Goal: Task Accomplishment & Management: Manage account settings

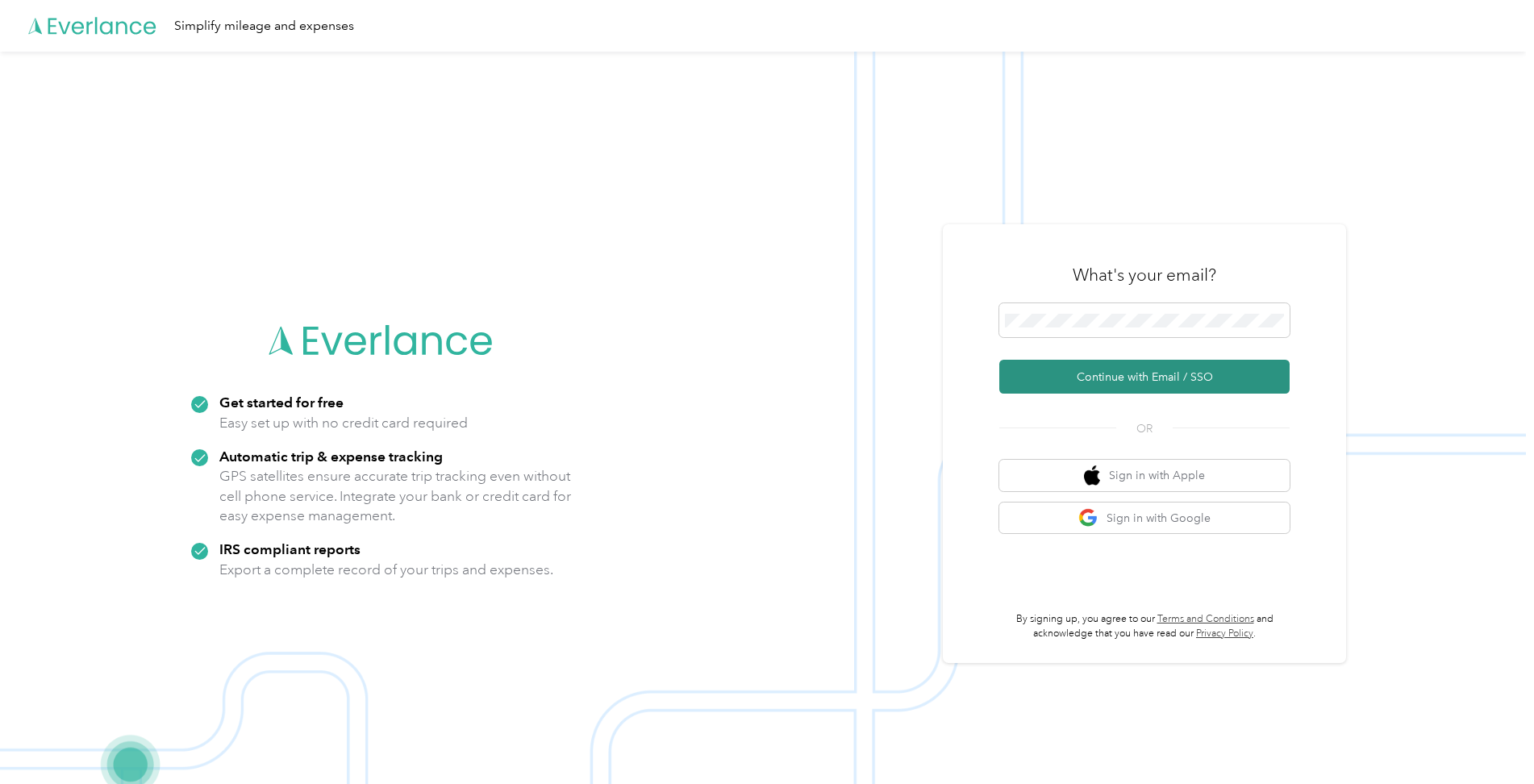
click at [1130, 375] on button "Continue with Email / SSO" at bounding box center [1144, 377] width 290 height 34
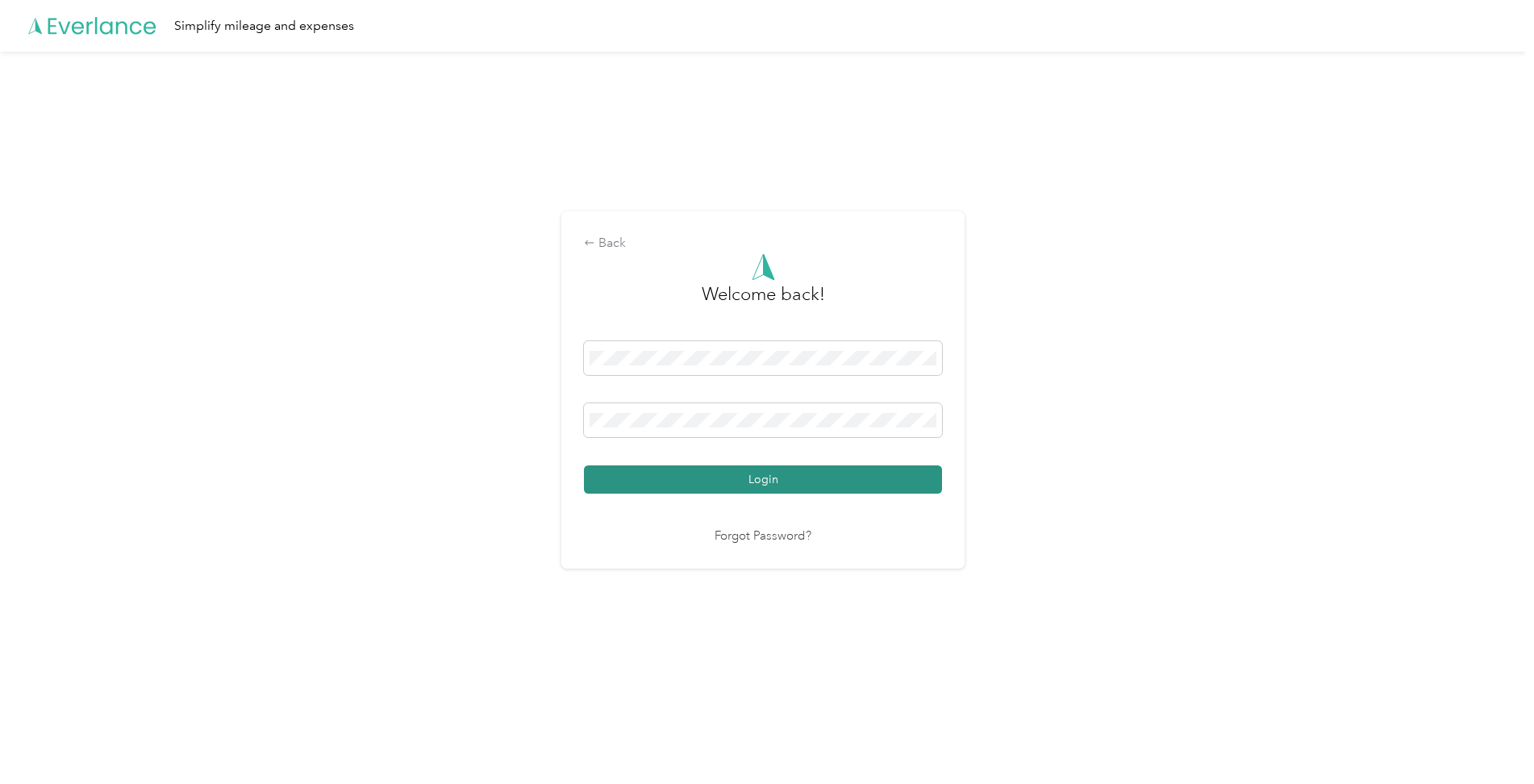
click at [754, 471] on button "Login" at bounding box center [763, 479] width 358 height 28
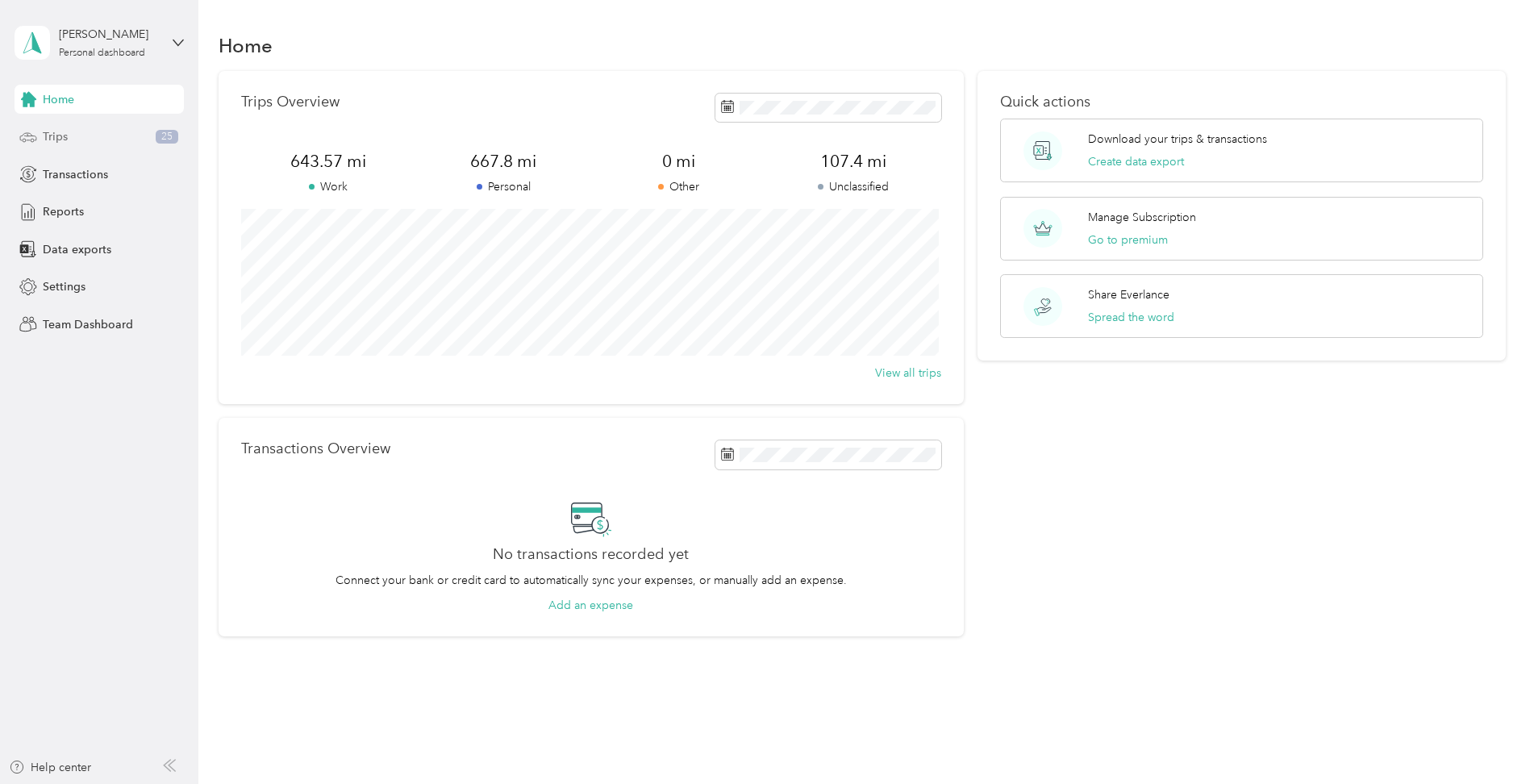
click at [51, 141] on span "Trips" at bounding box center [55, 137] width 25 height 17
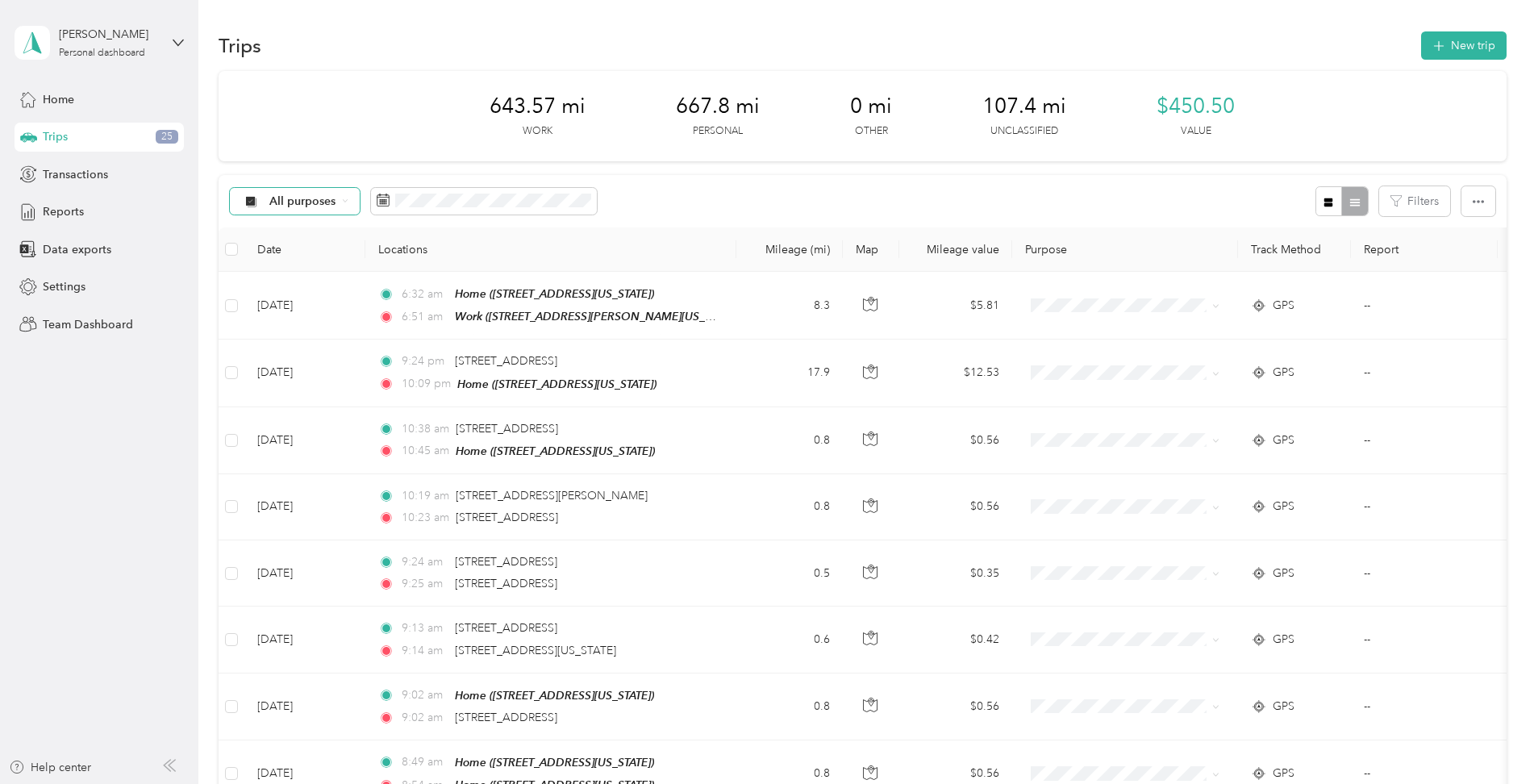
click at [290, 211] on div "All purposes" at bounding box center [295, 201] width 130 height 27
click at [288, 256] on span "Unclassified" at bounding box center [355, 253] width 173 height 17
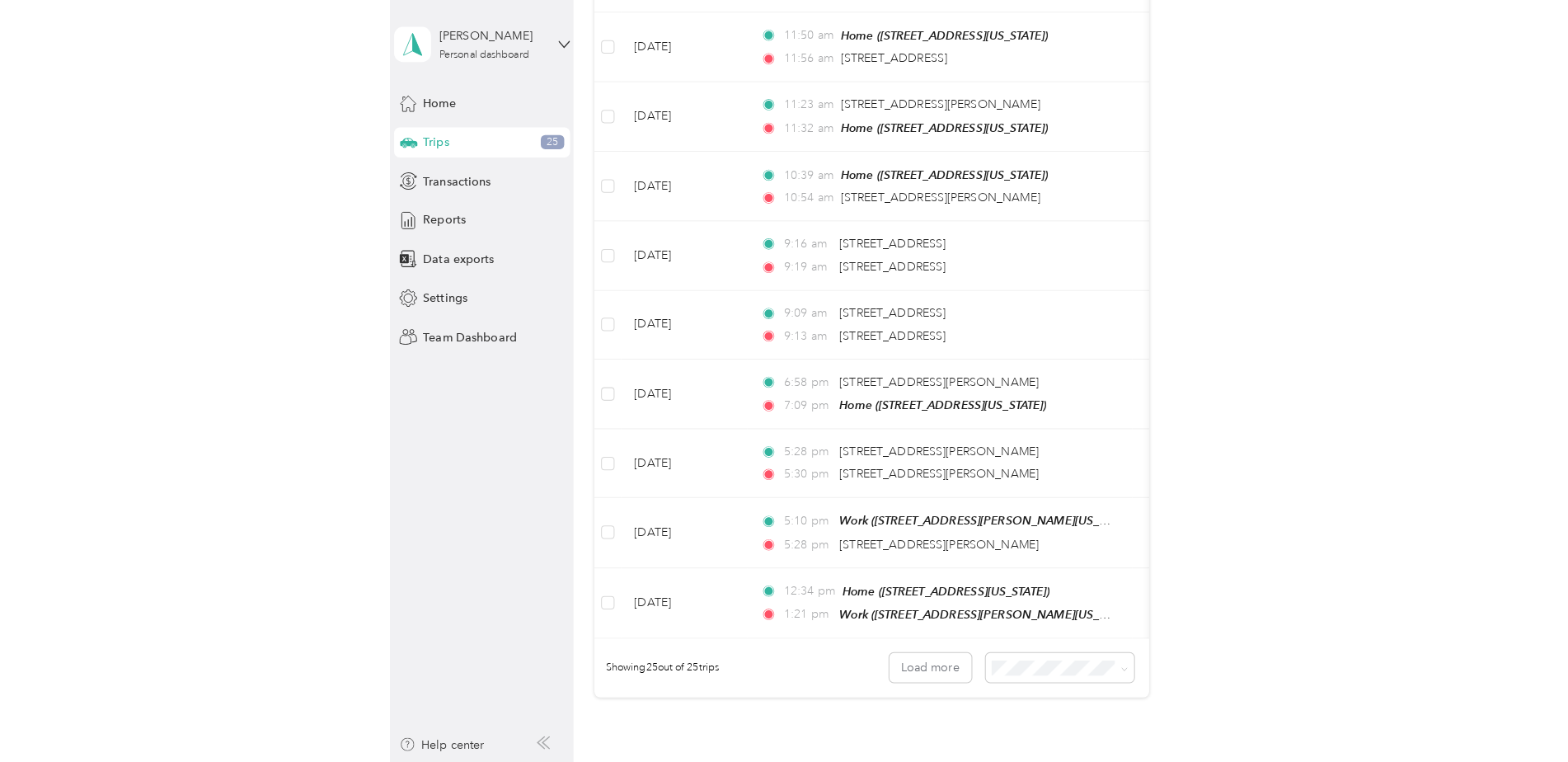
scroll to position [1360, 0]
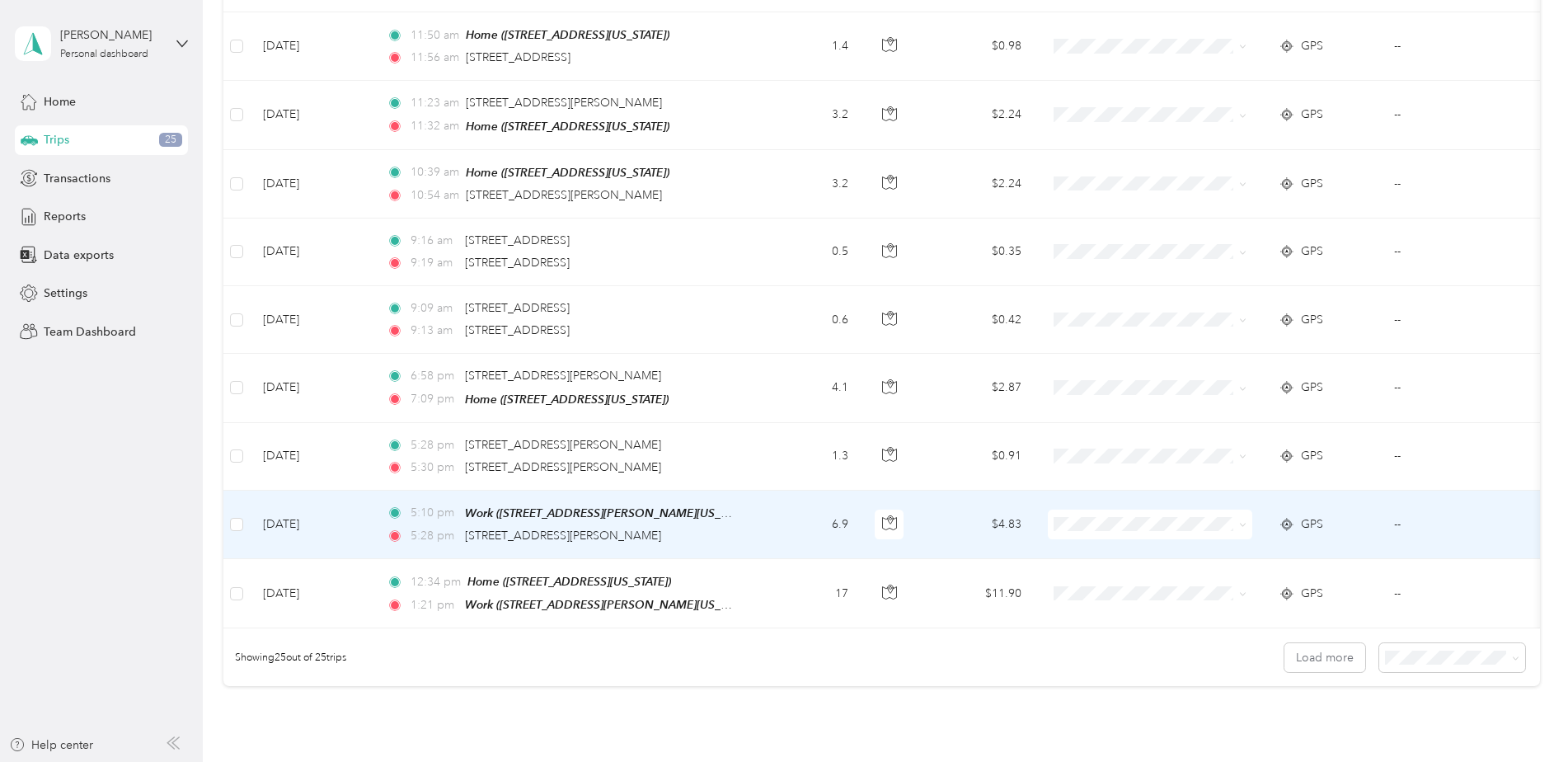
click at [805, 504] on td "6.9" at bounding box center [807, 524] width 109 height 69
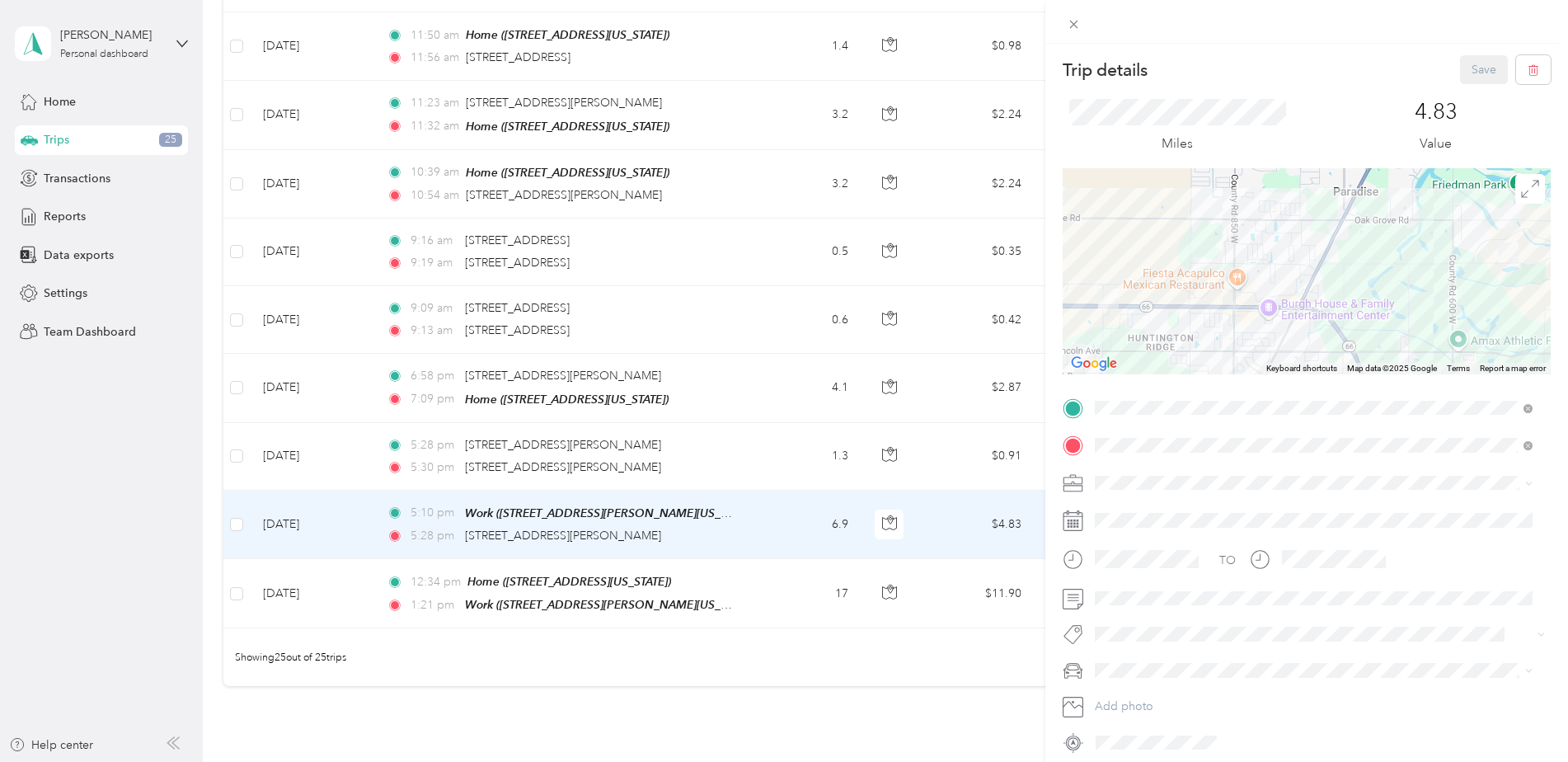
click at [754, 429] on div "Trip details Save This trip cannot be edited because it is either under review,…" at bounding box center [784, 381] width 1568 height 762
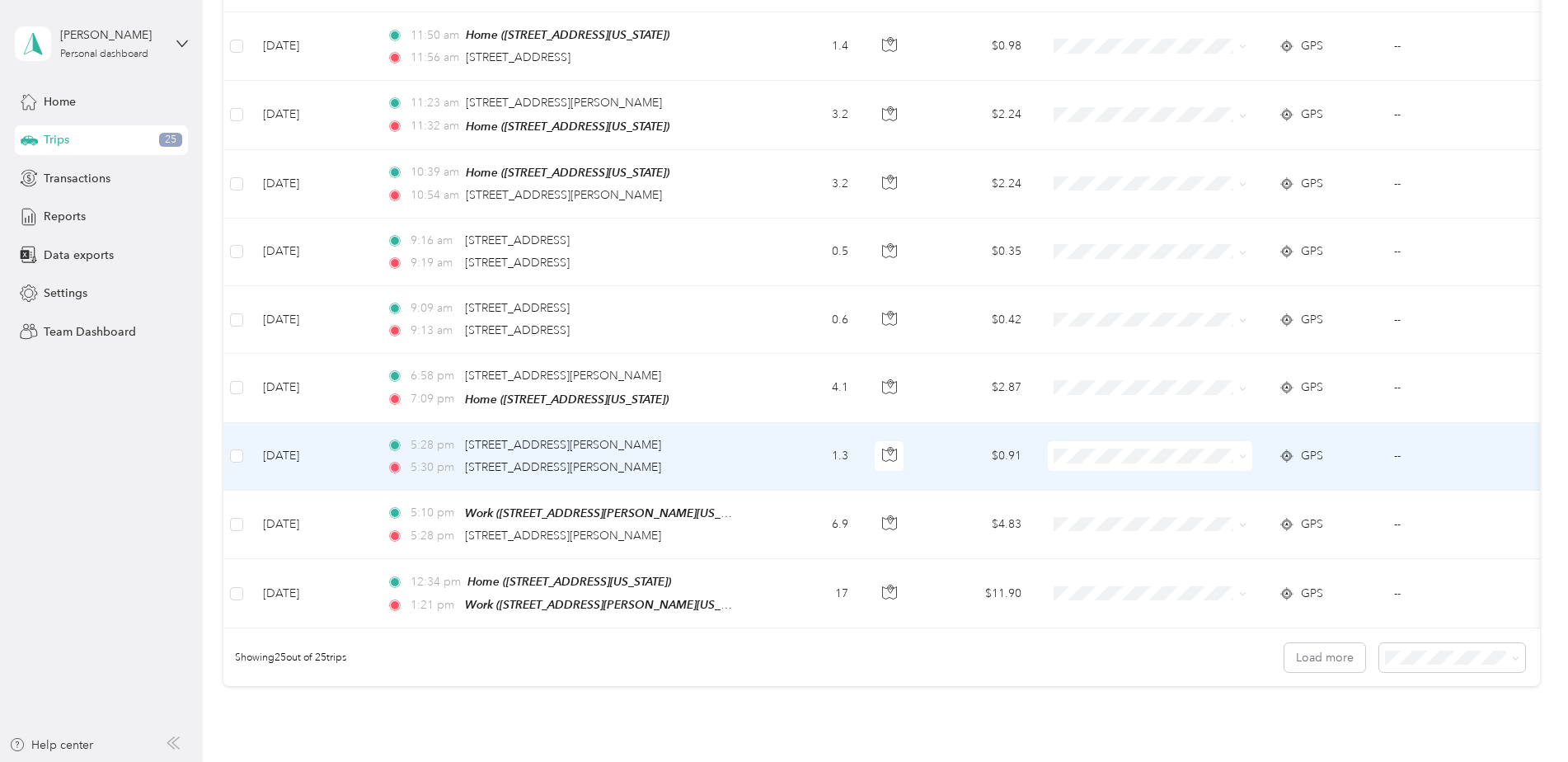
click at [754, 429] on td "1.3" at bounding box center [807, 457] width 109 height 68
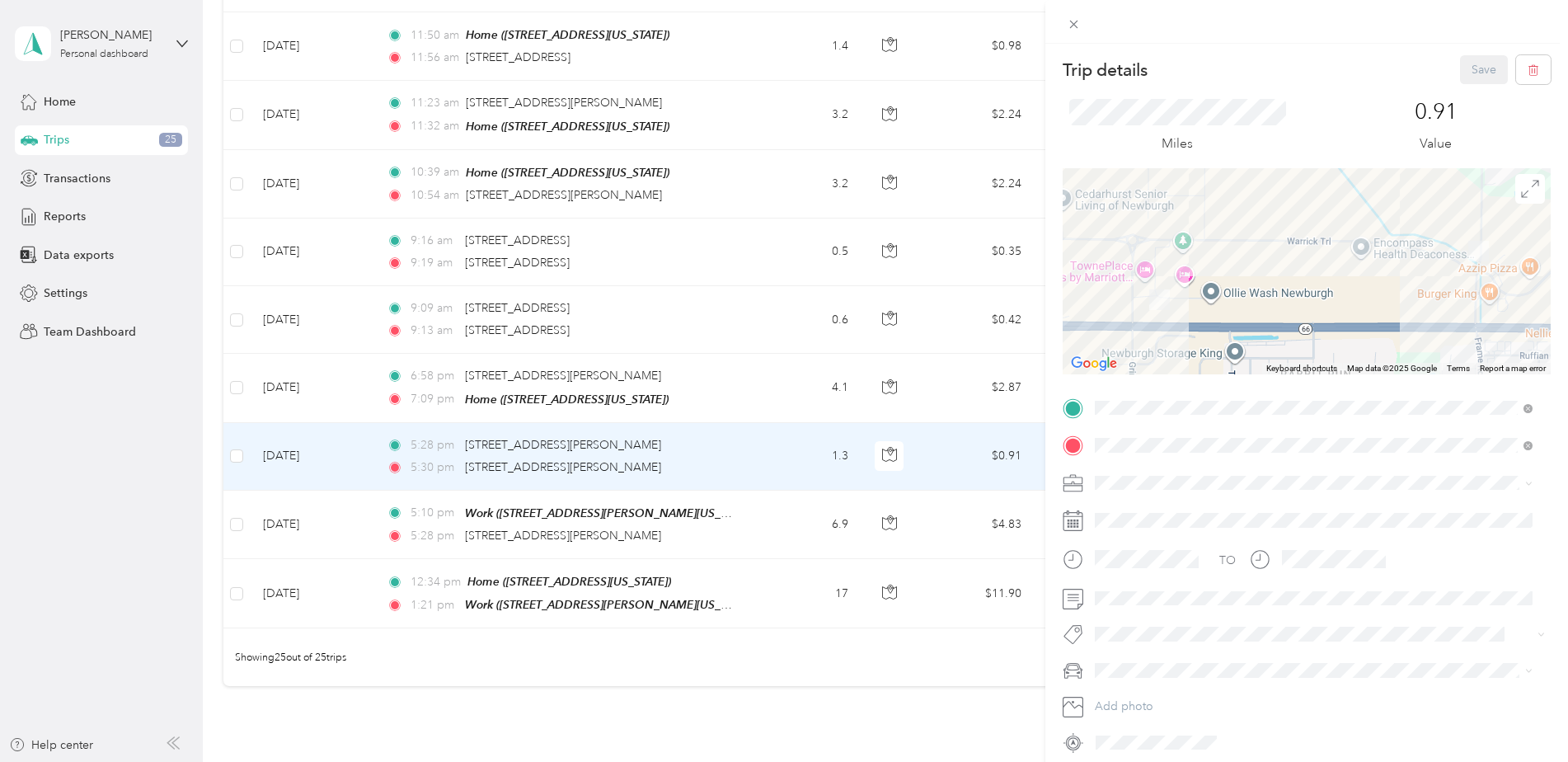
click at [752, 566] on div "Trip details Save This trip cannot be edited because it is either under review,…" at bounding box center [784, 381] width 1568 height 762
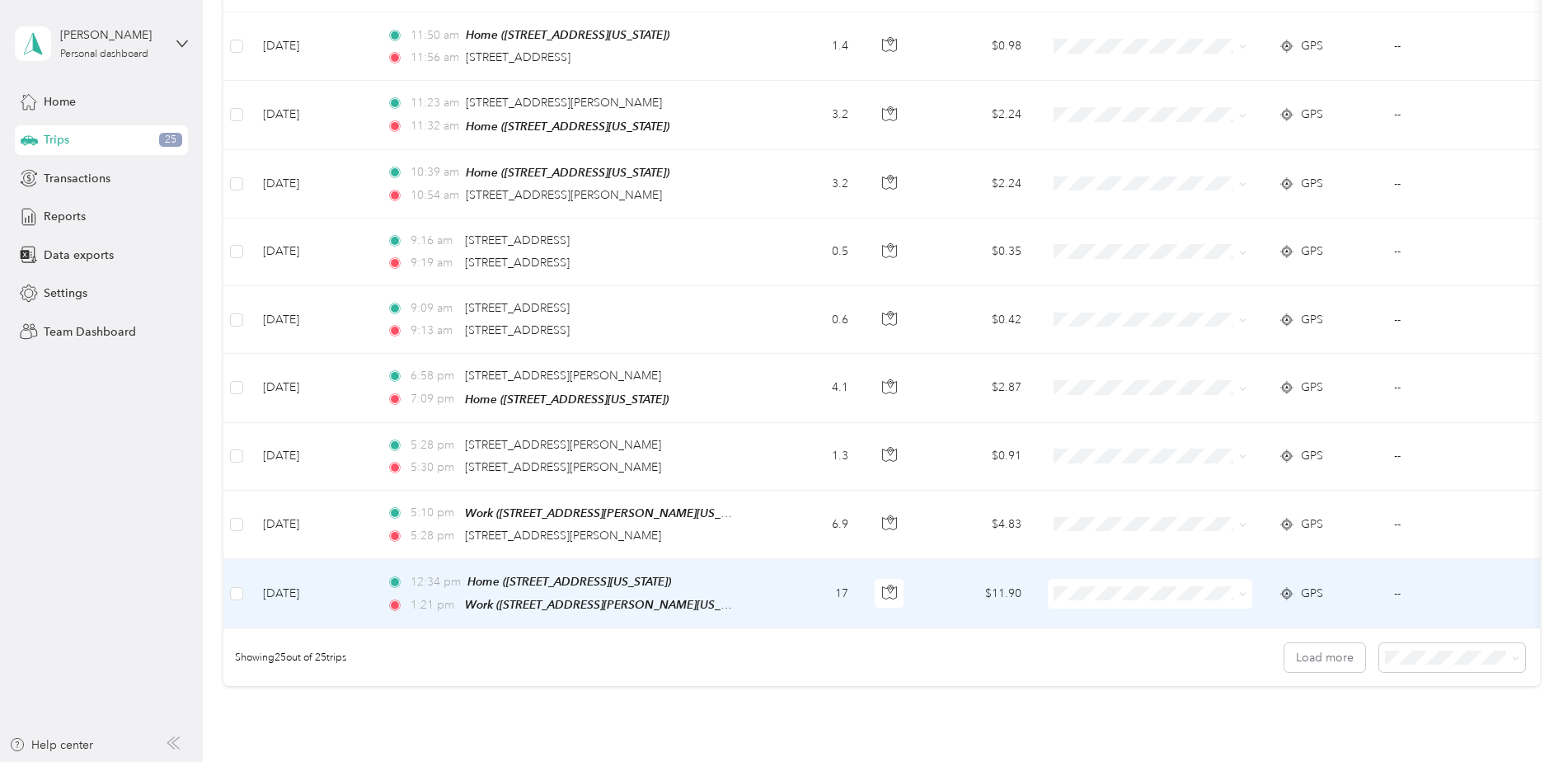
click at [752, 566] on td "12:34 pm Home (6050 Oak Street, Evansville, Indiana) 1:21 pm Work (5422 Vann Ro…" at bounding box center [563, 594] width 380 height 70
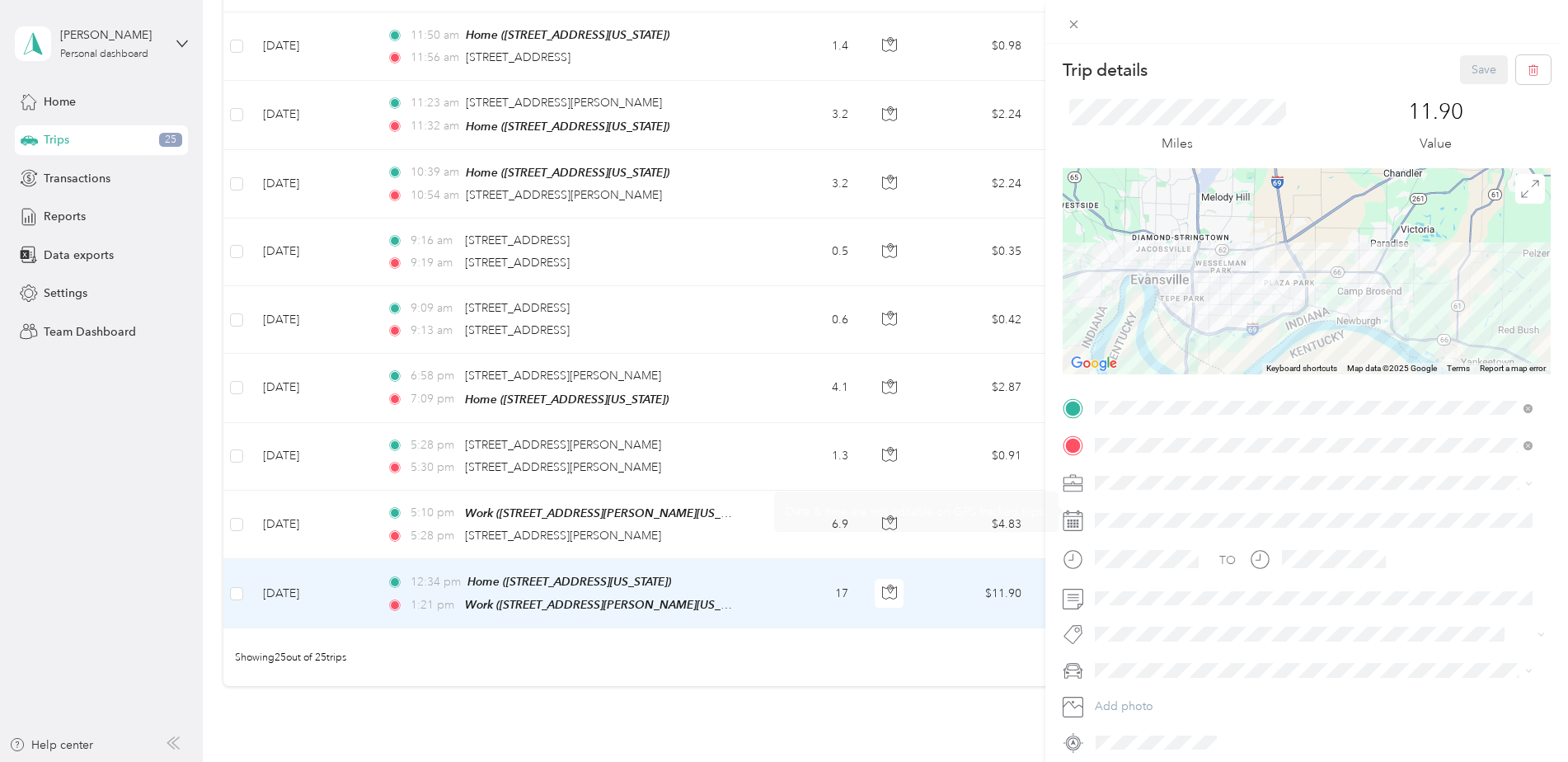
click at [1143, 469] on span at bounding box center [1320, 482] width 462 height 26
click at [1133, 537] on span "Personal" at bounding box center [1122, 531] width 43 height 14
click at [1465, 71] on button "Save" at bounding box center [1484, 70] width 48 height 29
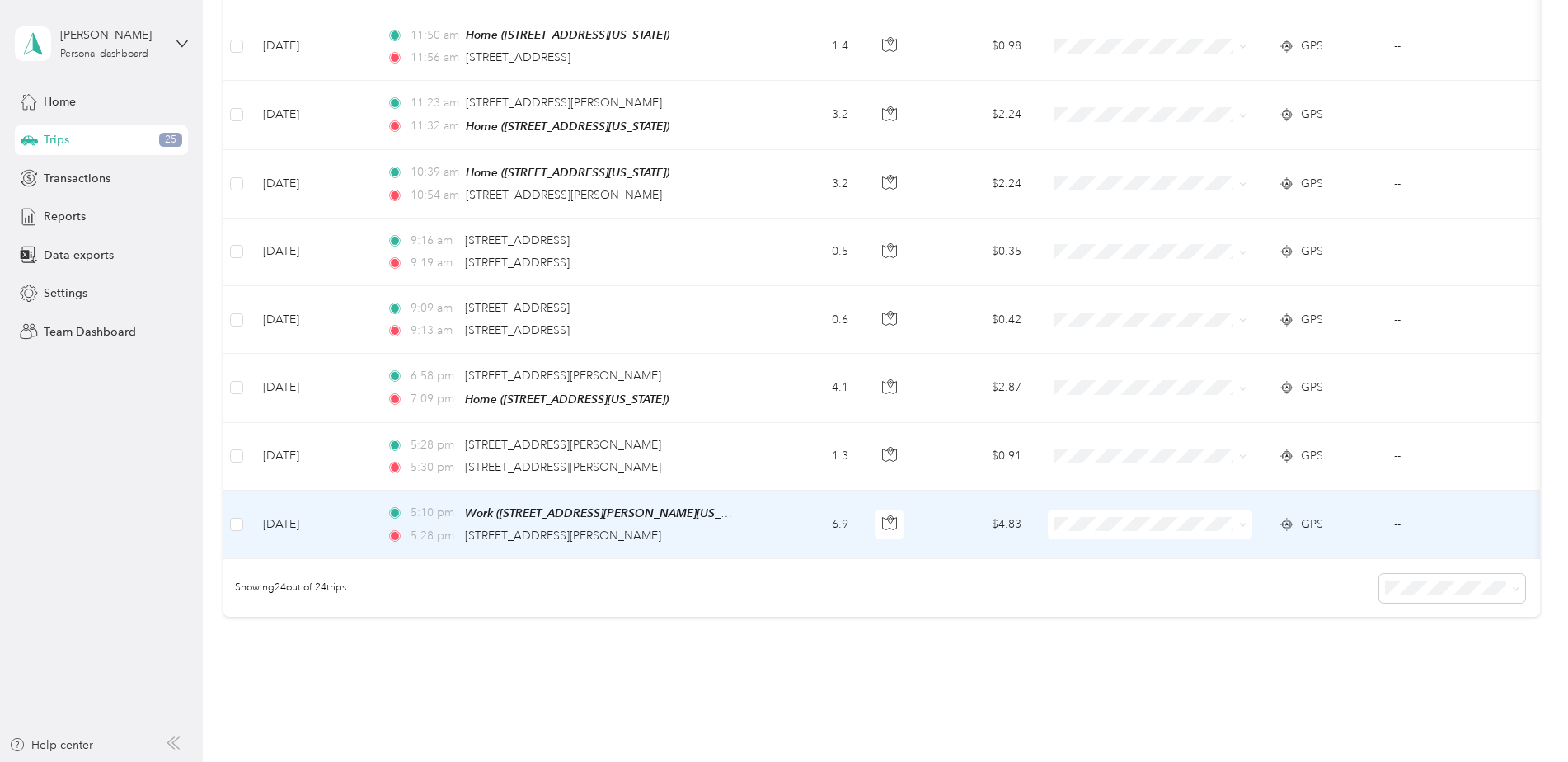
click at [752, 499] on td "5:10 pm Work (5422 Vann Road, Newburgh, Indiana) 5:28 pm 9919 Pointe View Dr, N…" at bounding box center [563, 524] width 380 height 69
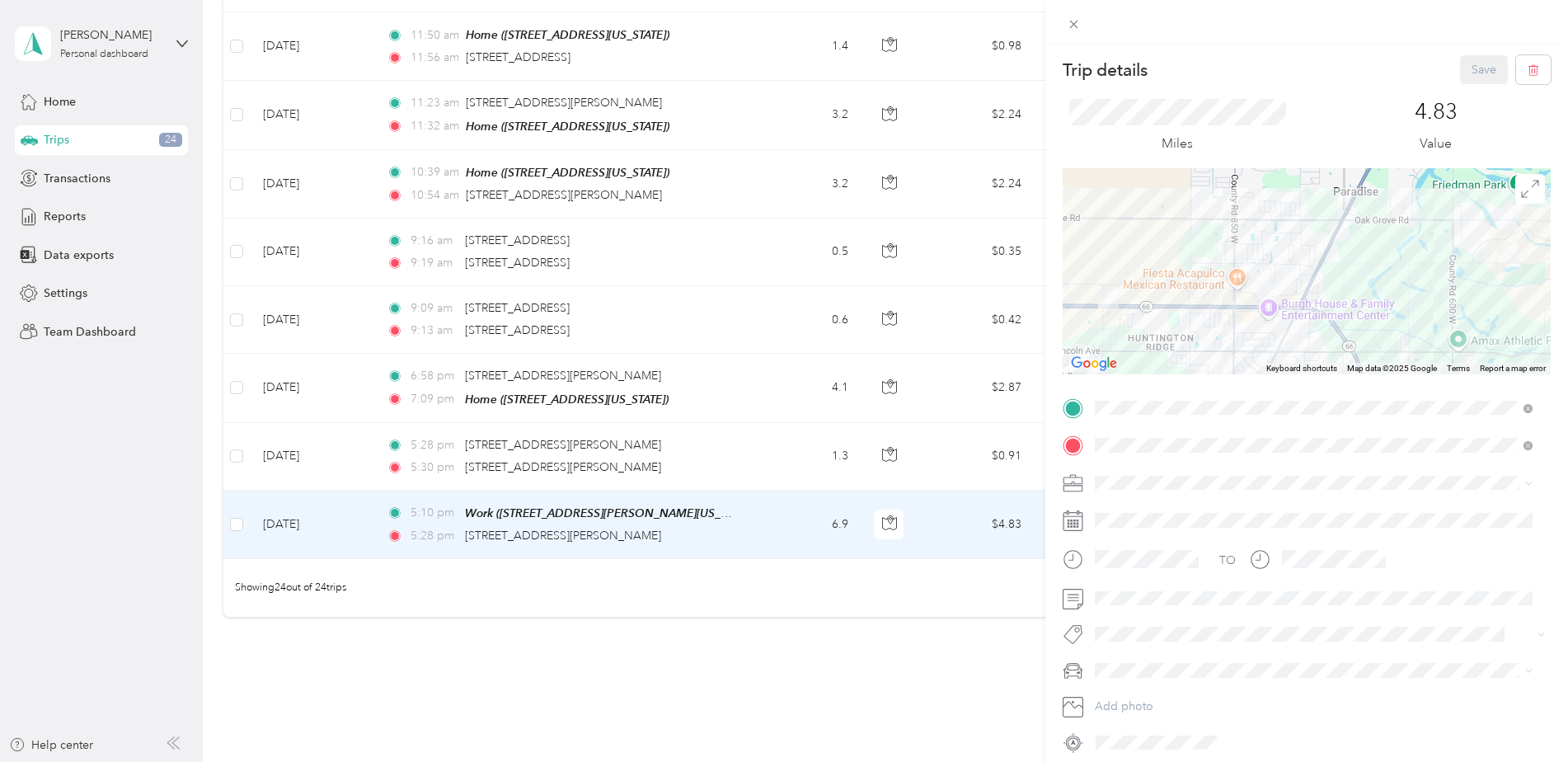
click at [1123, 594] on span "Meeting" at bounding box center [1122, 595] width 43 height 14
click at [1465, 70] on button "Save" at bounding box center [1484, 70] width 48 height 29
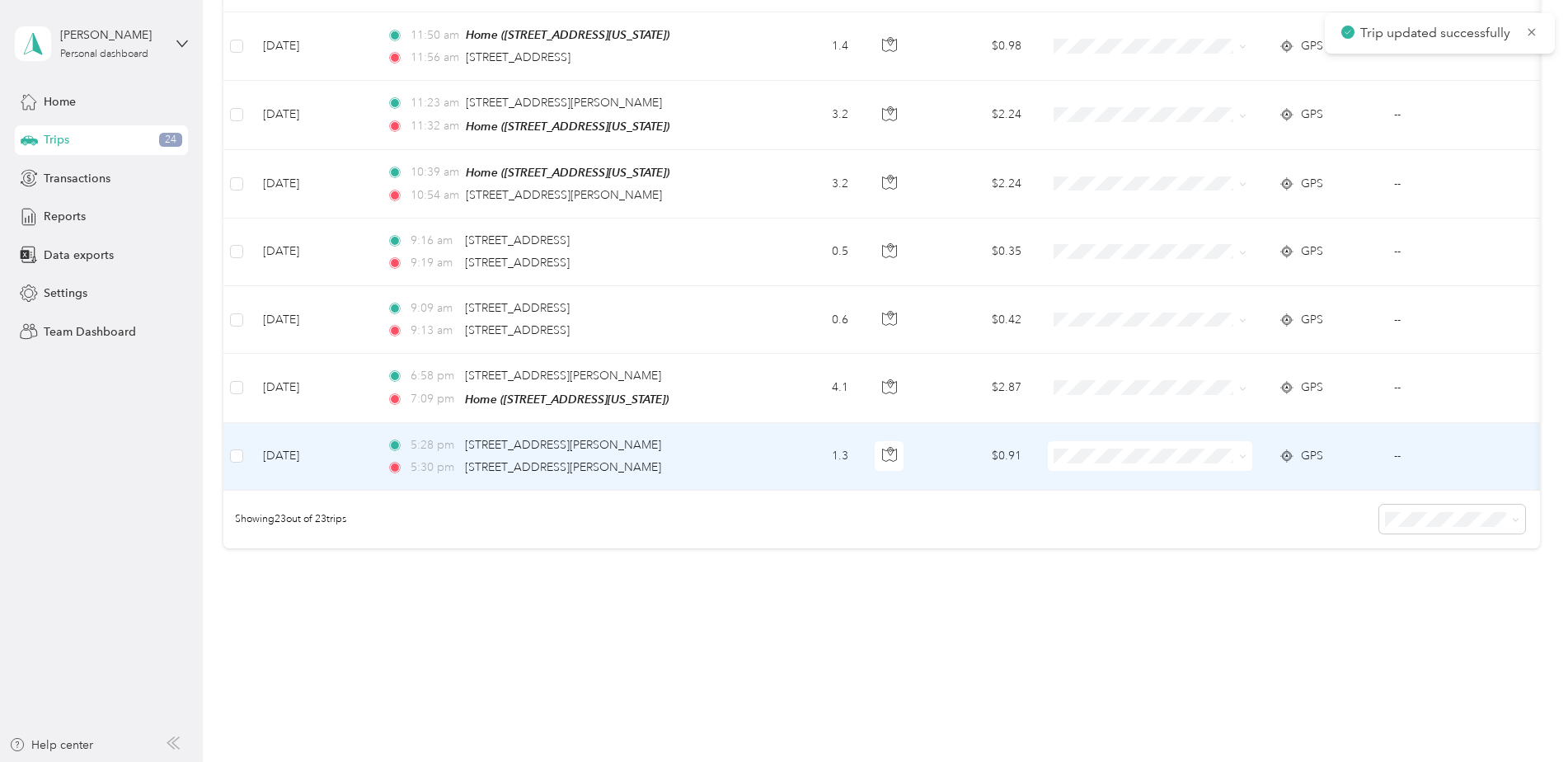
click at [744, 445] on td "5:28 pm 9919 Pointe View Dr, Newburgh, IN 47630, USA 5:30 pm 3788 Libbert Rd, N…" at bounding box center [563, 457] width 380 height 68
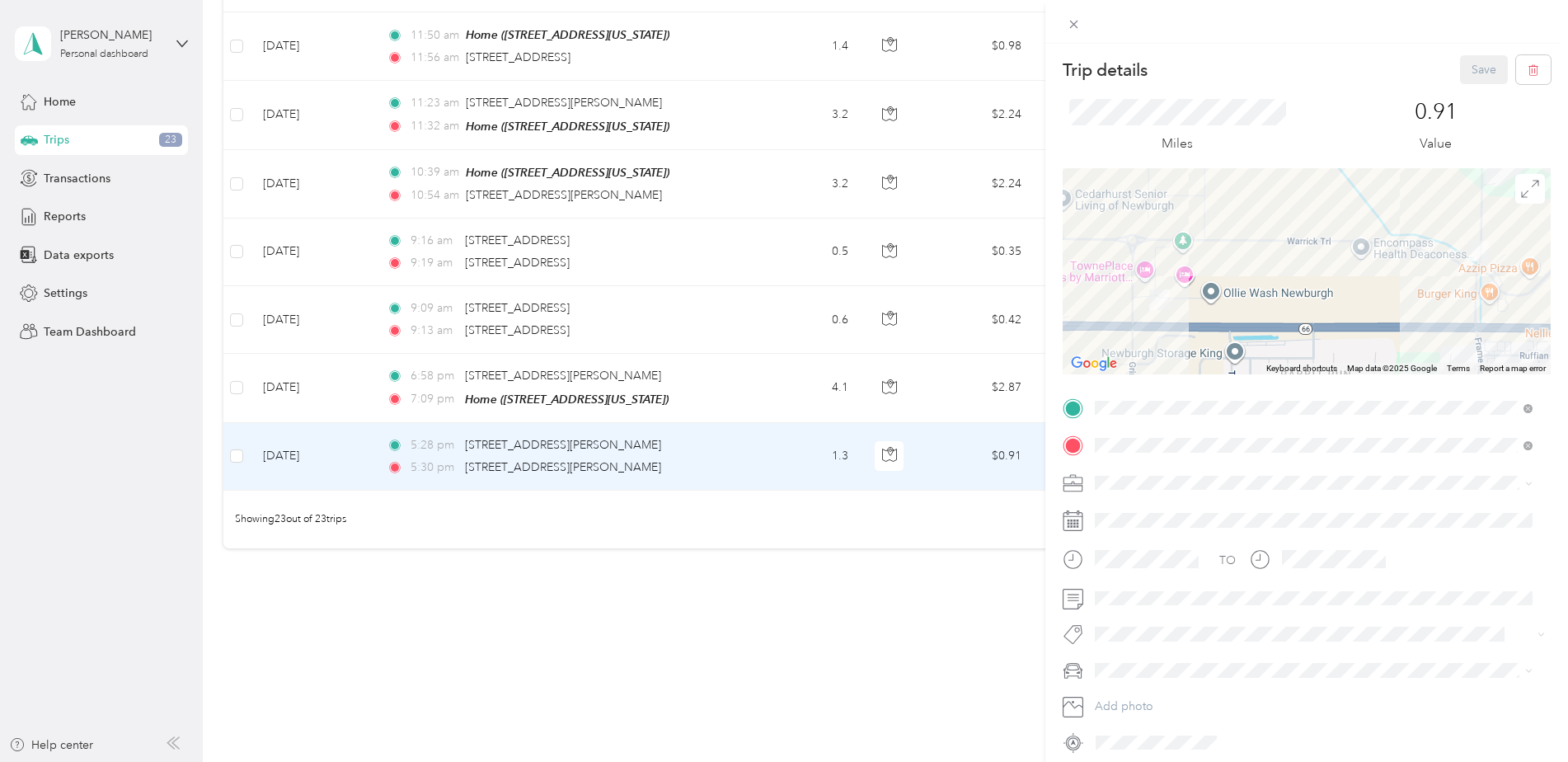
click at [234, 441] on div "Trip details Save This trip cannot be edited because it is either under review,…" at bounding box center [784, 381] width 1568 height 762
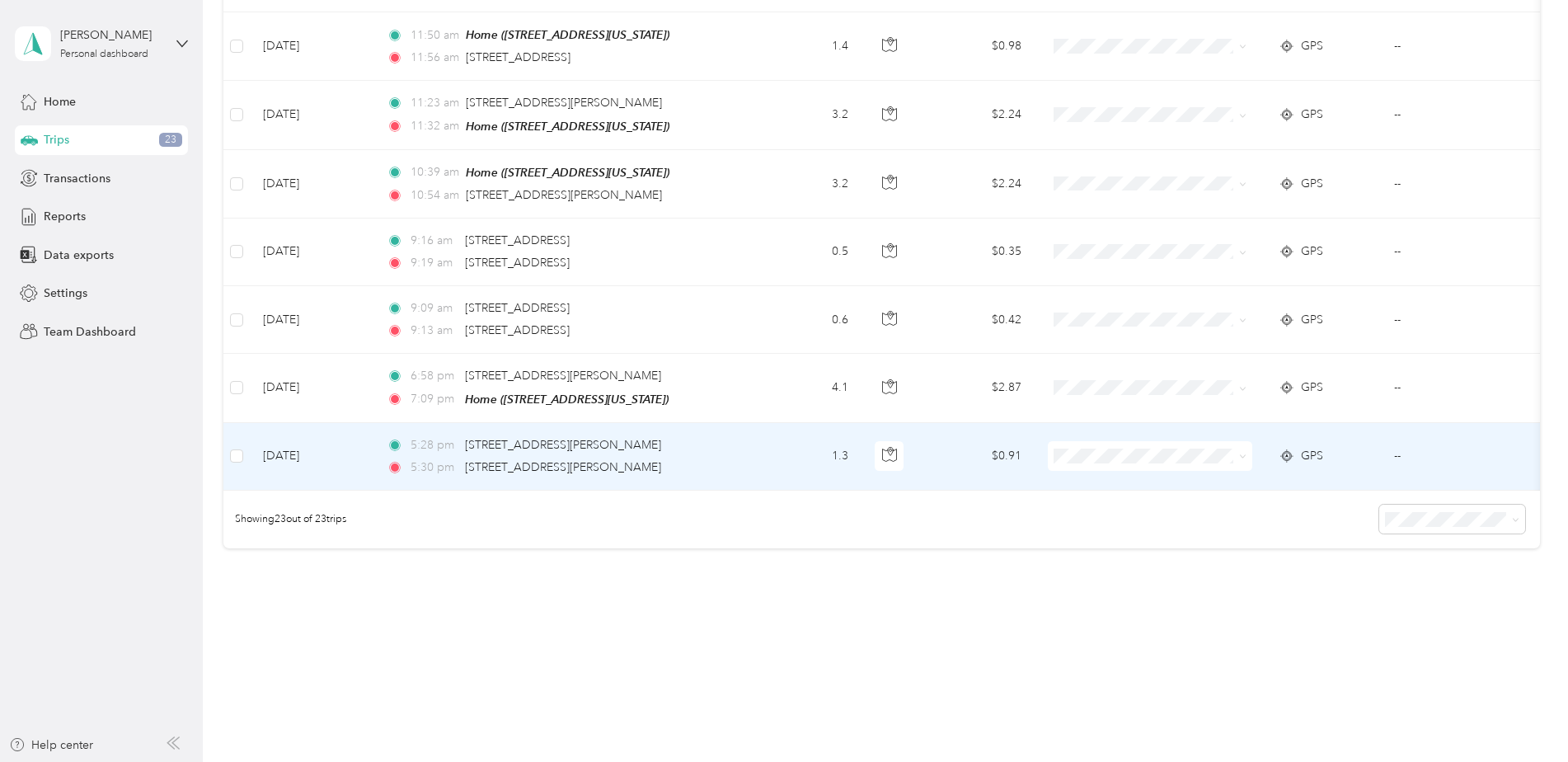
click at [795, 446] on td "1.3" at bounding box center [807, 457] width 109 height 68
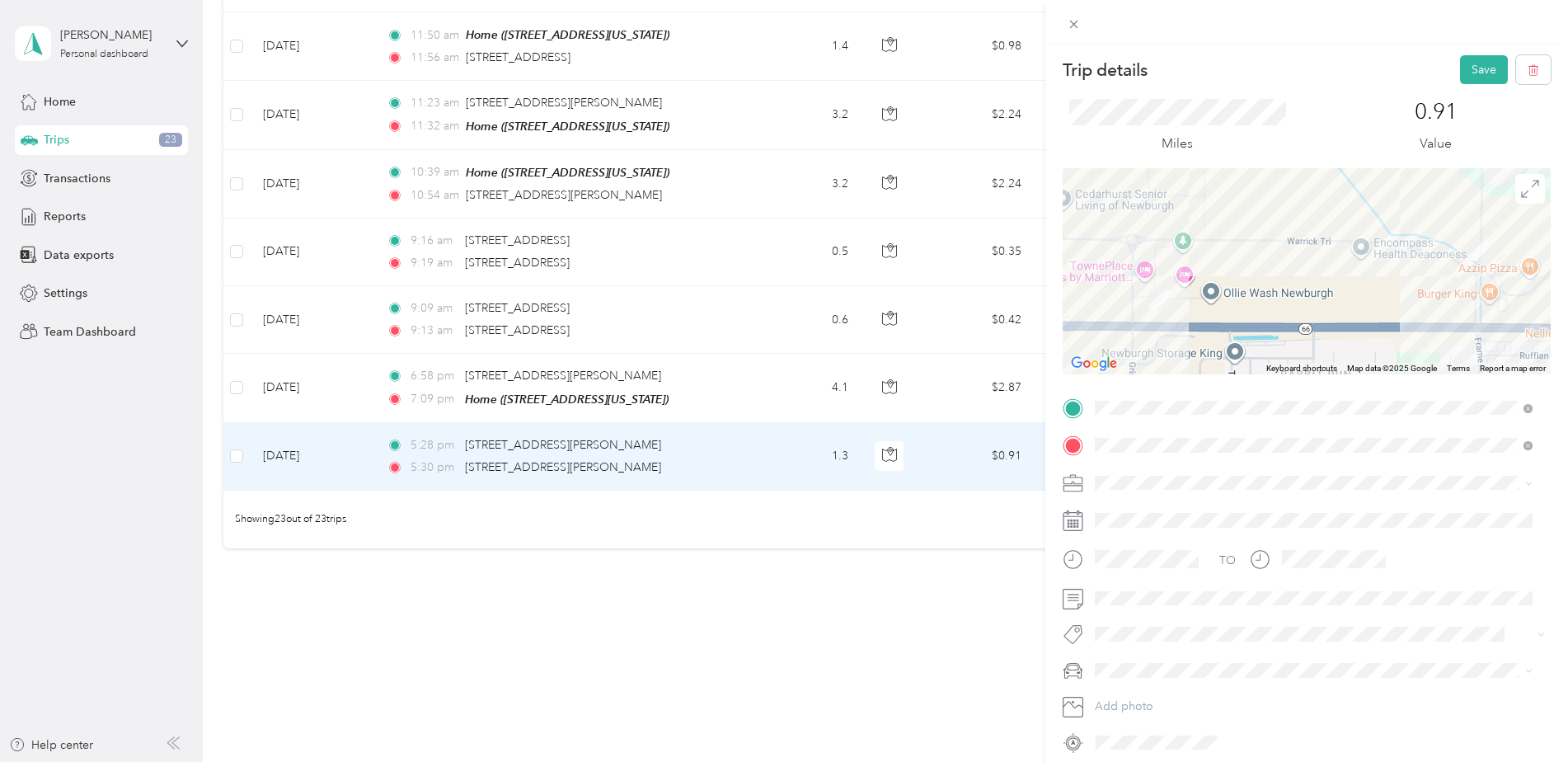
click at [1118, 600] on div "Meeting" at bounding box center [1313, 593] width 426 height 17
click at [1460, 67] on button "Save" at bounding box center [1484, 70] width 48 height 29
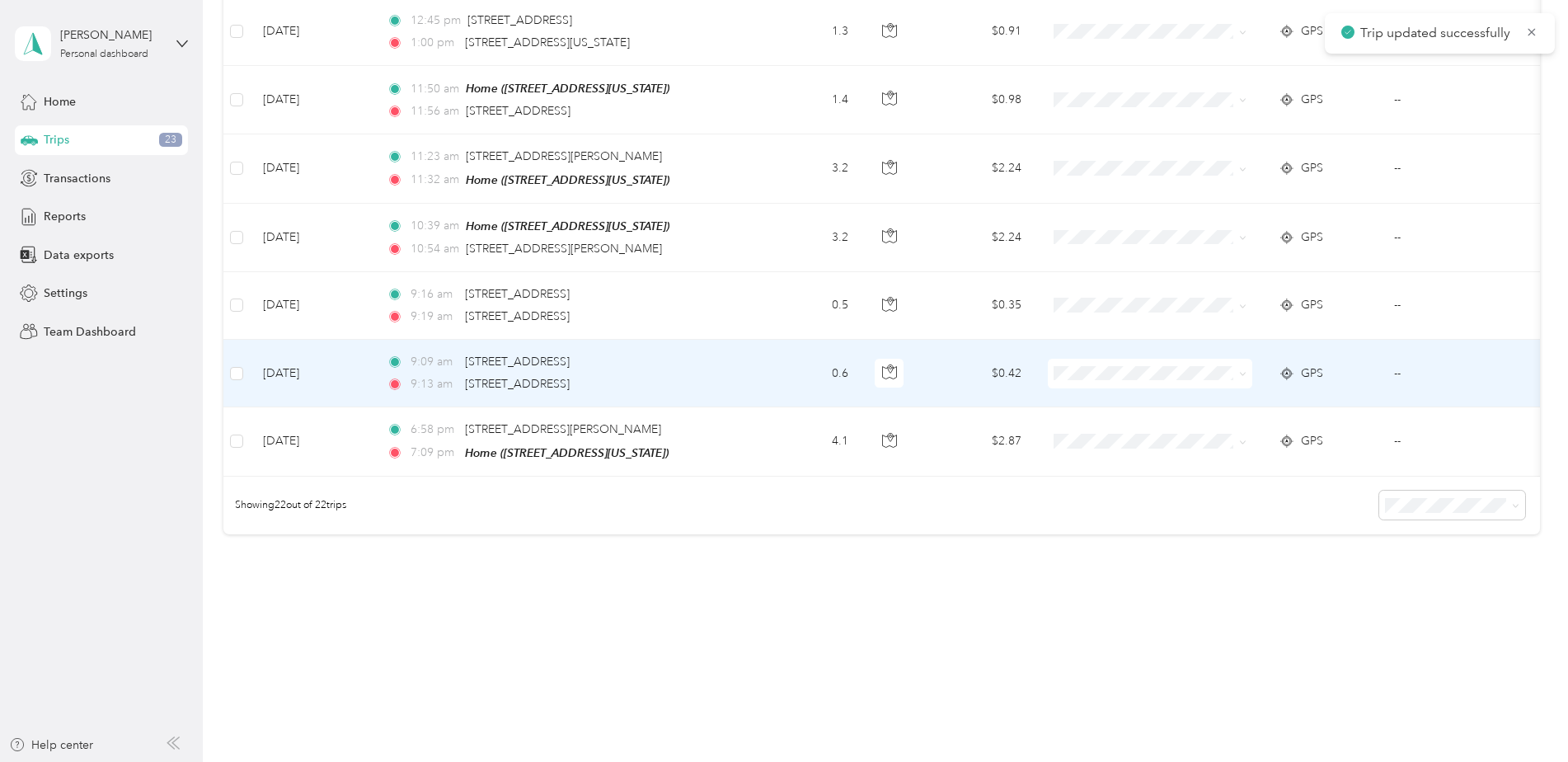
scroll to position [1306, 0]
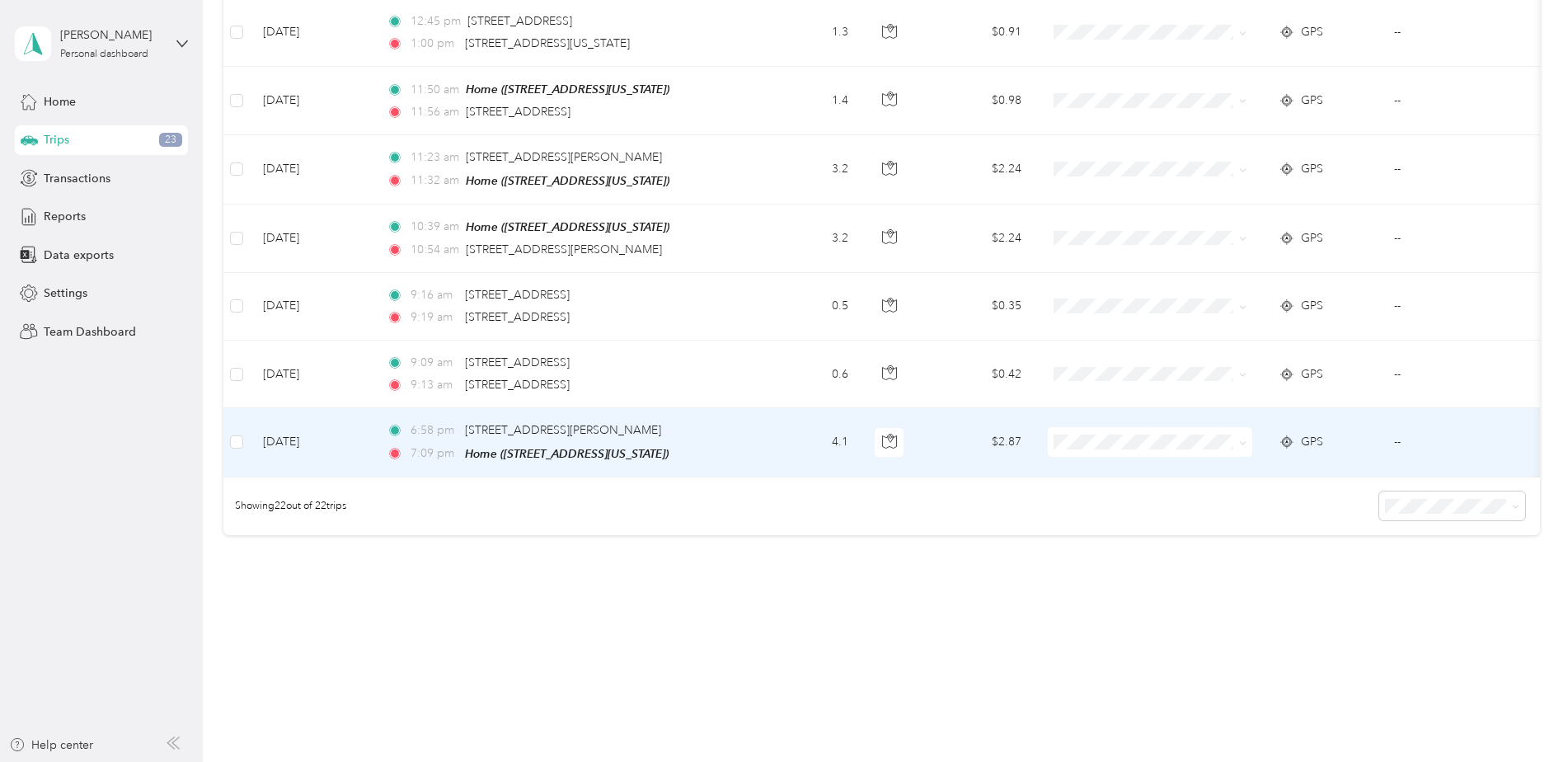
click at [1101, 485] on span "Personal" at bounding box center [1177, 484] width 177 height 17
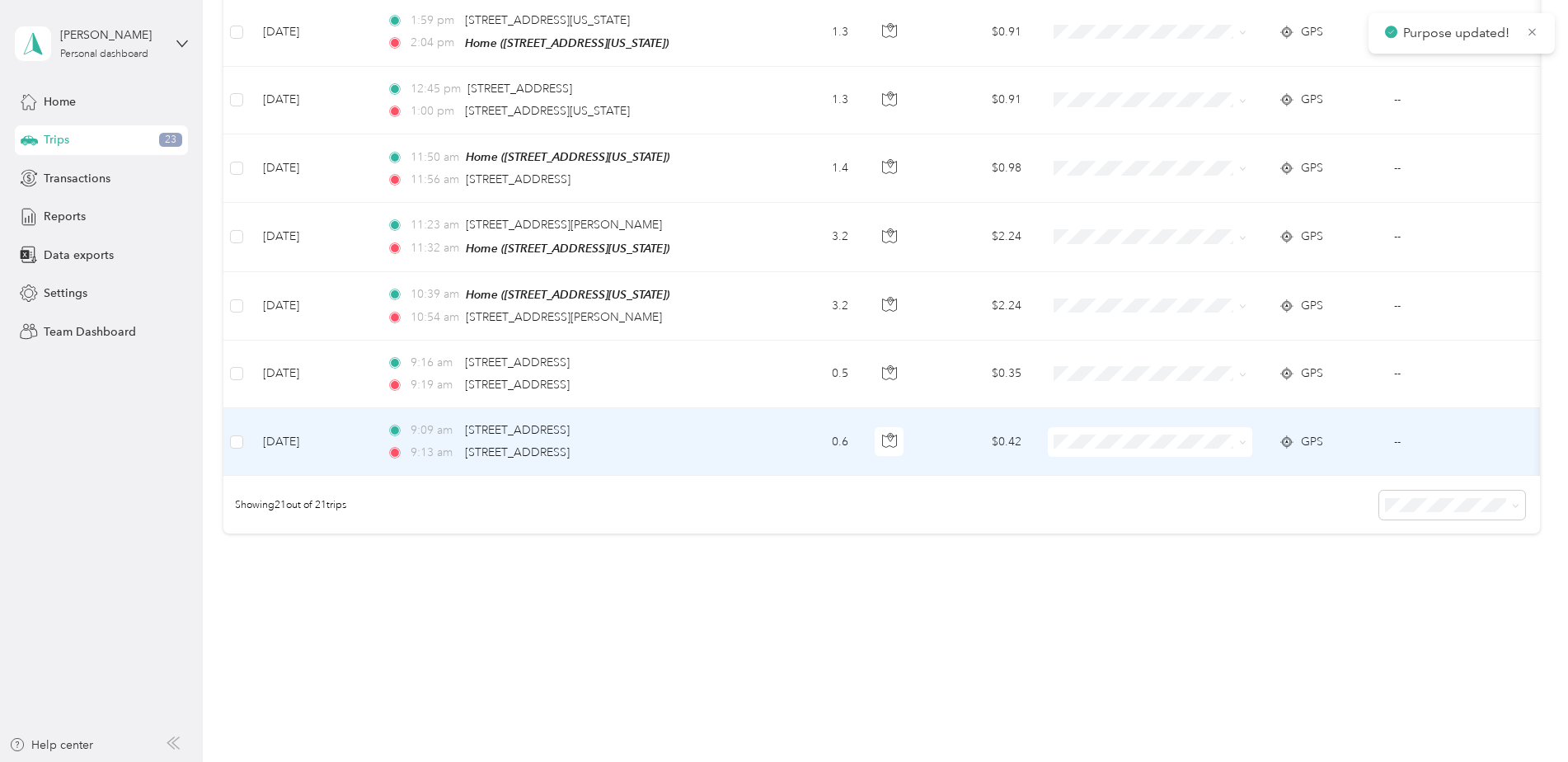
scroll to position [1238, 0]
click at [780, 427] on td "0.6" at bounding box center [807, 441] width 109 height 68
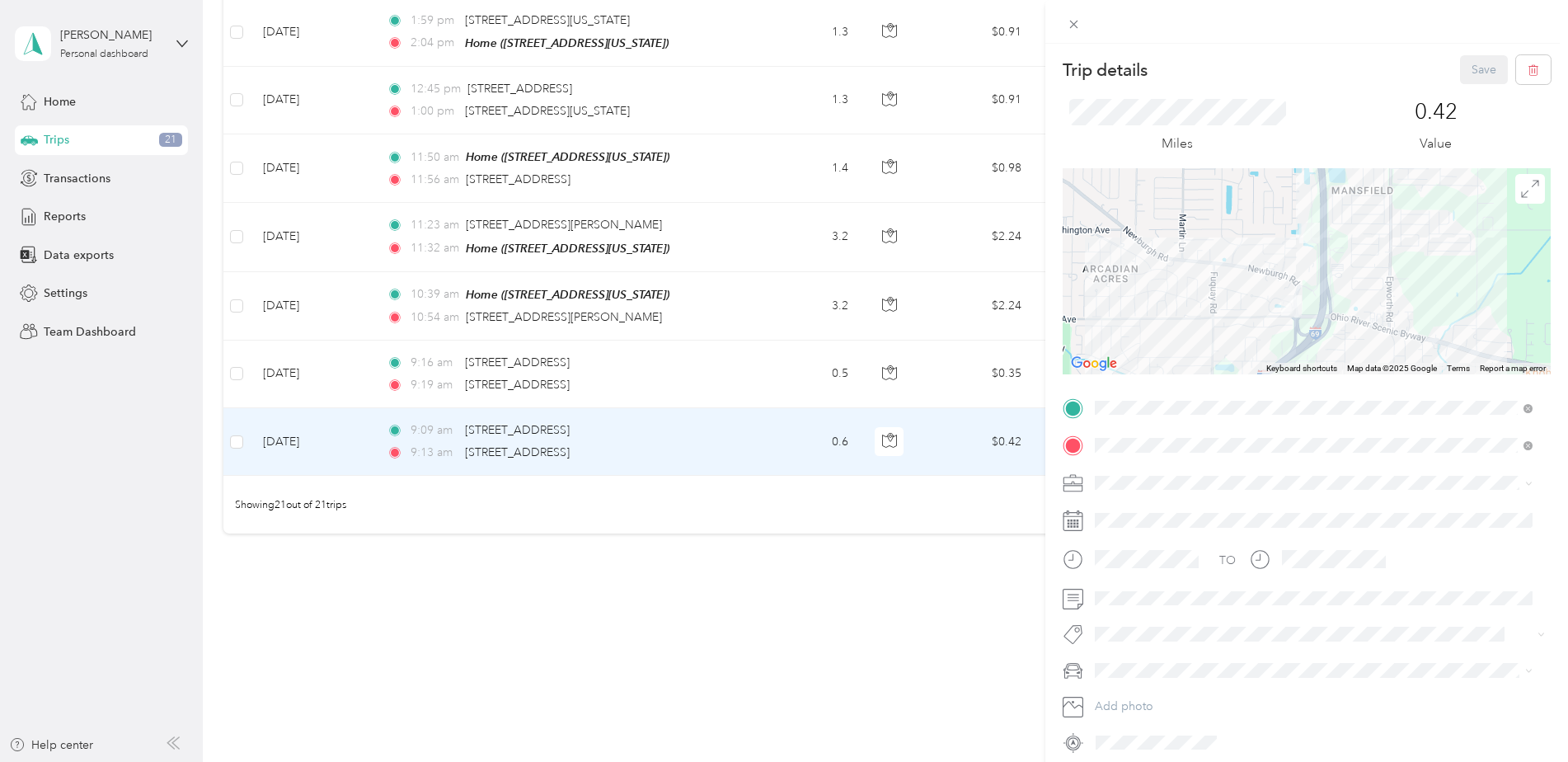
click at [757, 351] on div "Trip details Save This trip cannot be edited because it is either under review,…" at bounding box center [784, 381] width 1568 height 762
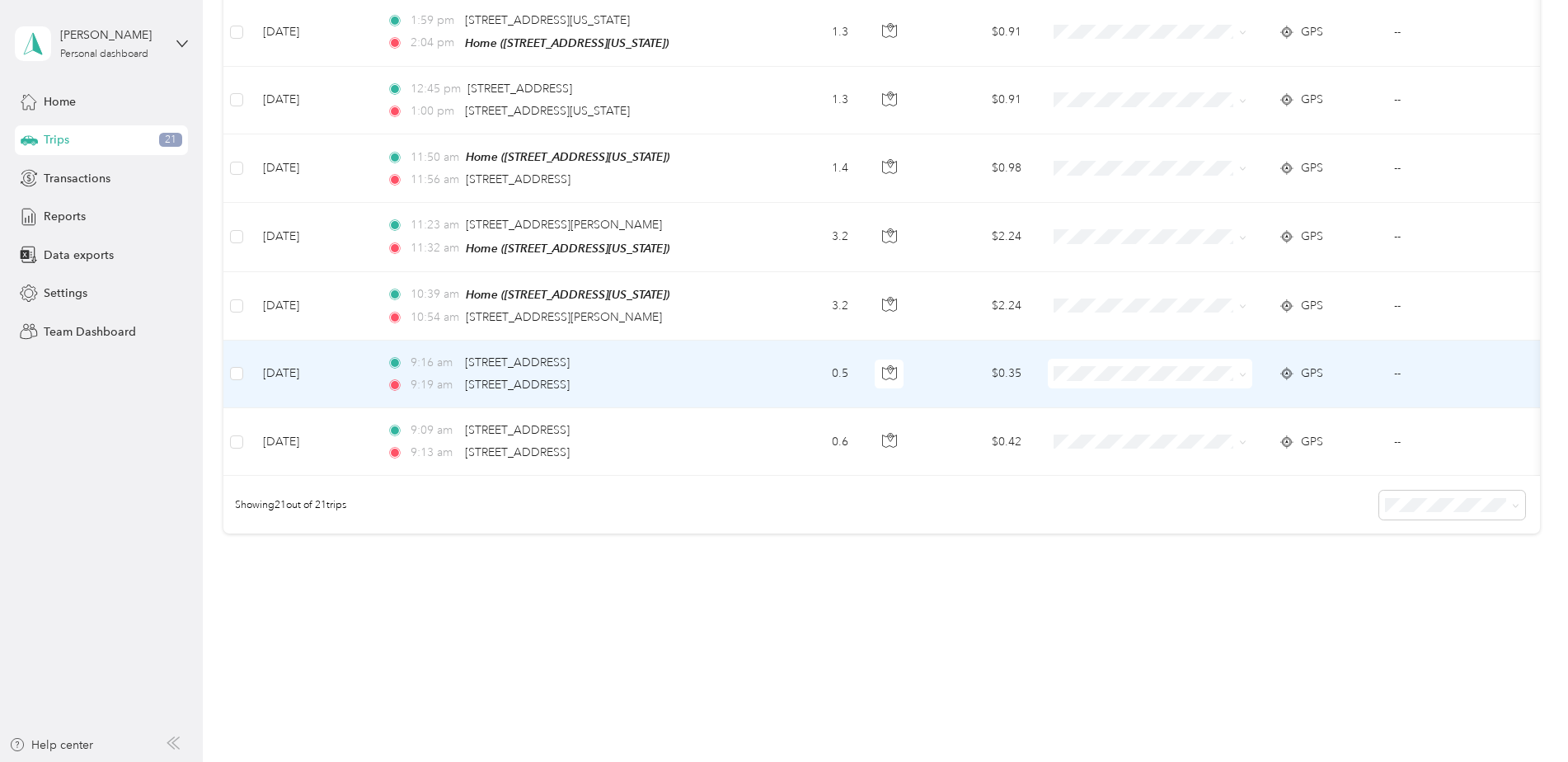
click at [736, 369] on td "9:16 am 5055 Rosebud Ln, Newburgh, IN 47630, USA 9:19 am 4547 Rosebud Ln, Newbu…" at bounding box center [563, 374] width 380 height 68
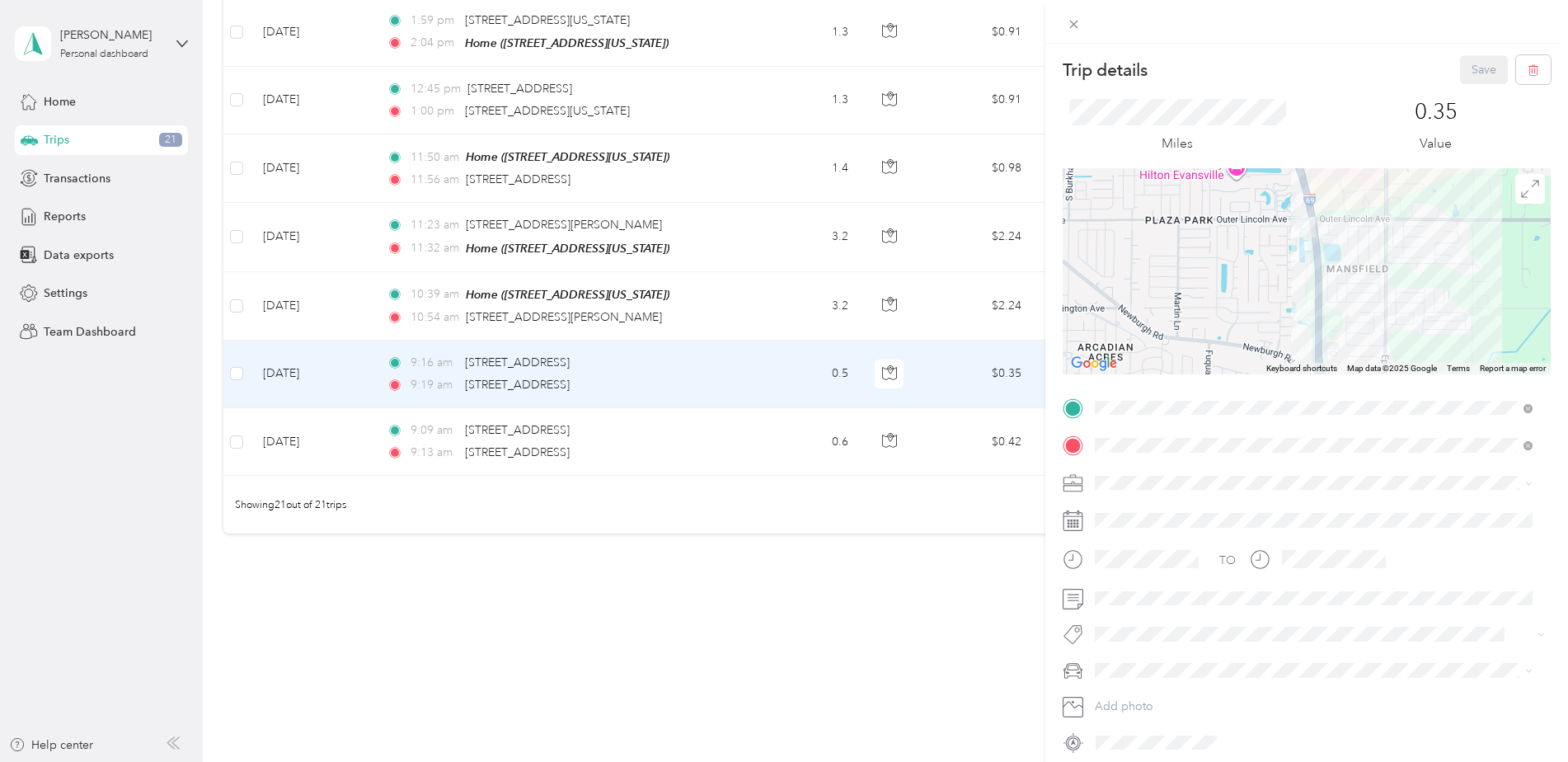
click at [234, 361] on div "Trip details Save This trip cannot be edited because it is either under review,…" at bounding box center [784, 381] width 1568 height 762
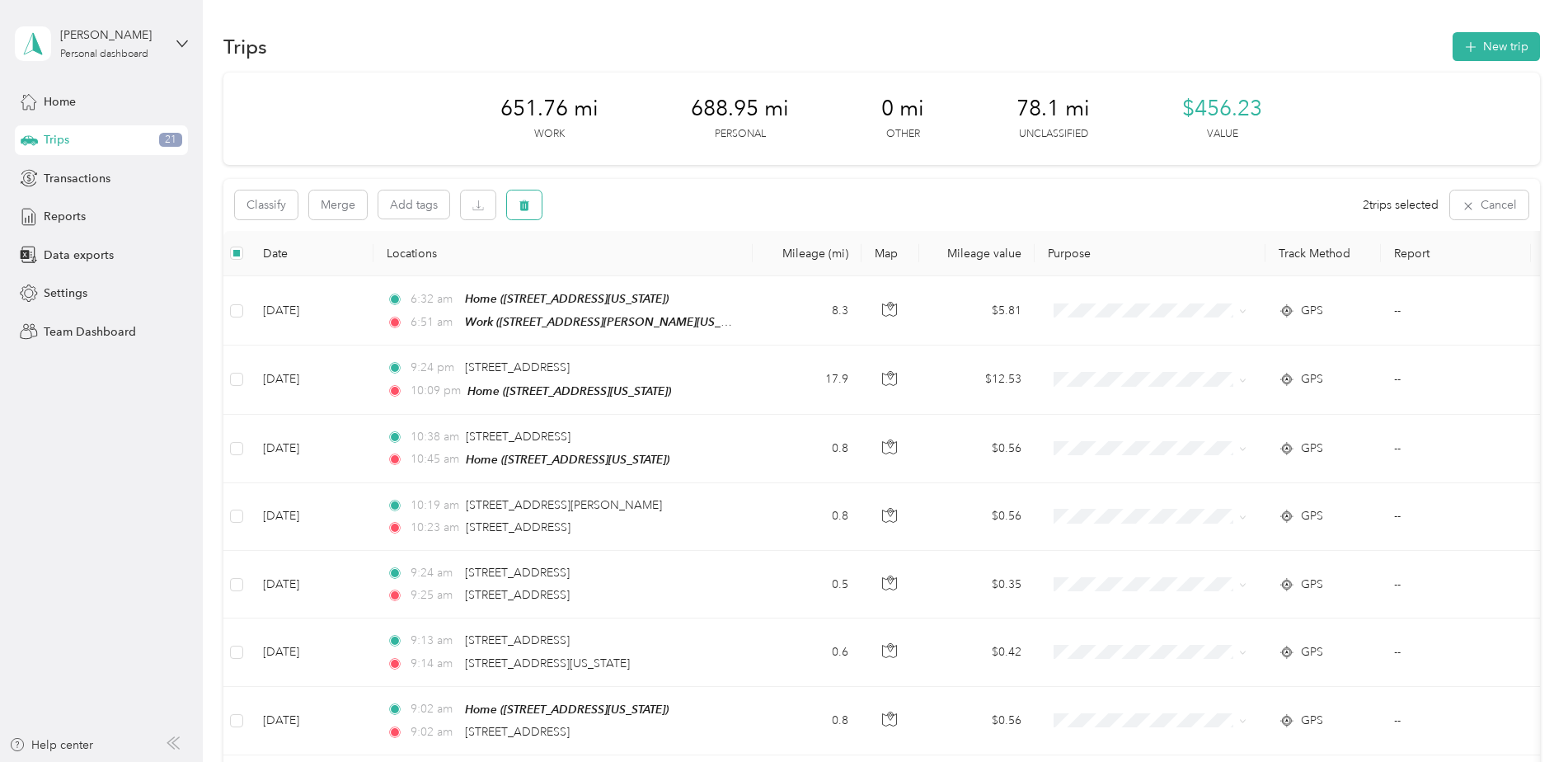
click at [529, 210] on icon "button" at bounding box center [525, 206] width 12 height 12
click at [633, 268] on button "Yes" at bounding box center [646, 273] width 32 height 26
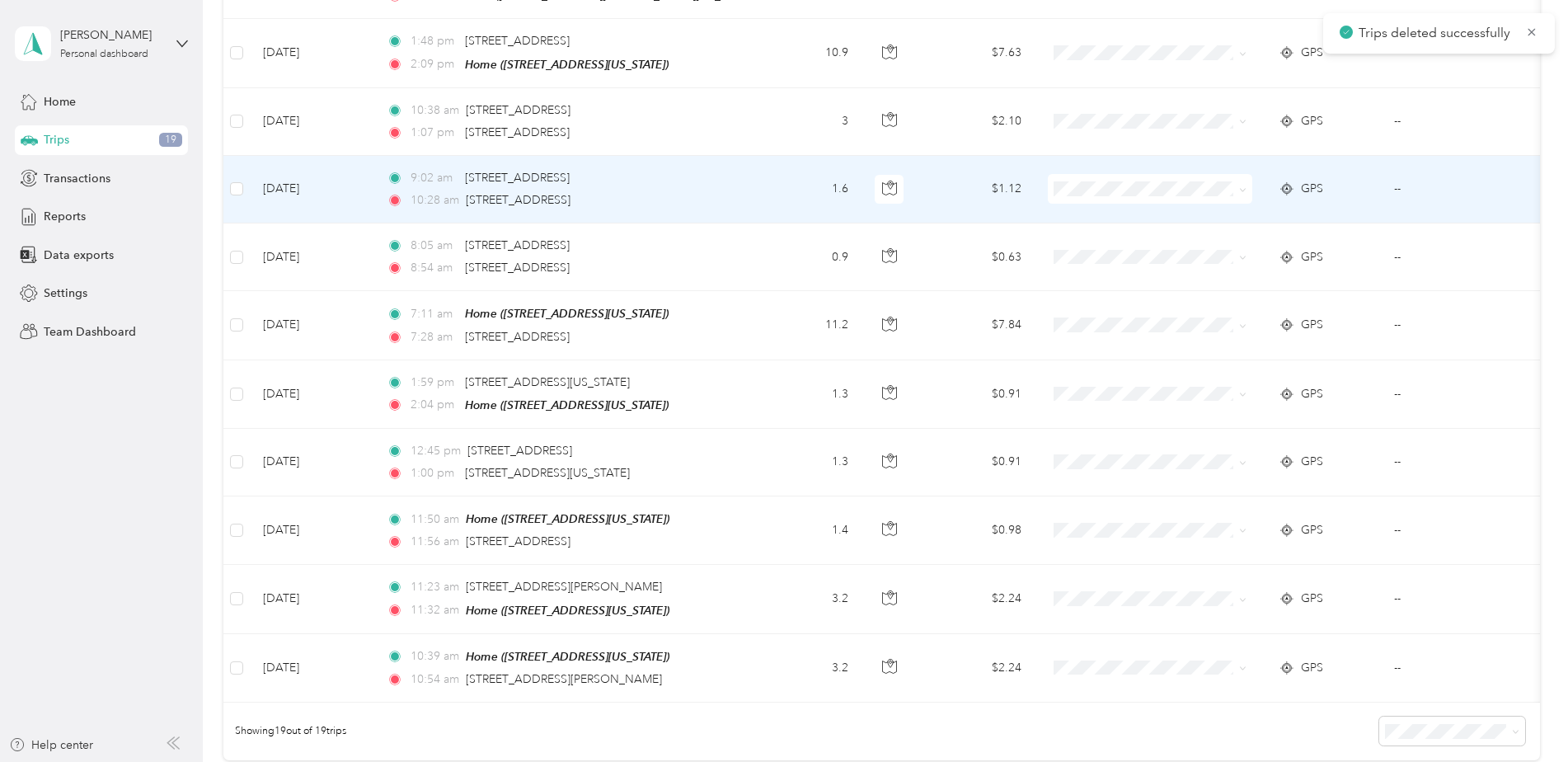
scroll to position [1099, 0]
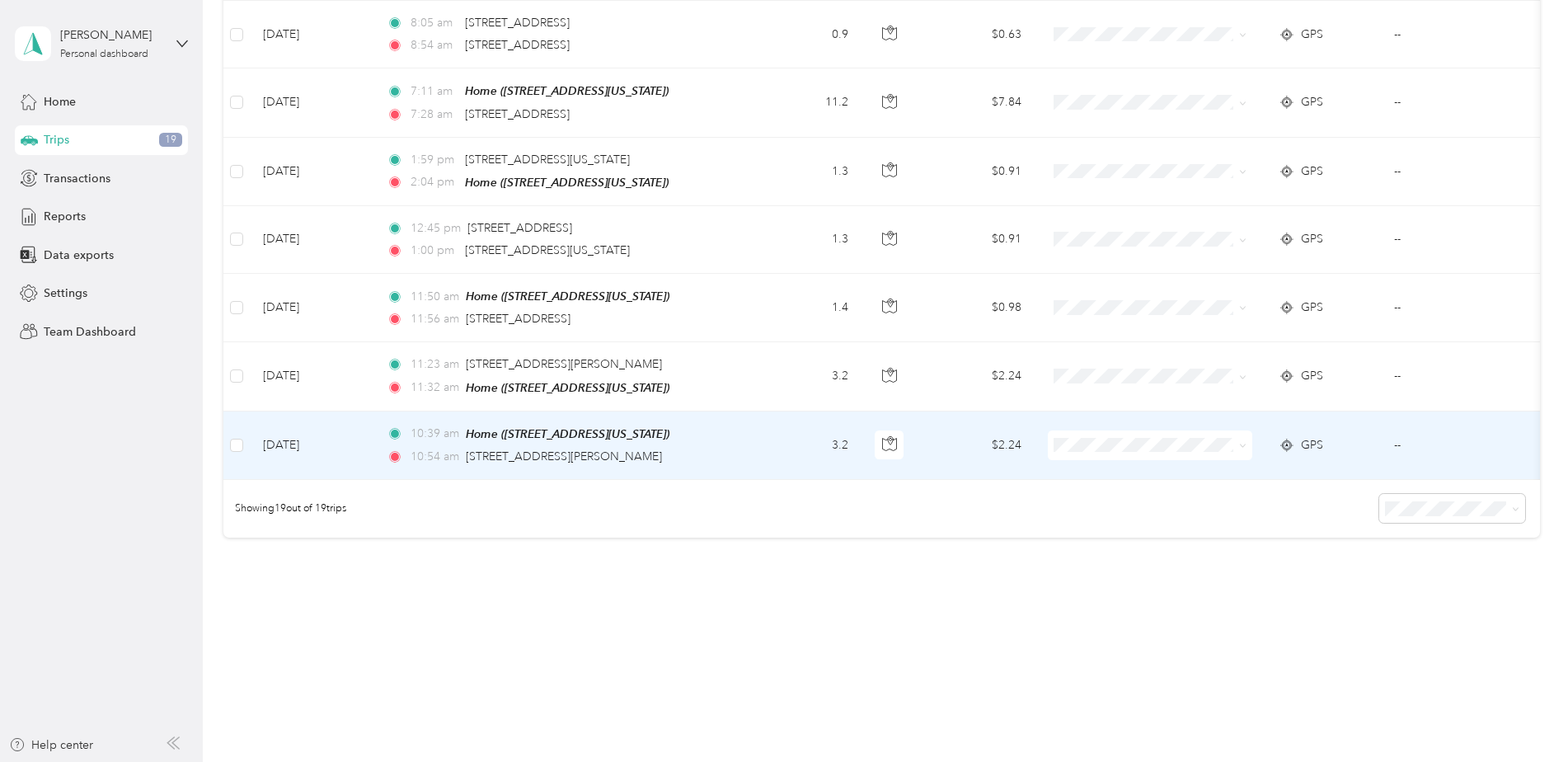
click at [791, 422] on td "3.2" at bounding box center [807, 445] width 109 height 69
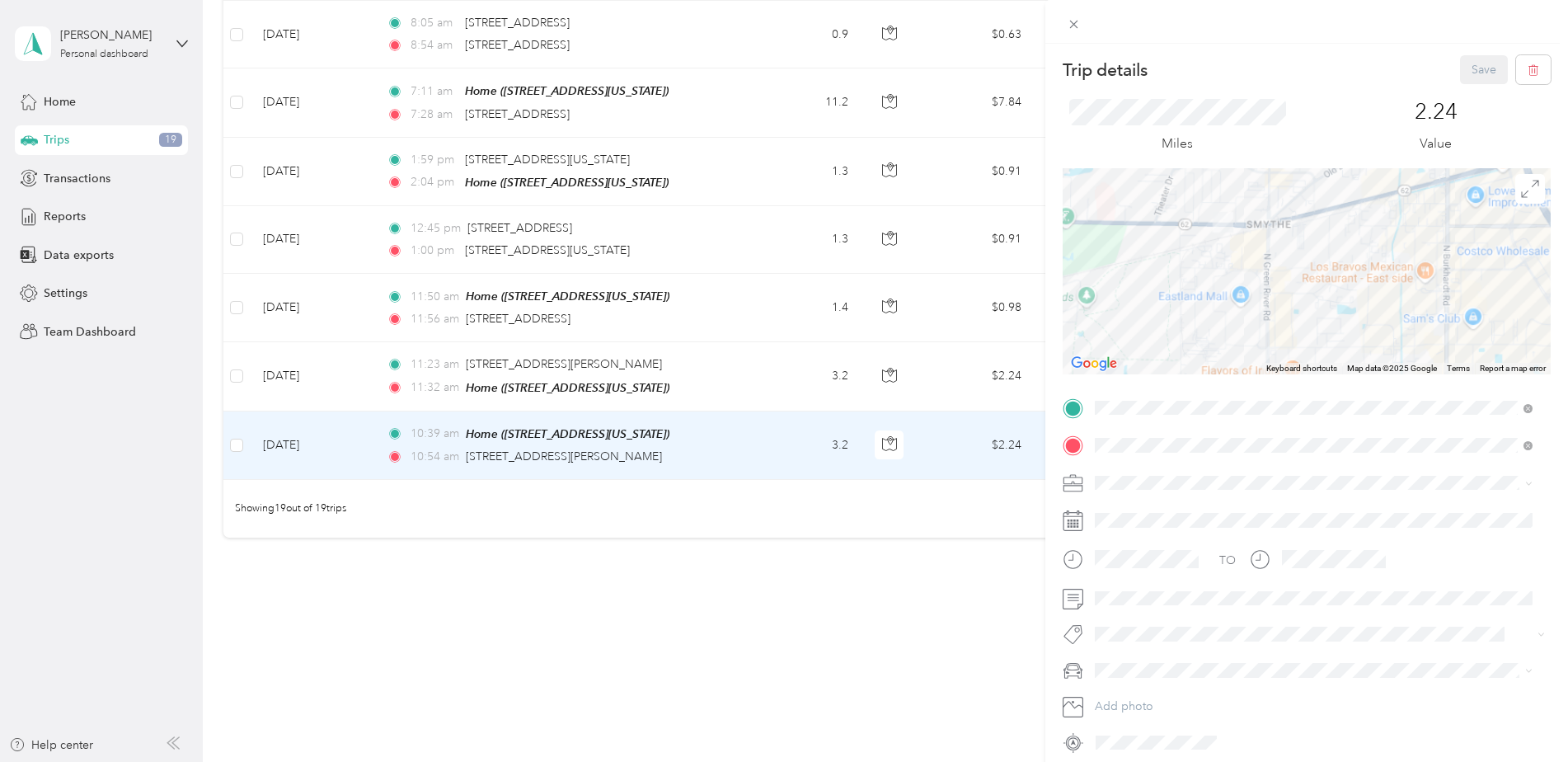
drag, startPoint x: 1246, startPoint y: 257, endPoint x: 1326, endPoint y: 349, distance: 121.9
click at [1335, 352] on div at bounding box center [1306, 270] width 488 height 206
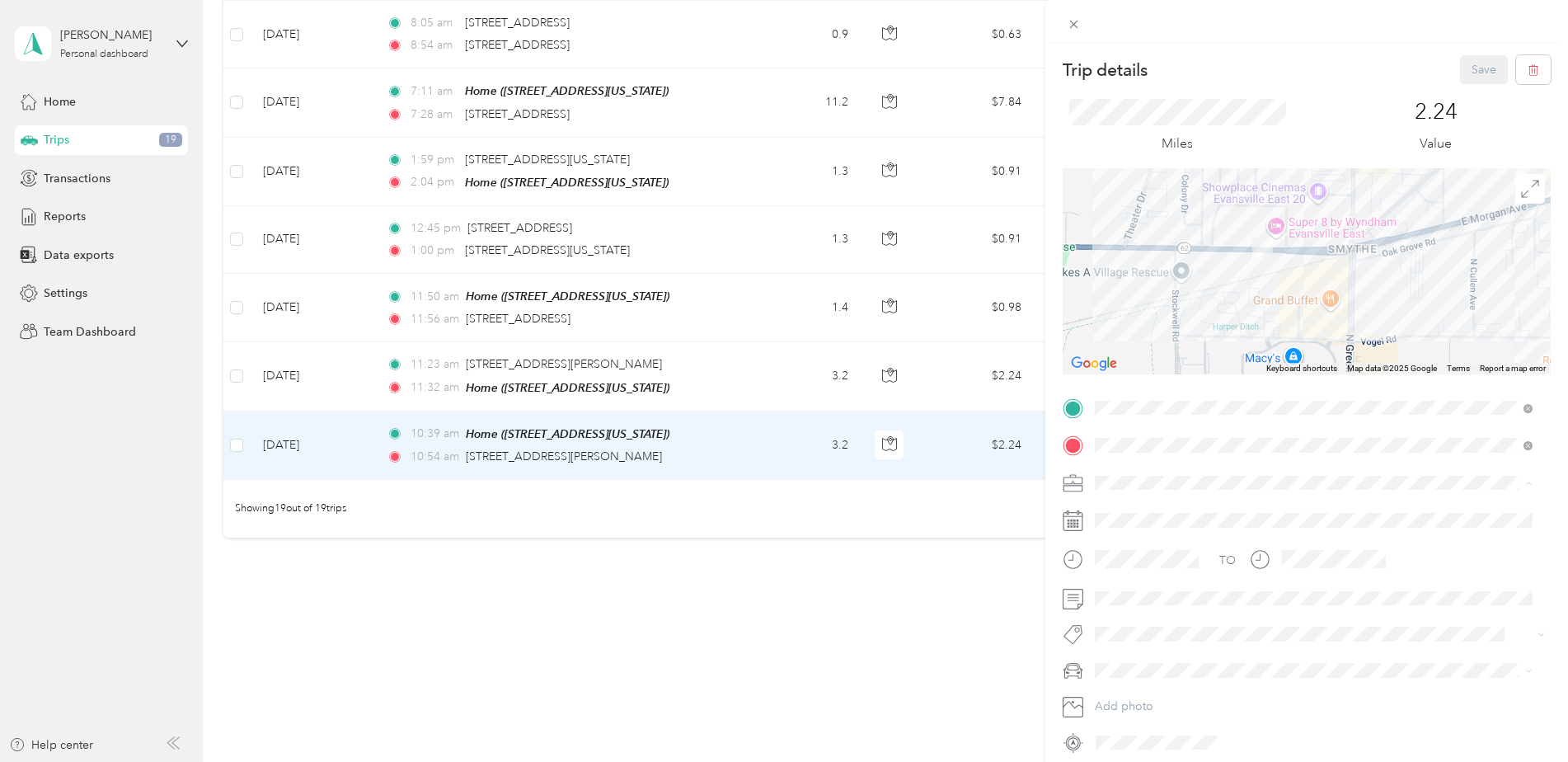
click at [1126, 544] on div "Personal" at bounding box center [1313, 540] width 426 height 17
click at [1470, 76] on button "Save" at bounding box center [1484, 70] width 48 height 29
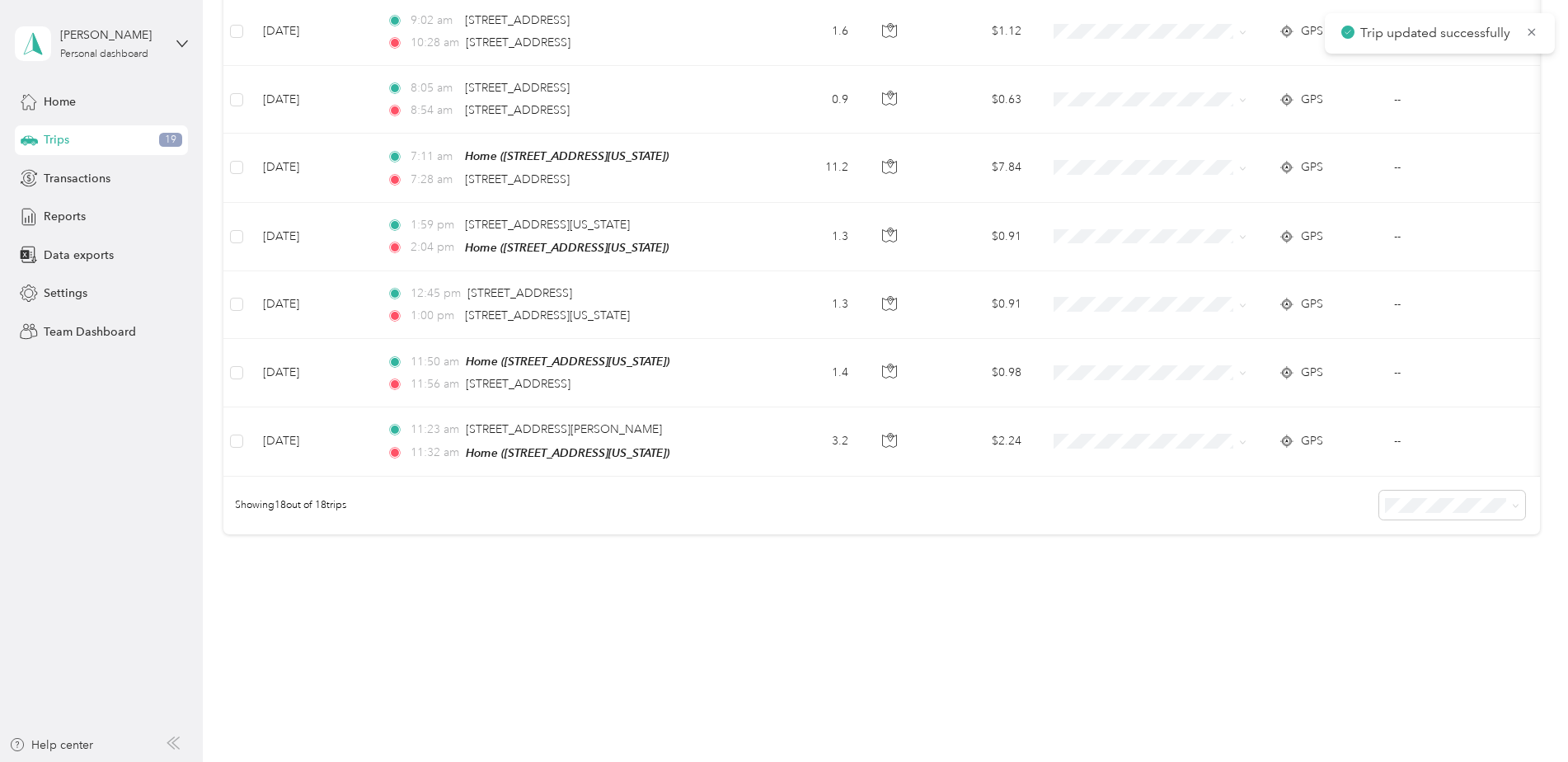
scroll to position [1034, 0]
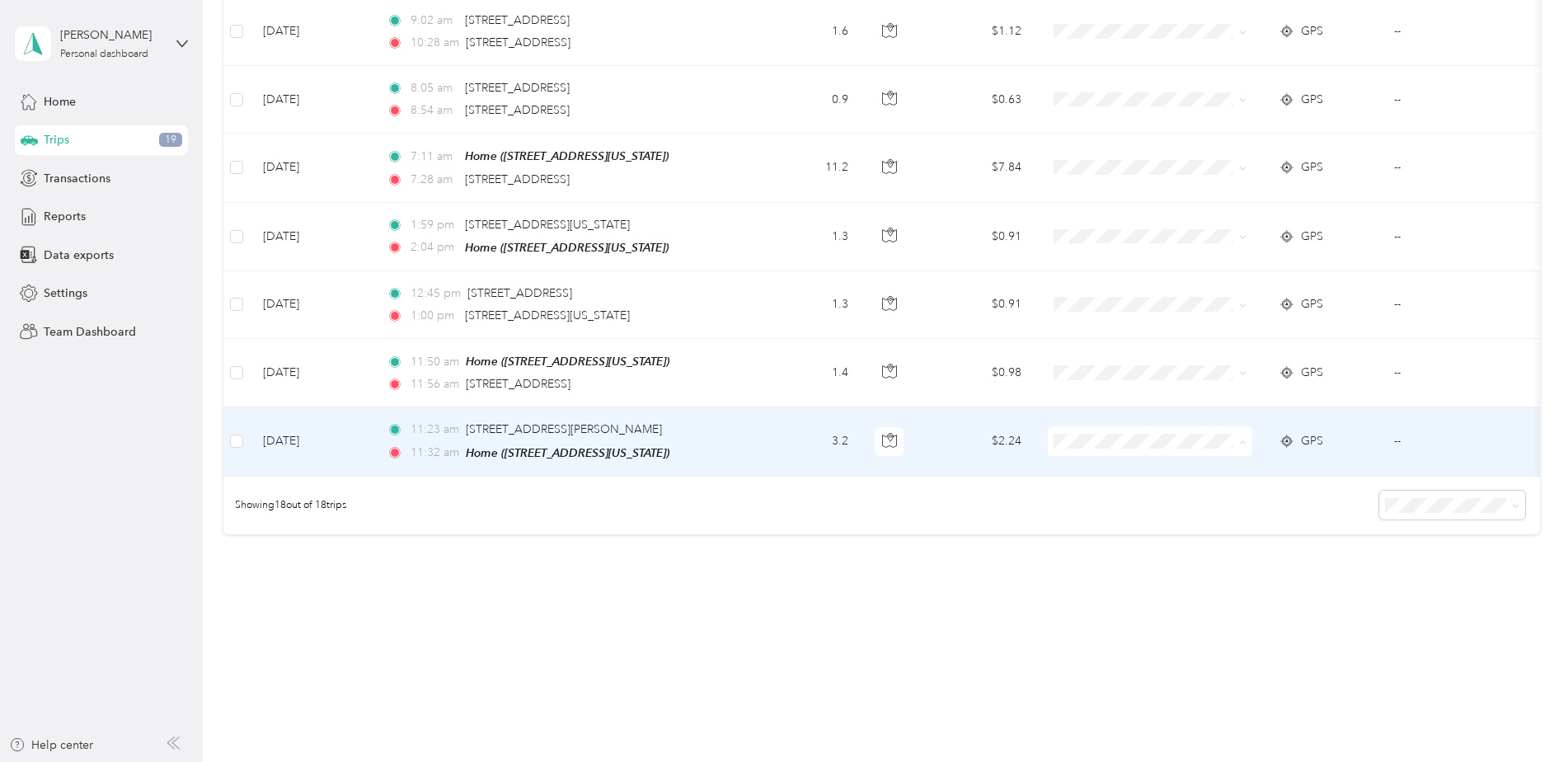
click at [1117, 487] on span "Personal" at bounding box center [1177, 490] width 177 height 17
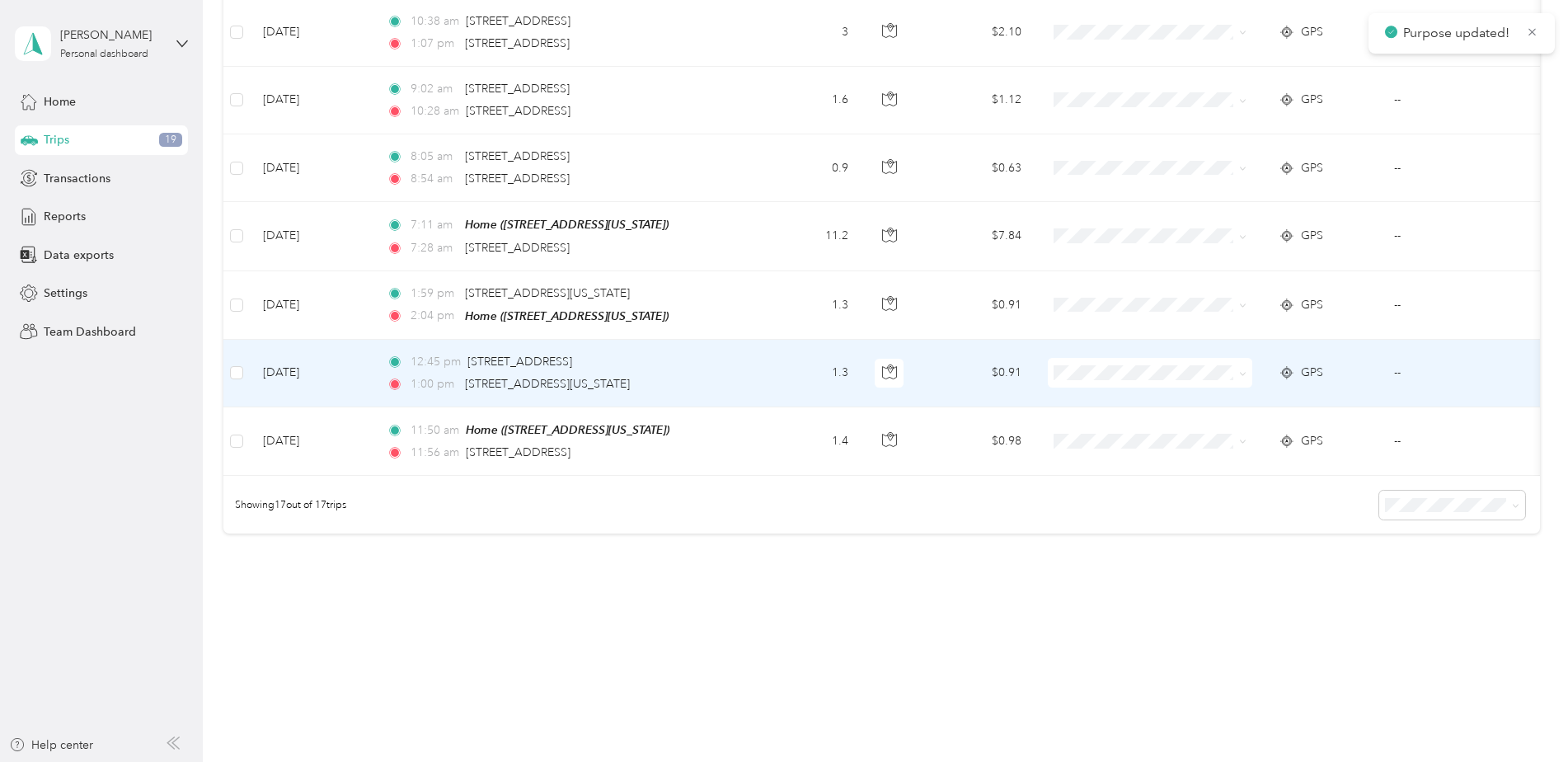
scroll to position [967, 0]
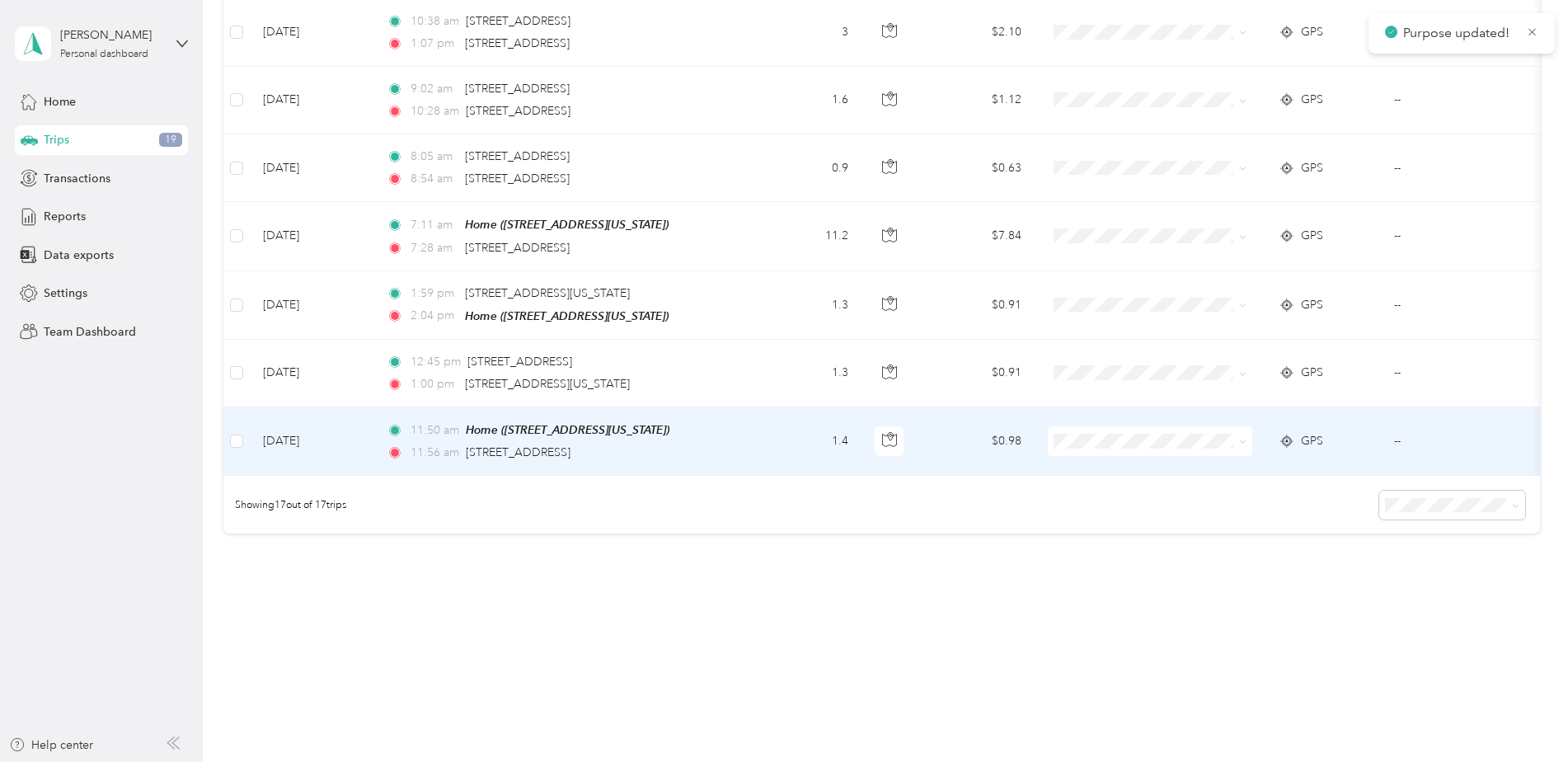
click at [772, 436] on td "1.4" at bounding box center [807, 441] width 109 height 69
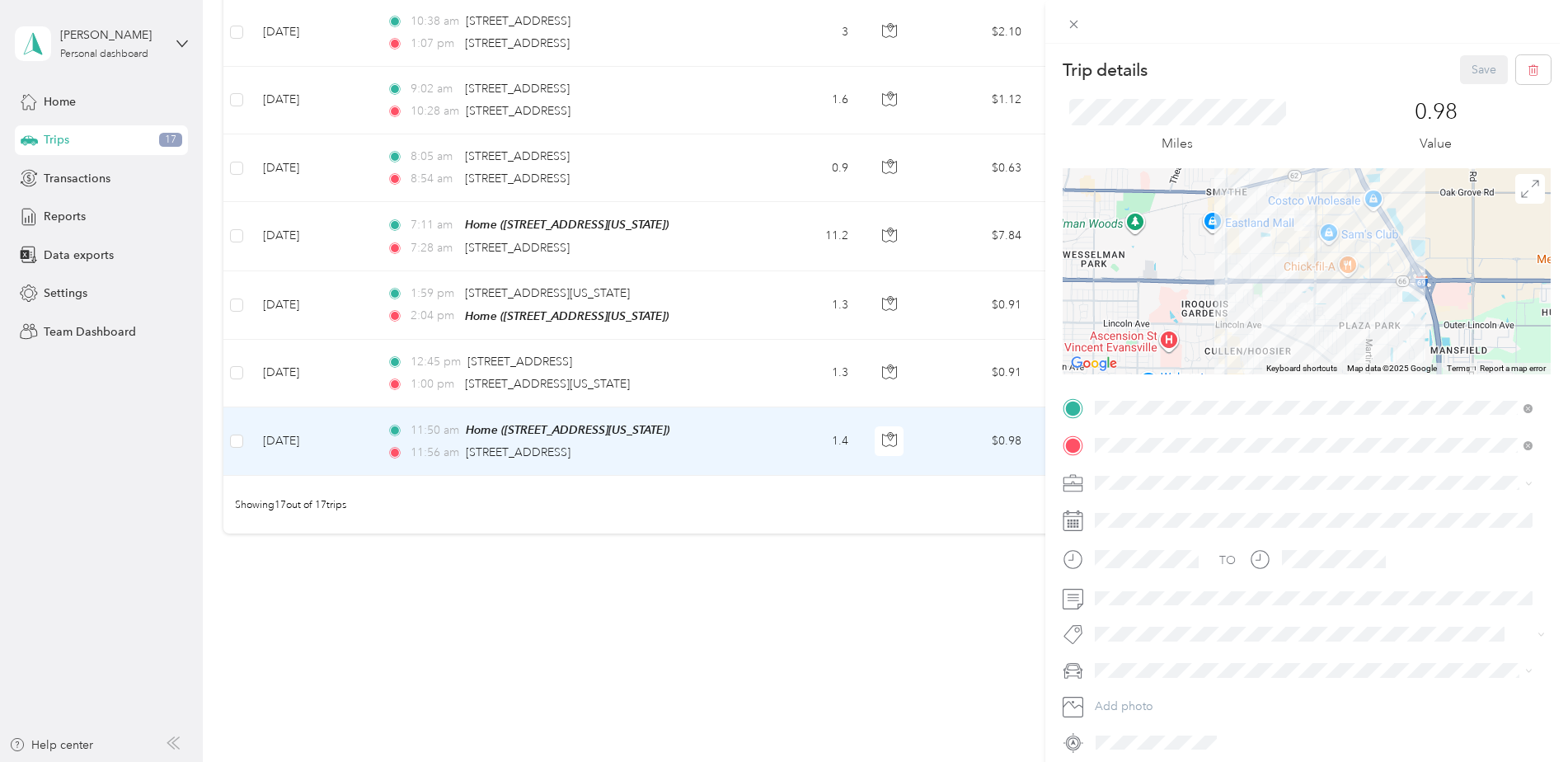
click at [768, 356] on div "Trip details Save This trip cannot be edited because it is either under review,…" at bounding box center [784, 381] width 1568 height 762
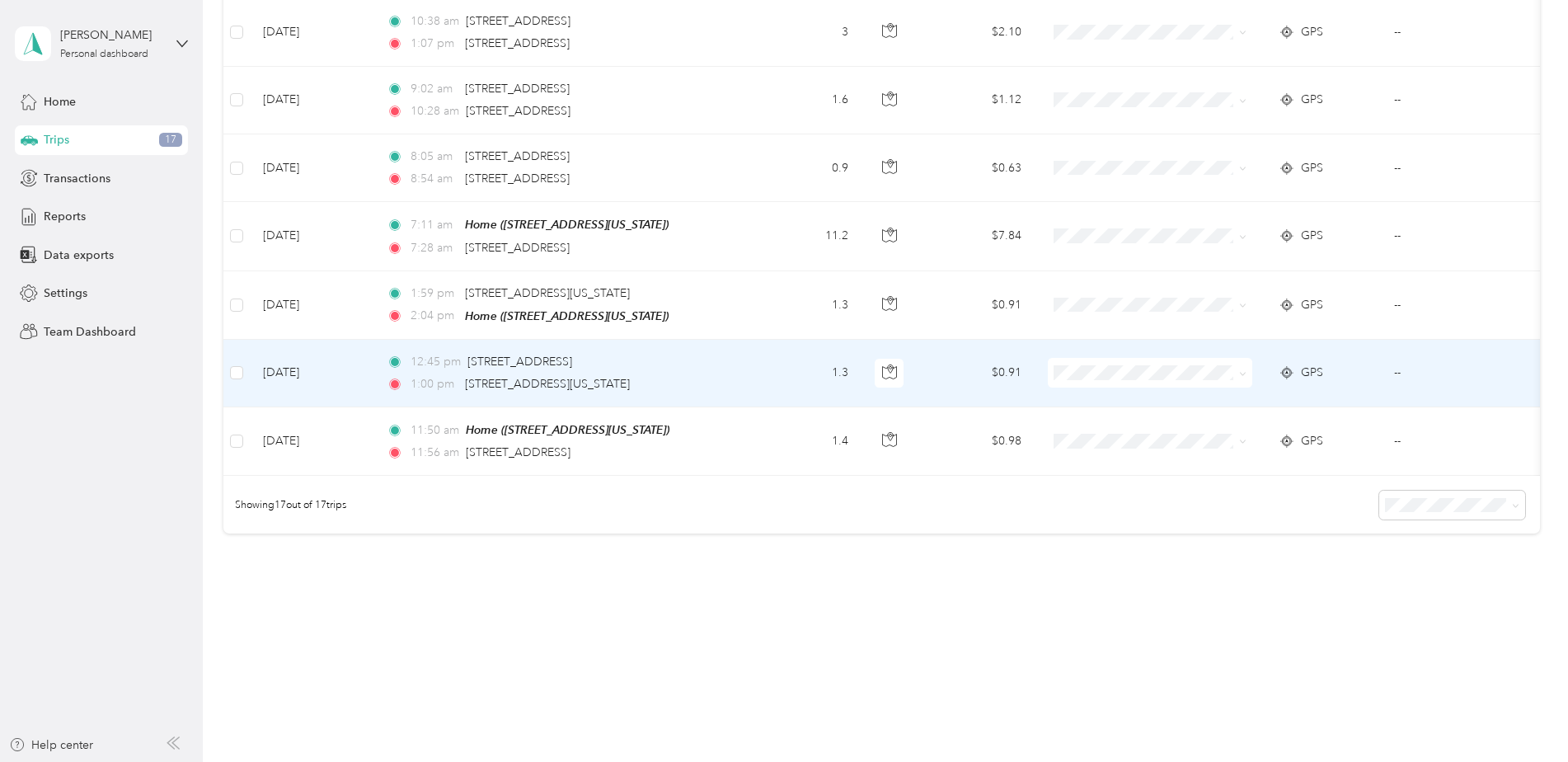
click at [768, 356] on td "1.3" at bounding box center [807, 374] width 109 height 68
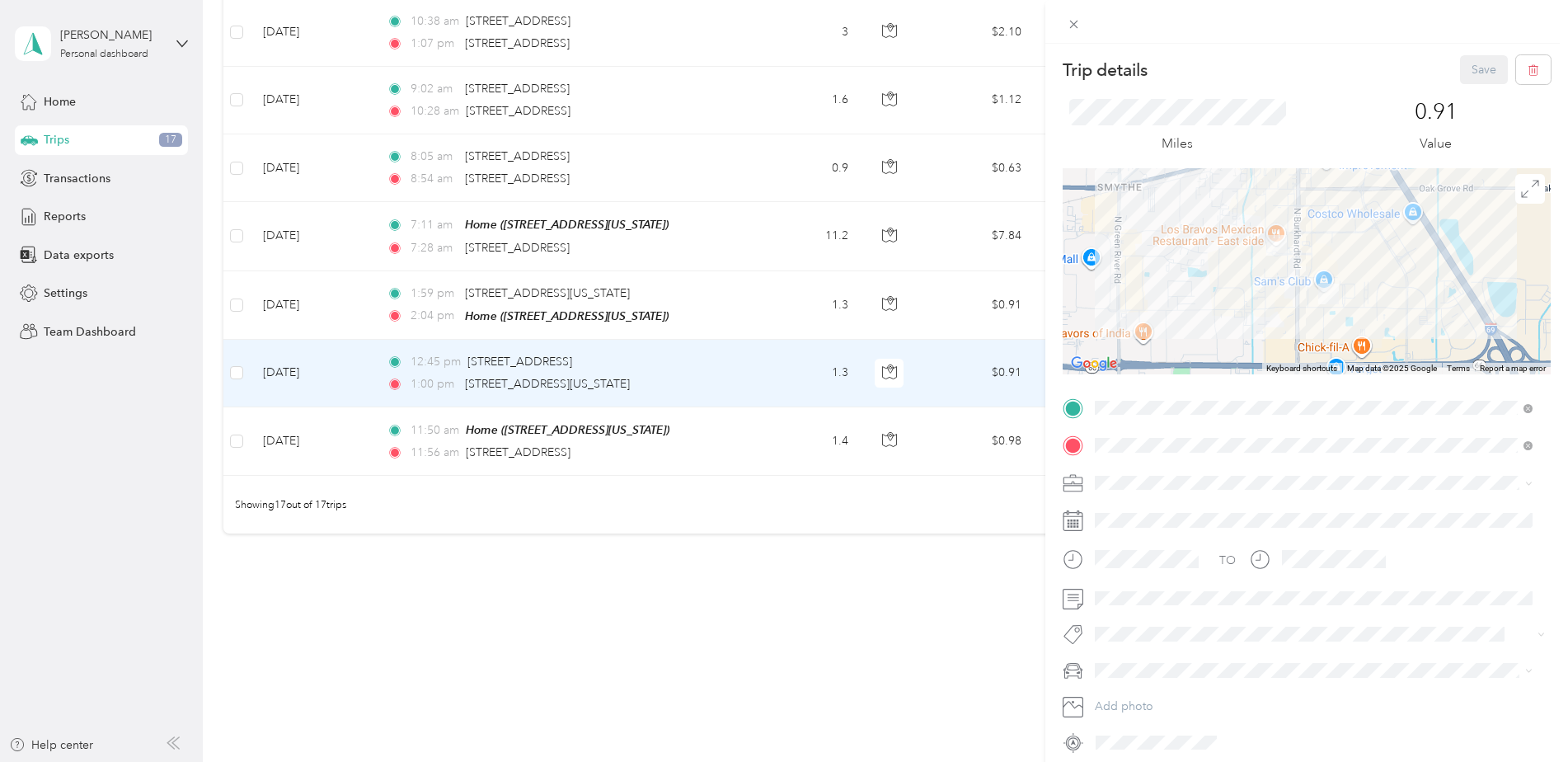
click at [236, 361] on div "Trip details Save This trip cannot be edited because it is either under review,…" at bounding box center [784, 381] width 1568 height 762
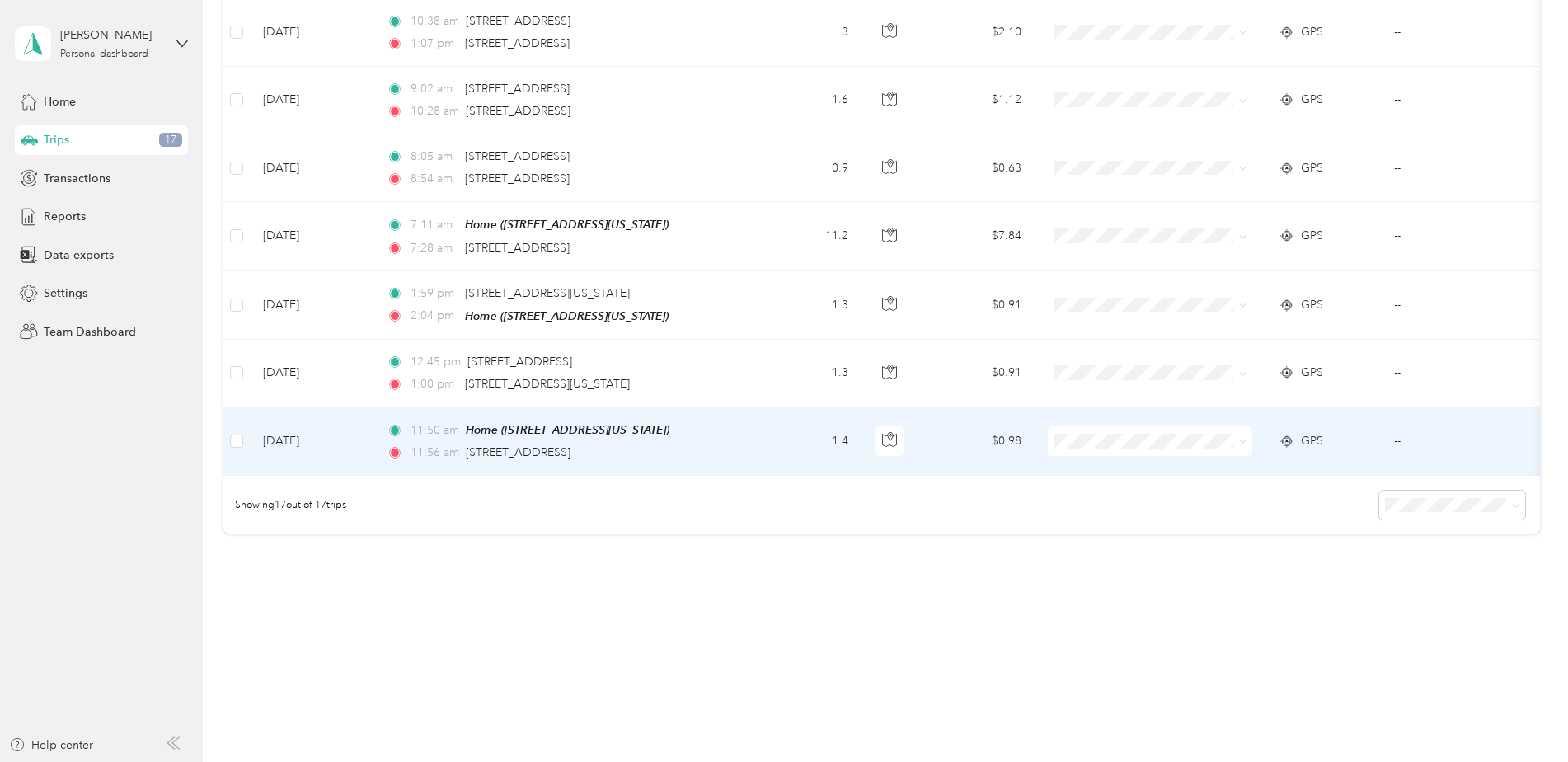
click at [233, 413] on td at bounding box center [236, 441] width 26 height 69
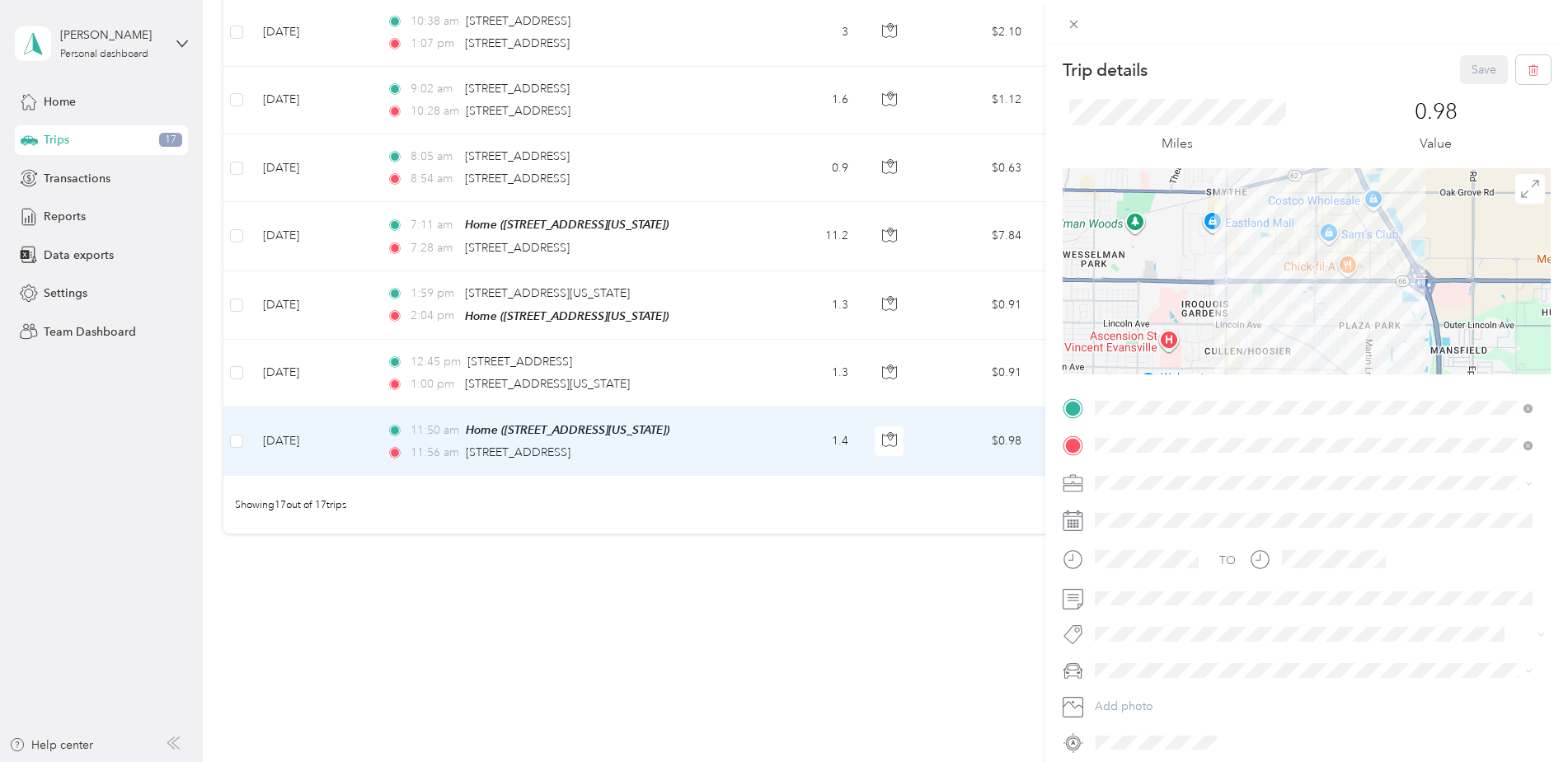
click at [237, 356] on div "Trip details Save This trip cannot be edited because it is either under review,…" at bounding box center [784, 381] width 1568 height 762
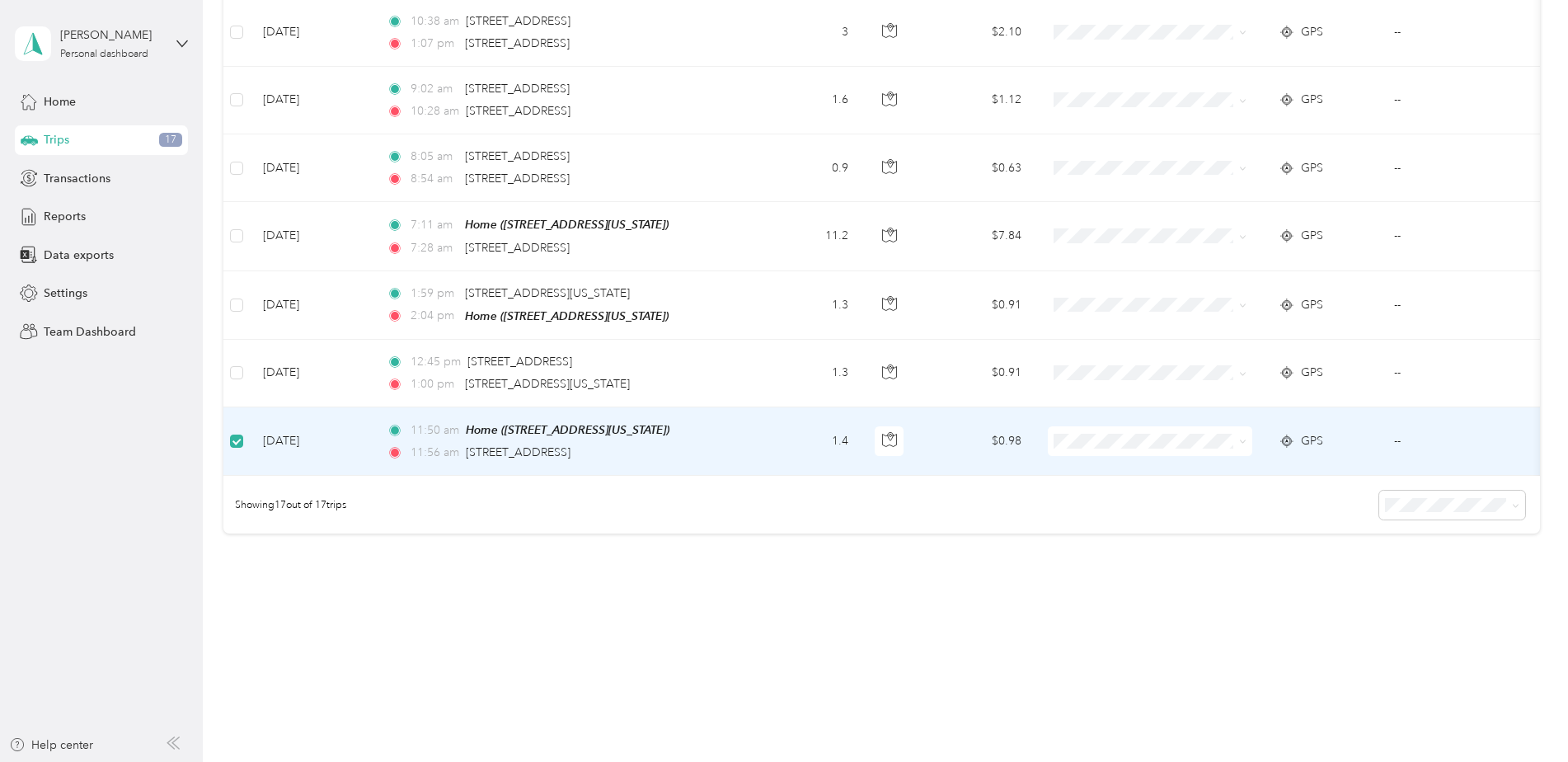
scroll to position [965, 0]
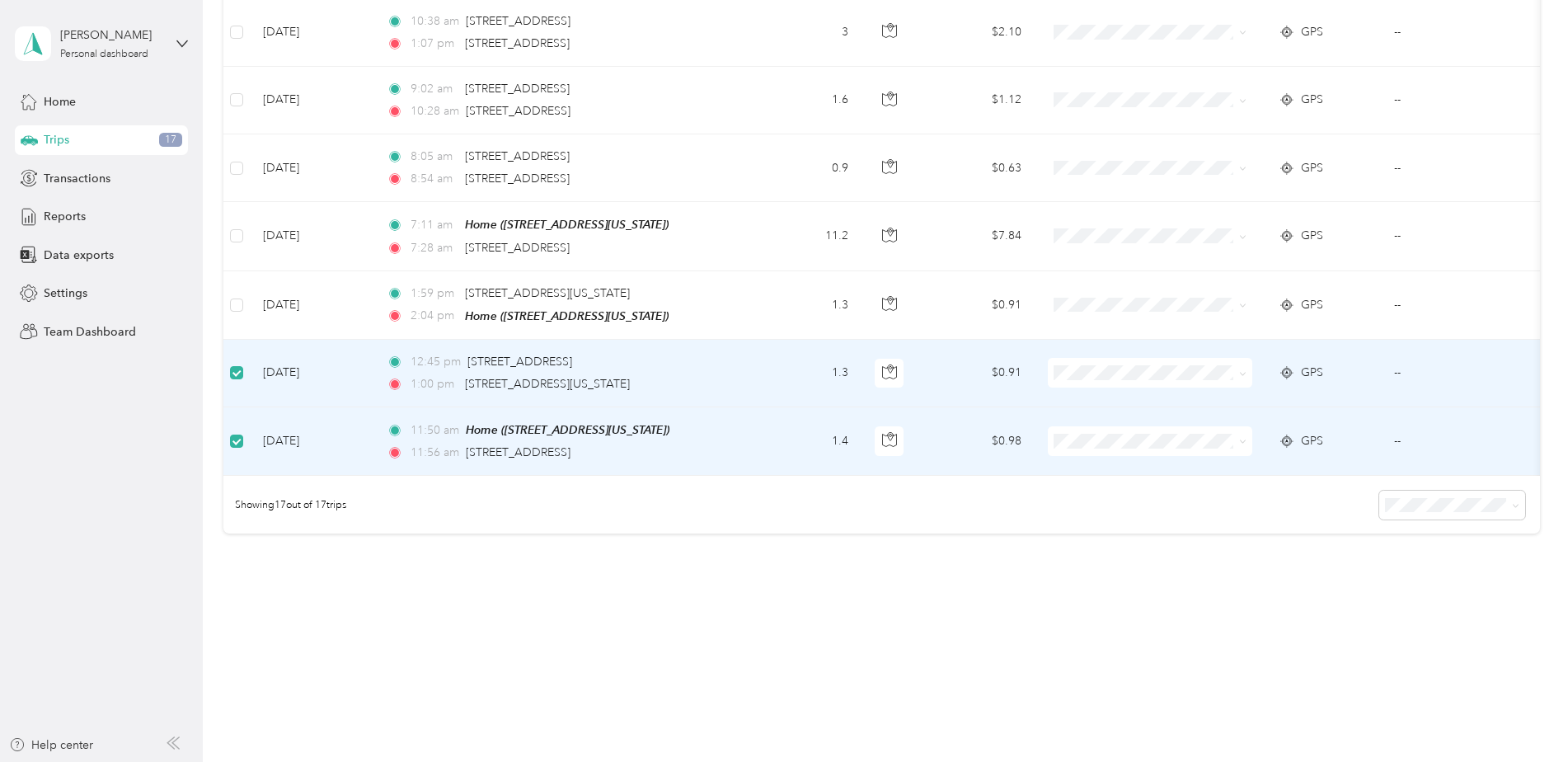
click at [1116, 481] on span "Personal" at bounding box center [1177, 490] width 177 height 17
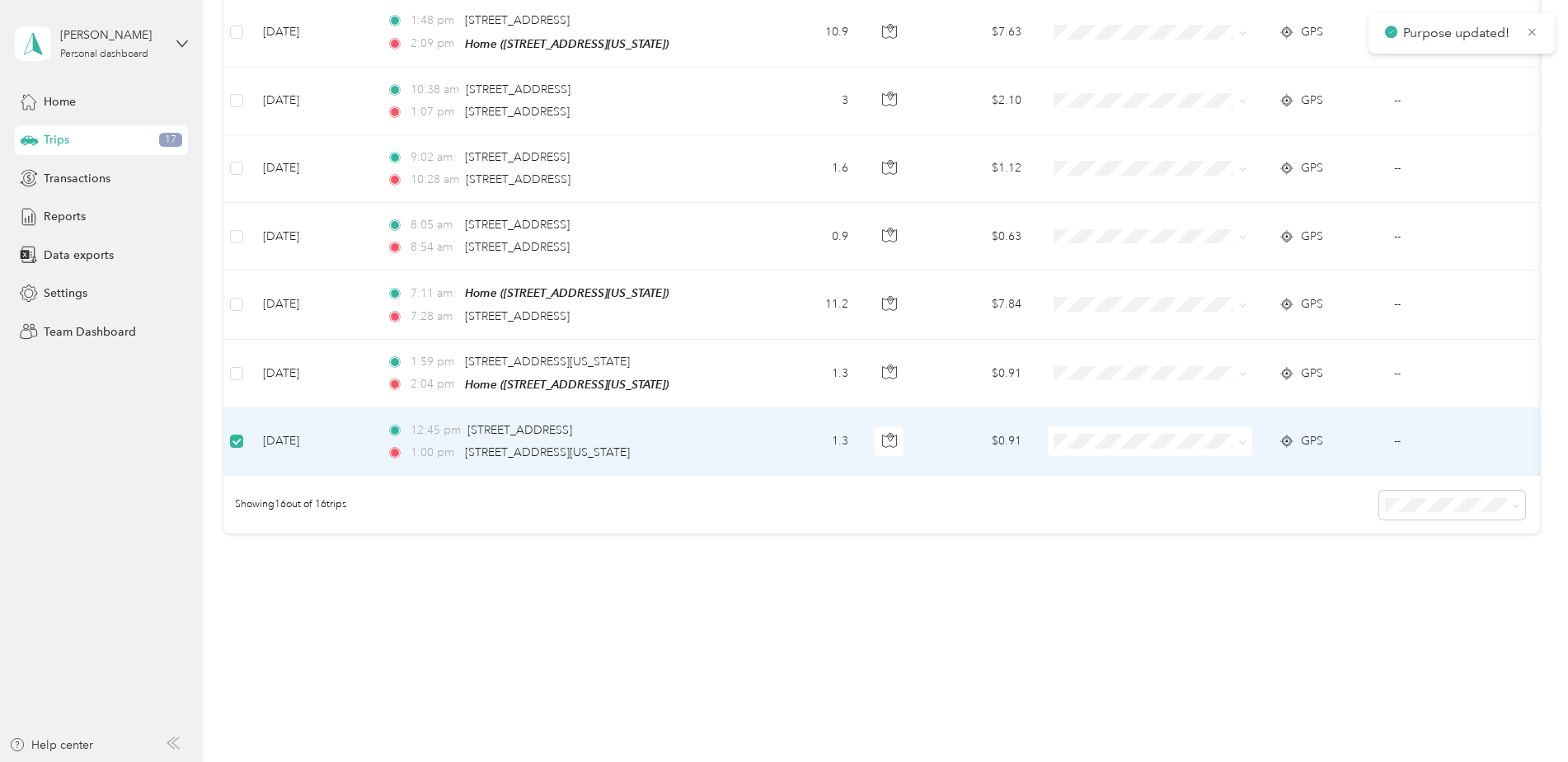
click at [1103, 426] on span at bounding box center [1151, 440] width 205 height 30
click at [1103, 489] on li "Personal" at bounding box center [1163, 487] width 230 height 29
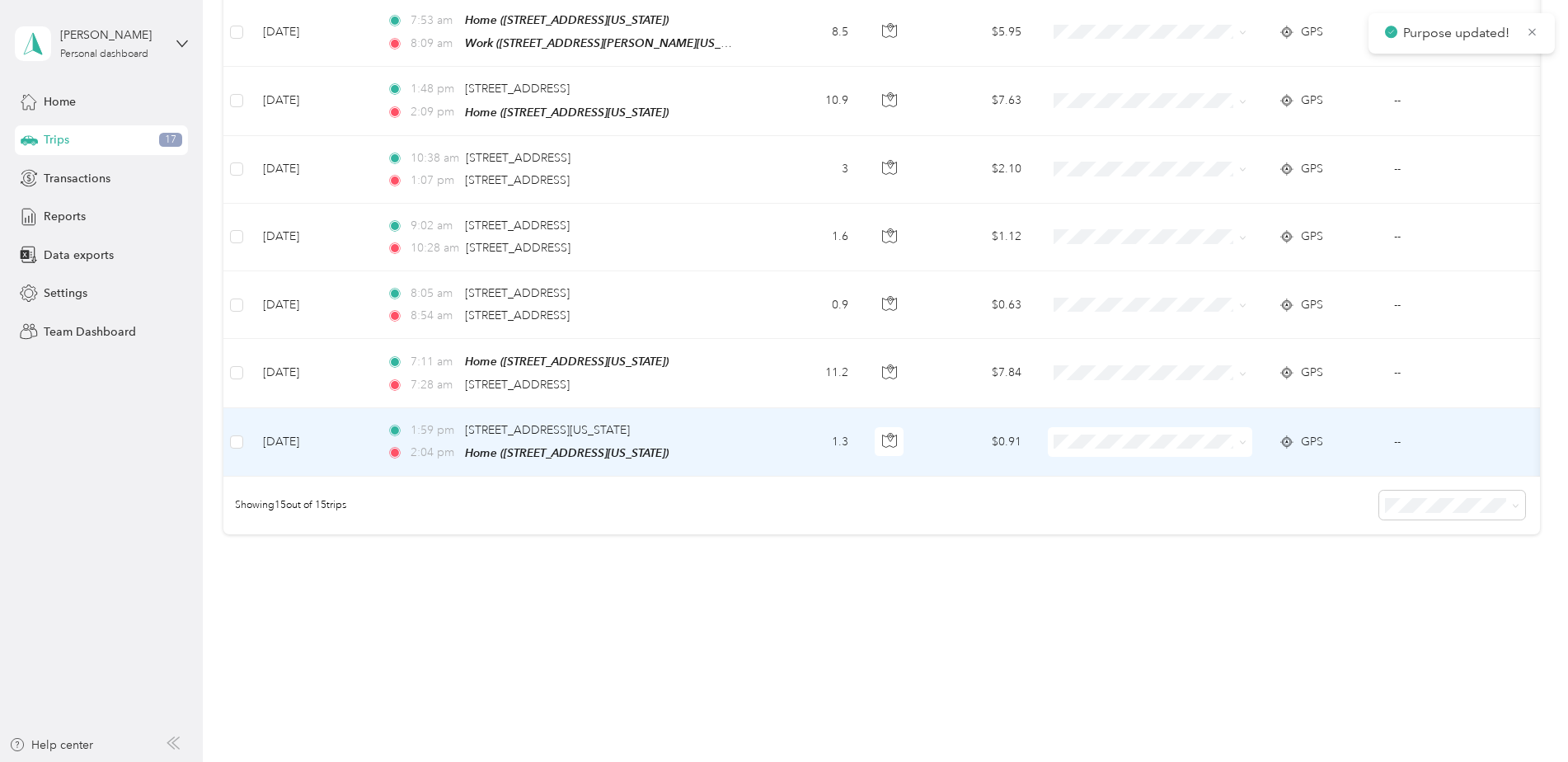
click at [753, 421] on td "1.3" at bounding box center [807, 441] width 109 height 69
click at [1099, 484] on span "Personal" at bounding box center [1177, 490] width 177 height 17
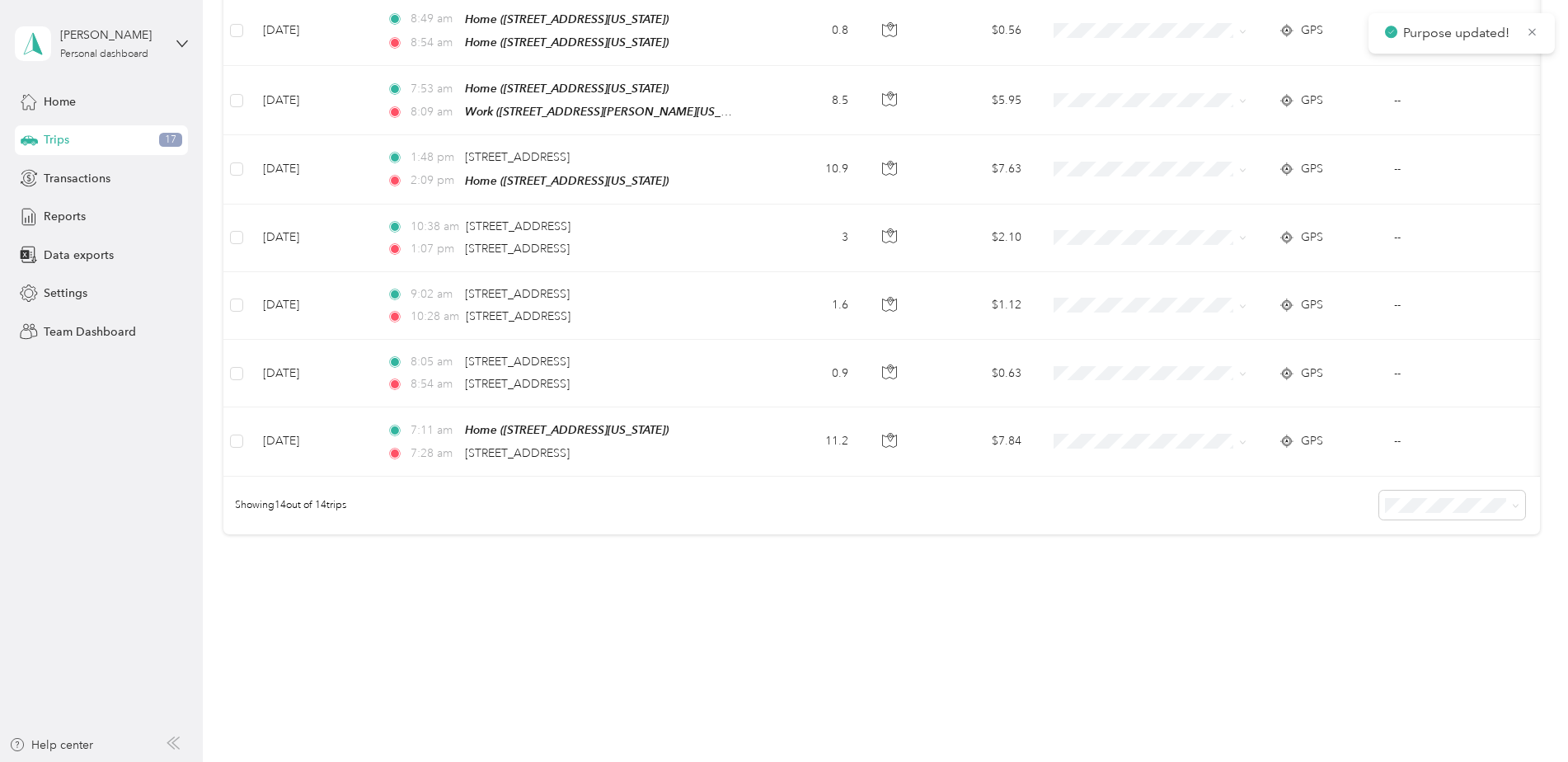
scroll to position [762, 0]
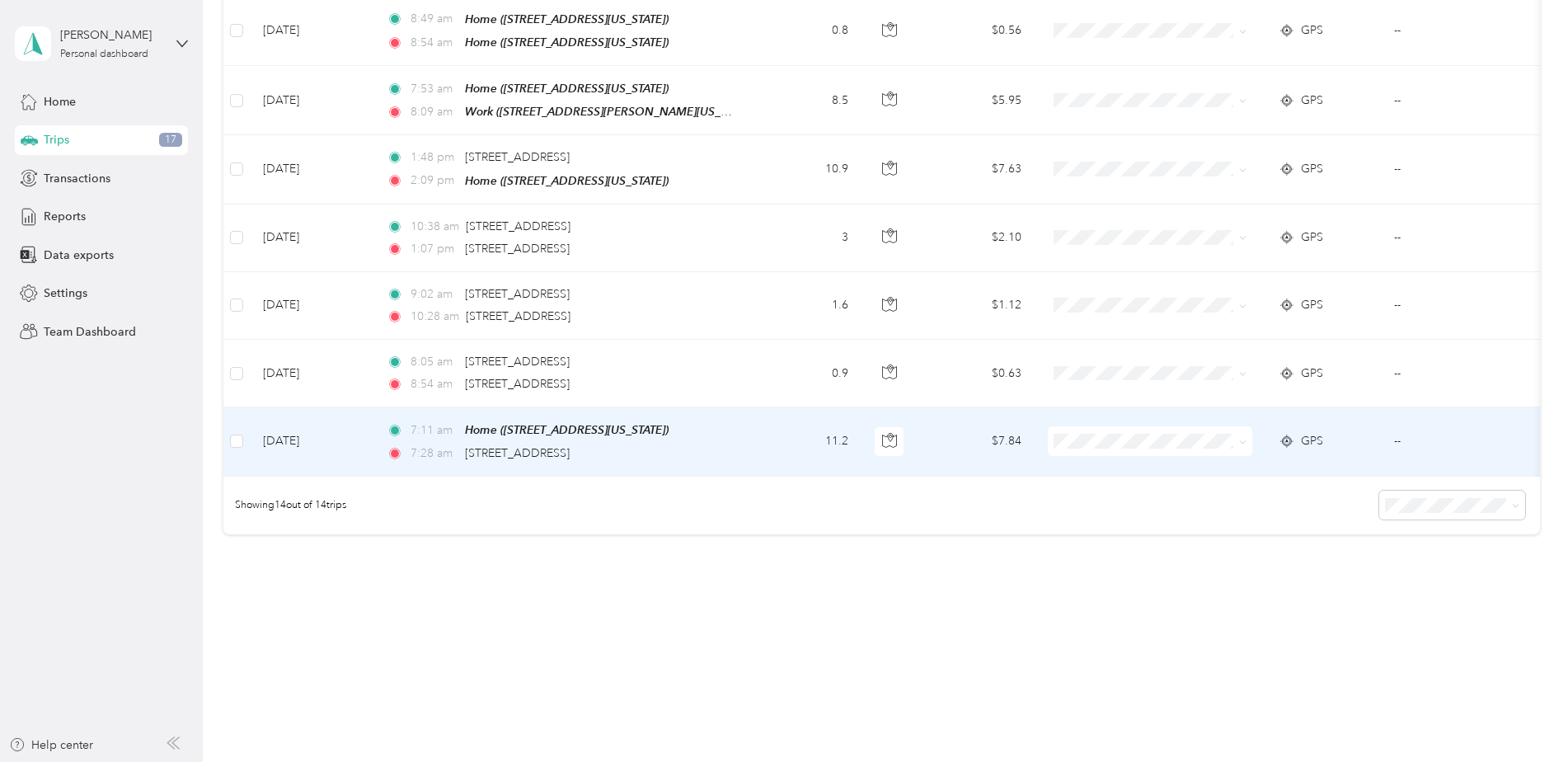
click at [764, 432] on td "11.2" at bounding box center [807, 441] width 109 height 69
click at [778, 433] on td "11.2" at bounding box center [807, 441] width 109 height 69
click at [959, 426] on td "$7.84" at bounding box center [977, 441] width 115 height 69
click at [737, 437] on td "7:11 am Home (6050 Oak Street, Evansville, Indiana) 7:28 am 521 S 261, Boonvill…" at bounding box center [563, 441] width 380 height 69
click at [891, 433] on icon "button" at bounding box center [889, 439] width 14 height 14
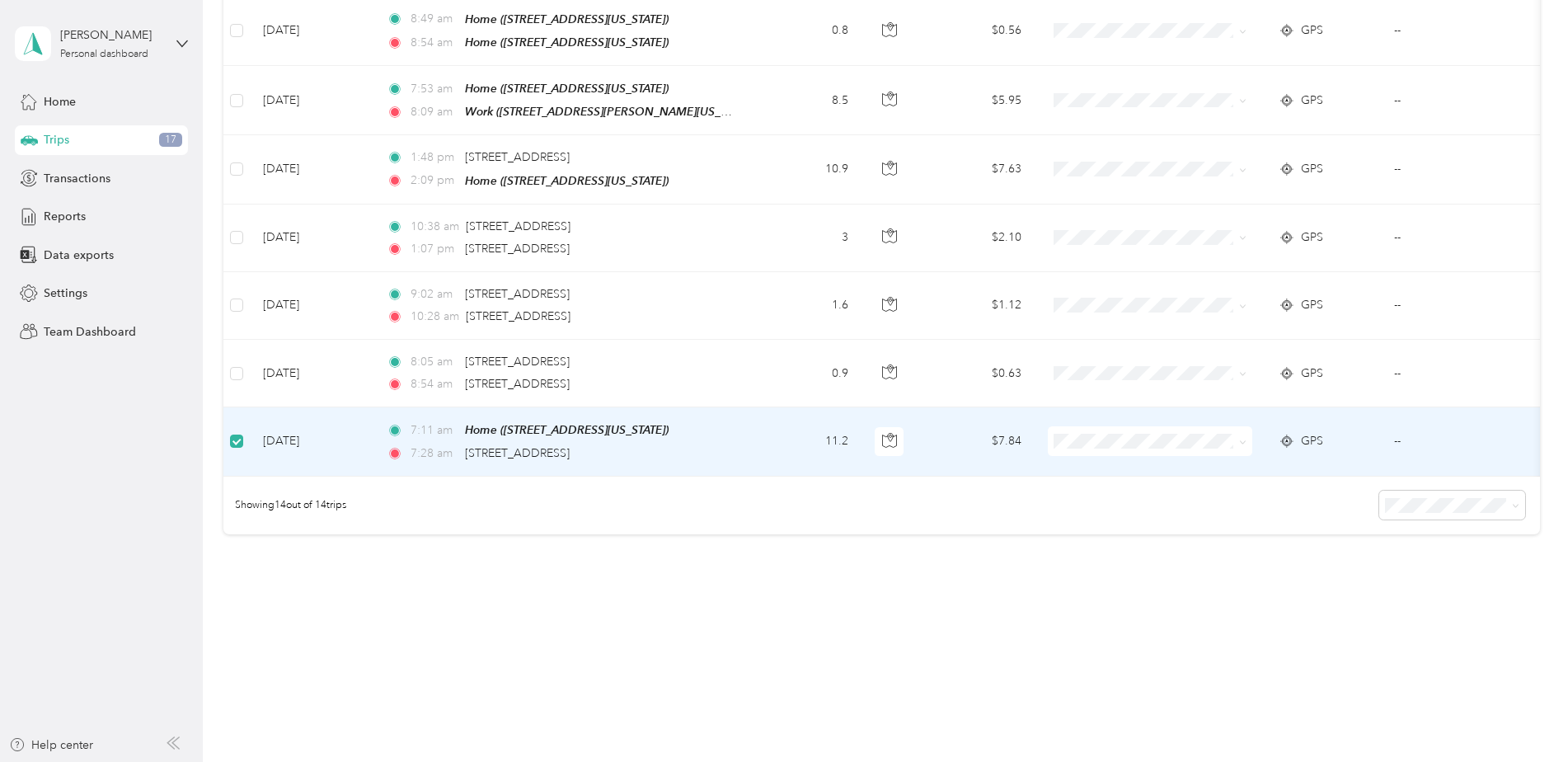
click at [933, 437] on td "$7.84" at bounding box center [977, 441] width 115 height 69
click at [1475, 433] on td "--" at bounding box center [1456, 441] width 150 height 69
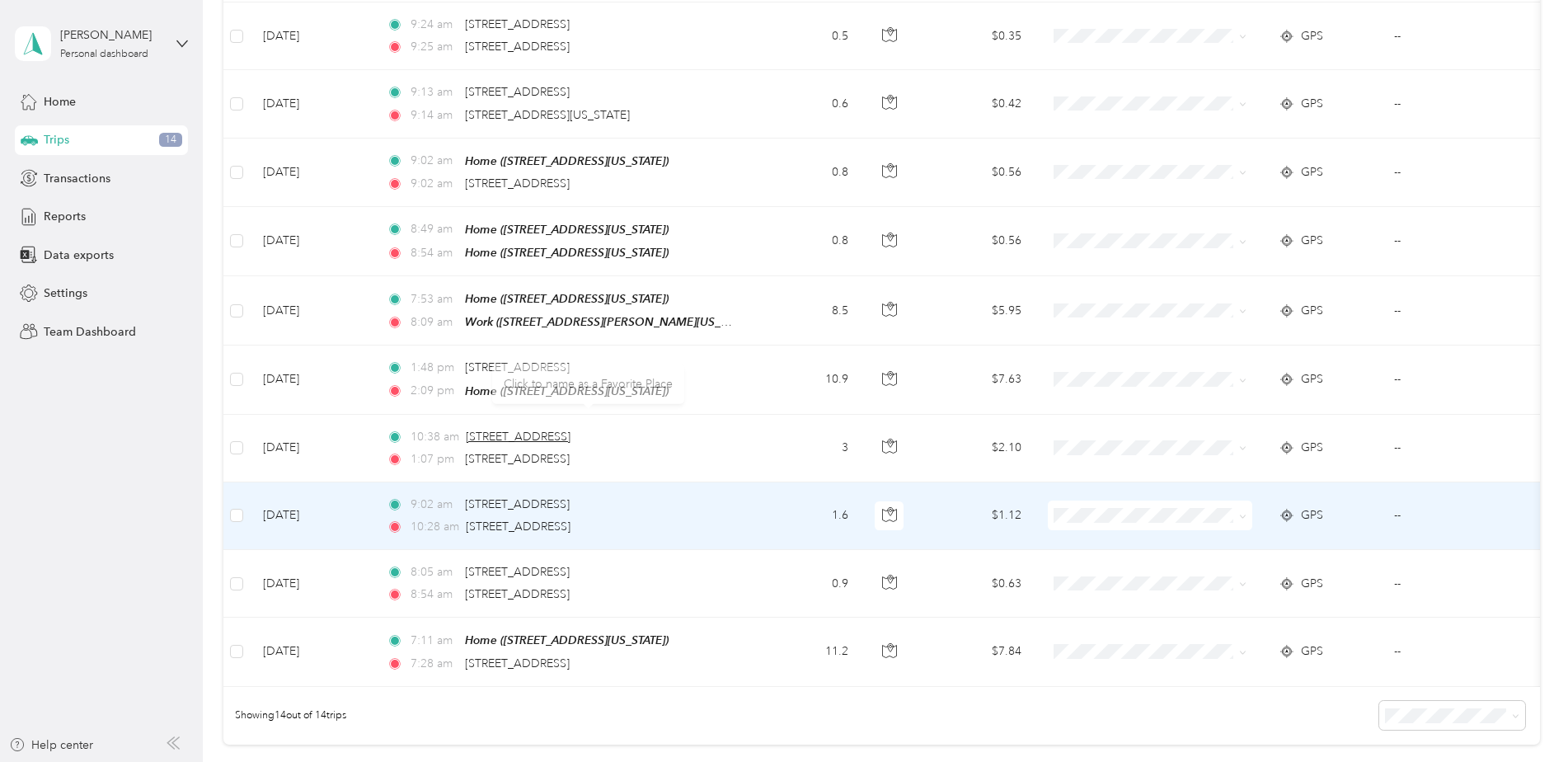
scroll to position [763, 0]
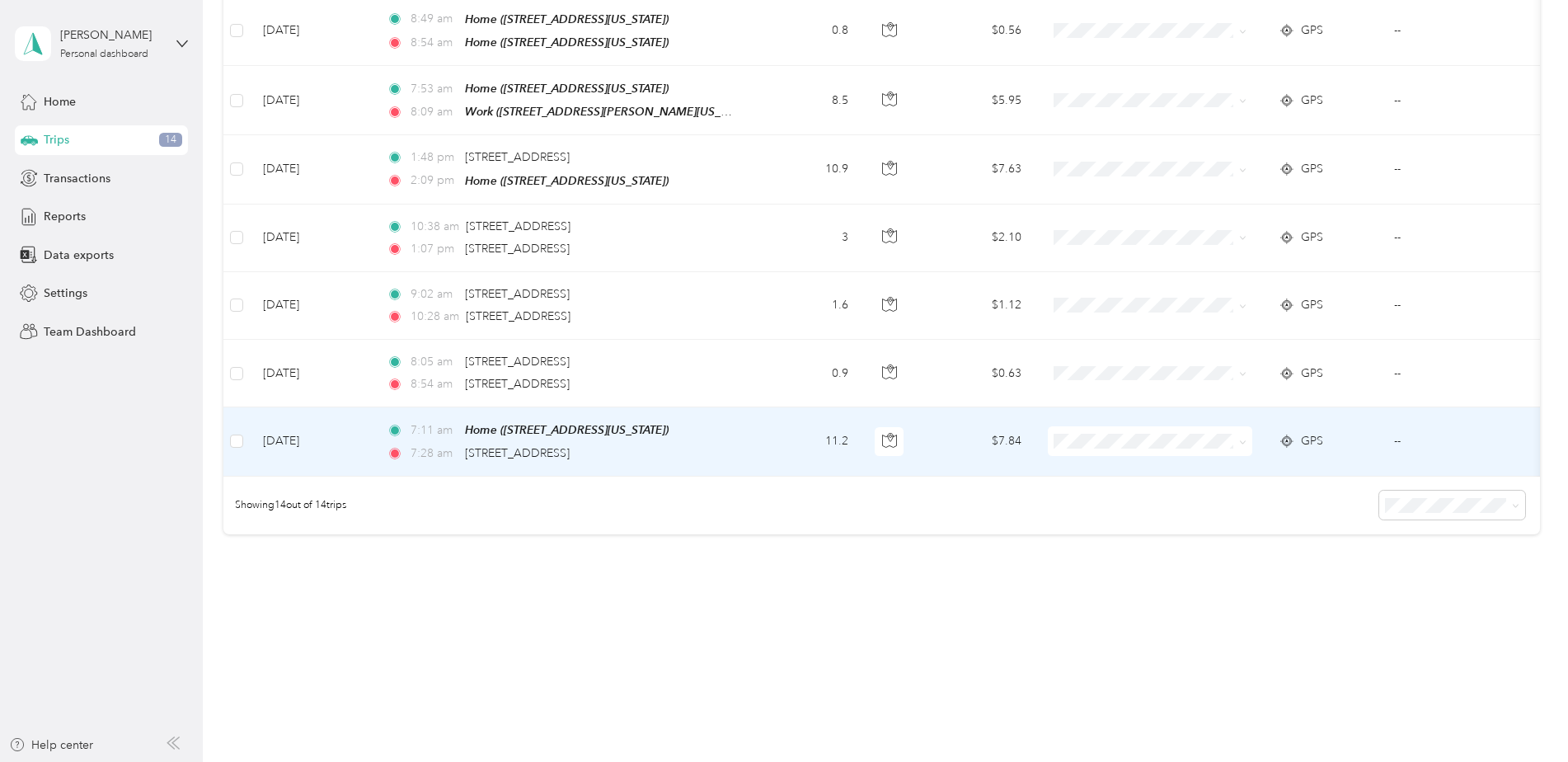
click at [770, 424] on td "11.2" at bounding box center [807, 441] width 109 height 69
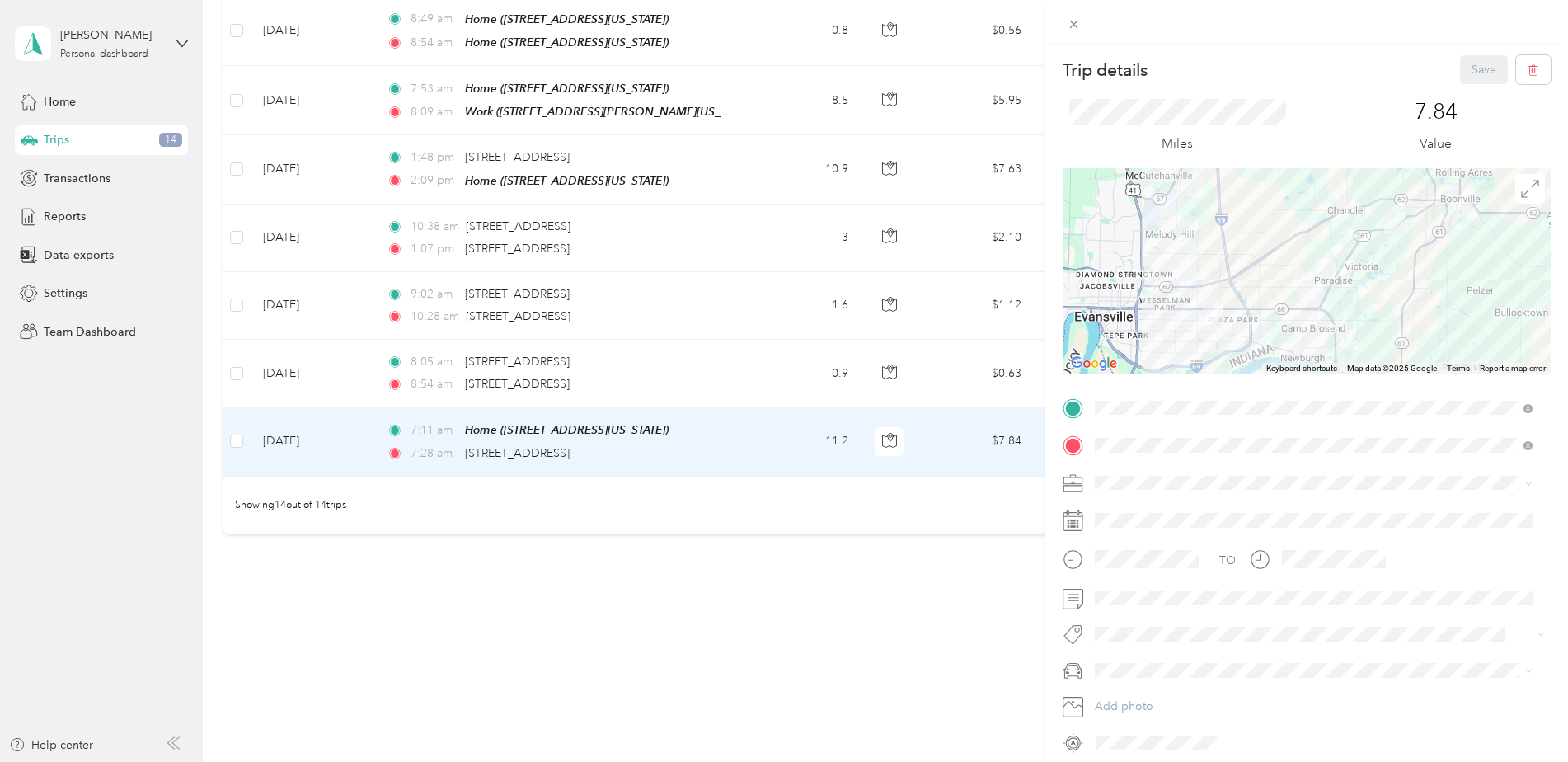
click at [1135, 567] on span "[DEMOGRAPHIC_DATA] Activity" at bounding box center [1184, 568] width 169 height 14
click at [1049, 599] on form "Trip details Save This trip cannot be edited because it is either under review,…" at bounding box center [1306, 405] width 523 height 700
click at [1464, 72] on button "Save" at bounding box center [1484, 70] width 48 height 29
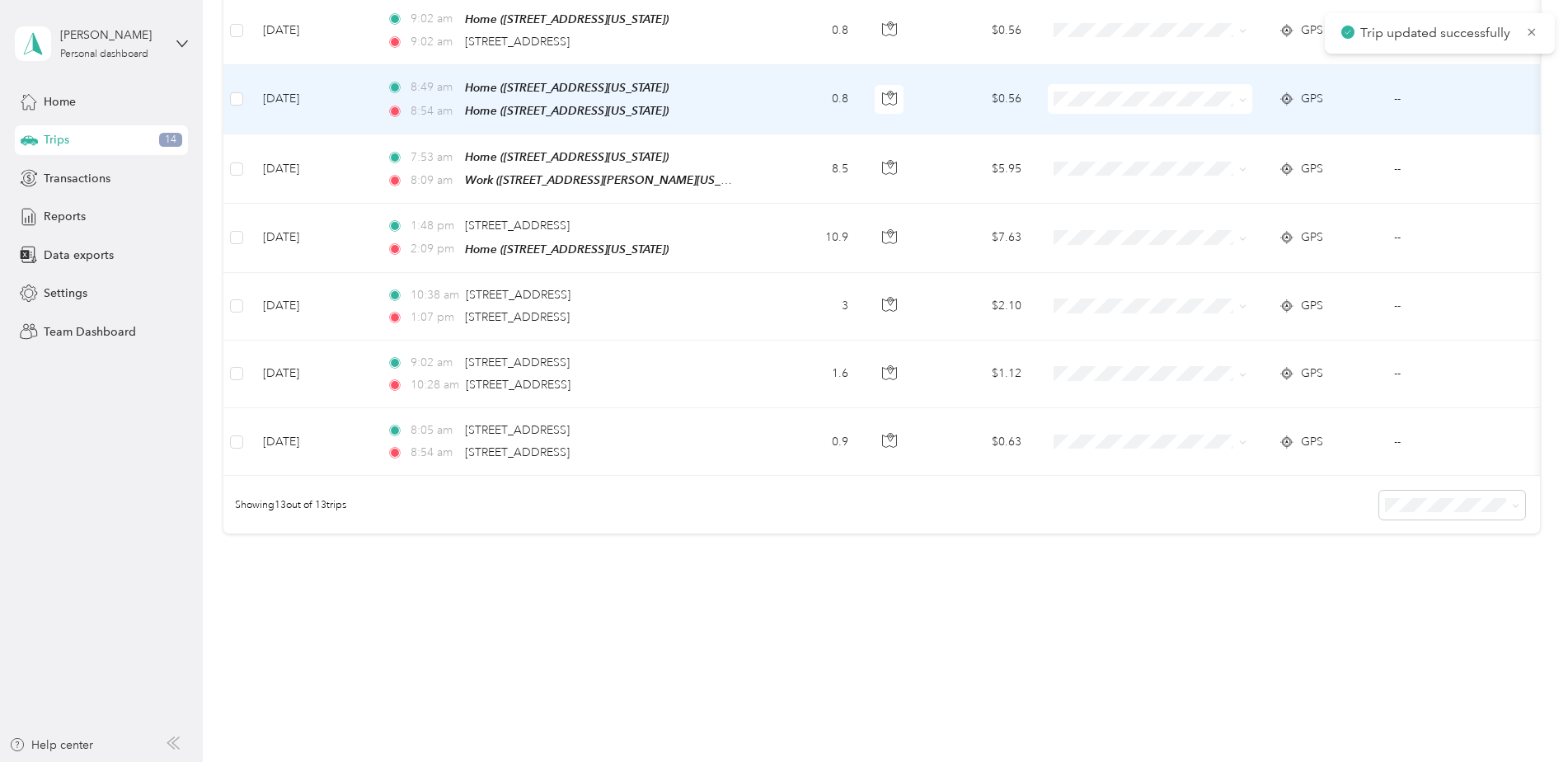
scroll to position [695, 0]
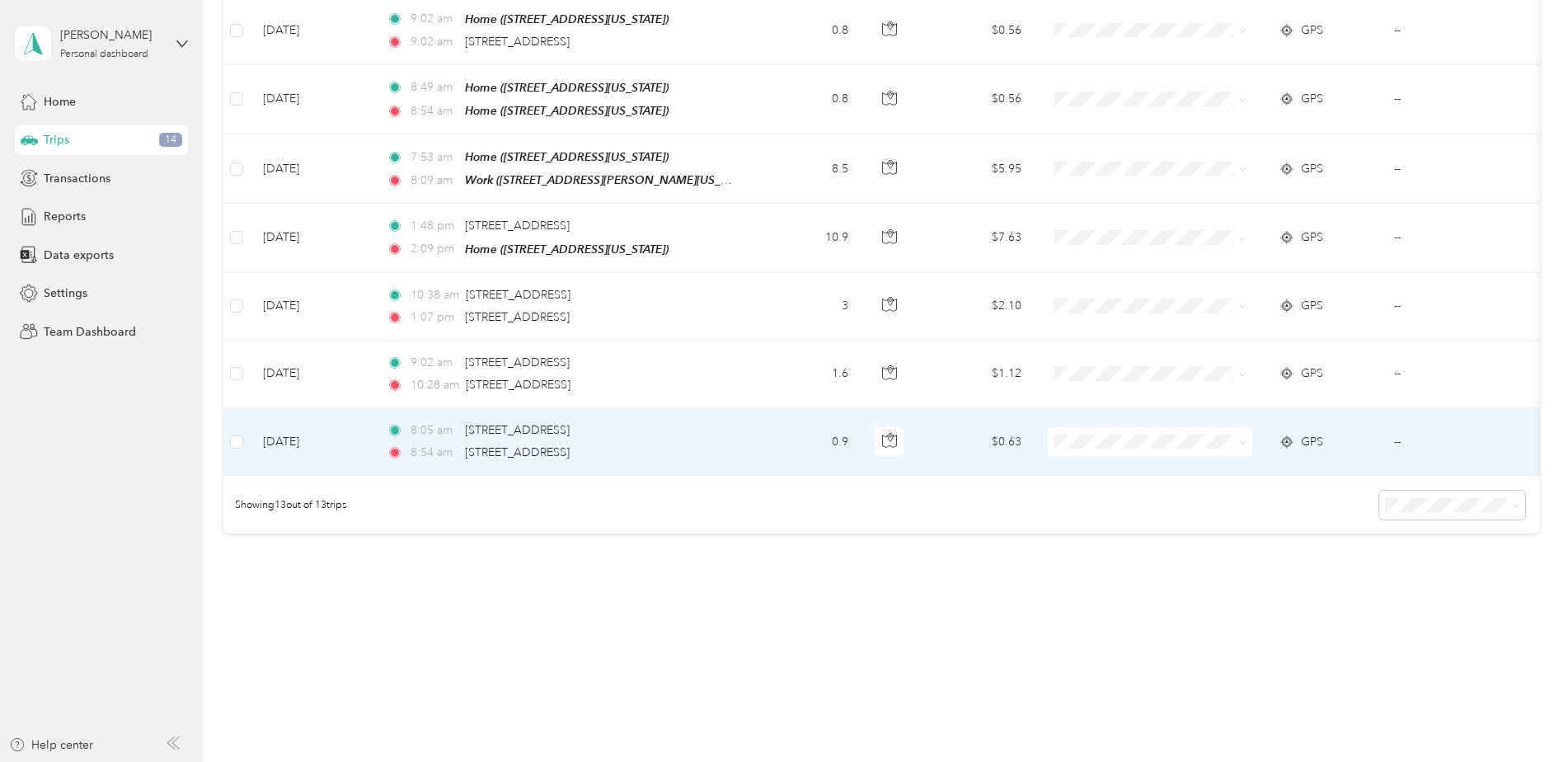
click at [775, 420] on td "0.9" at bounding box center [807, 441] width 109 height 68
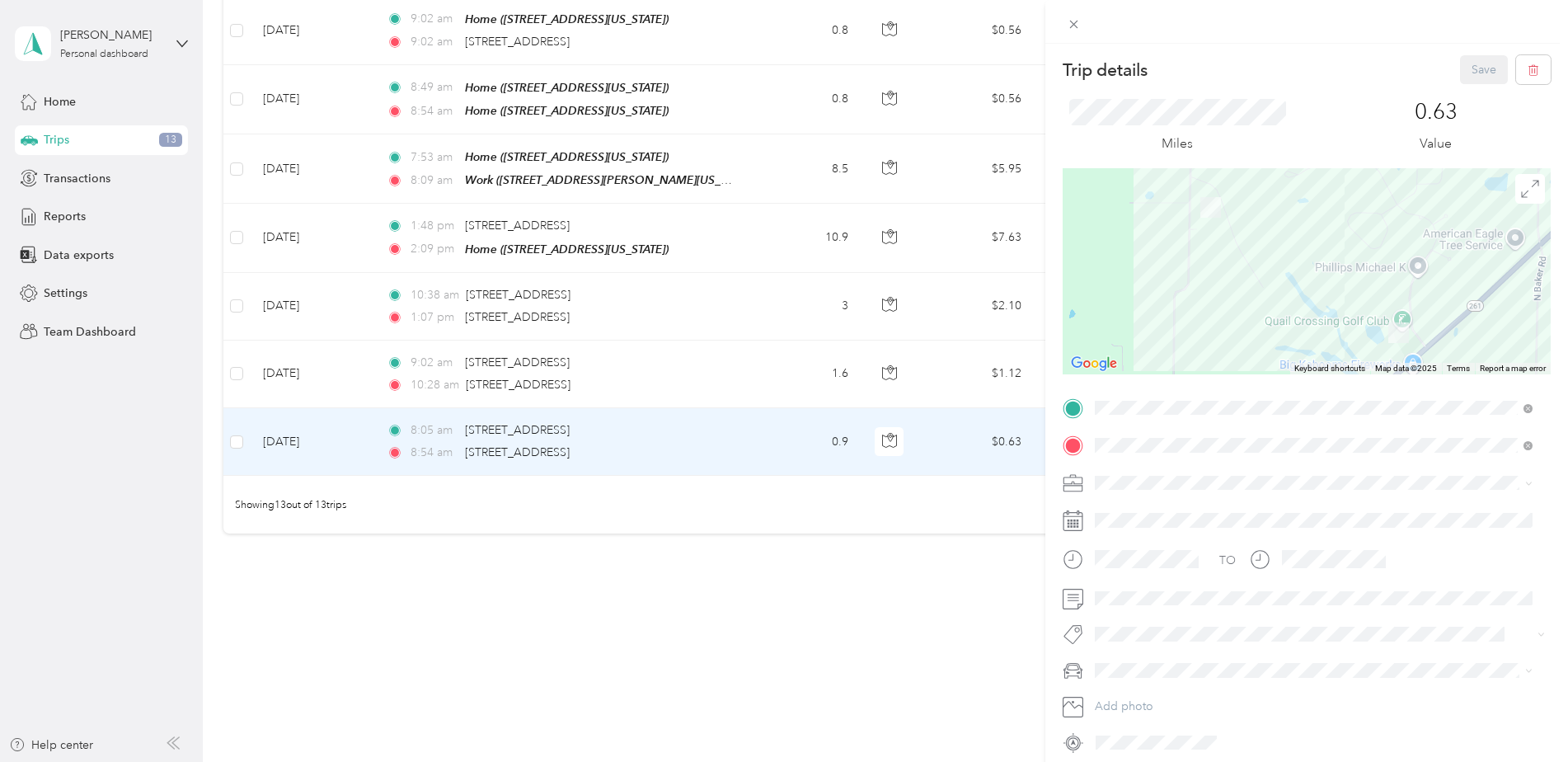
click at [780, 378] on div "Trip details Save This trip cannot be edited because it is either under review,…" at bounding box center [784, 381] width 1568 height 762
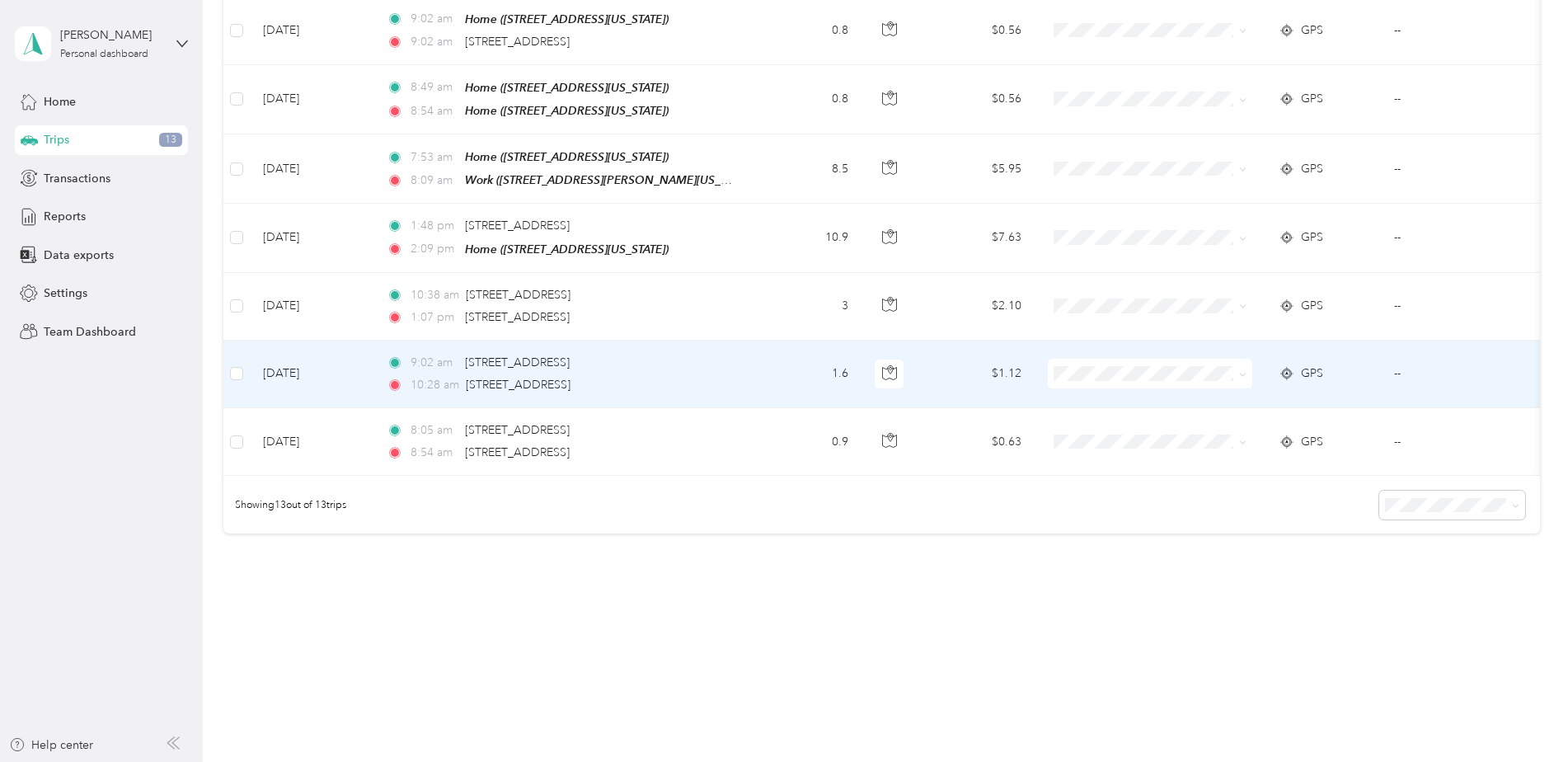
click at [775, 364] on td "1.6" at bounding box center [807, 374] width 109 height 68
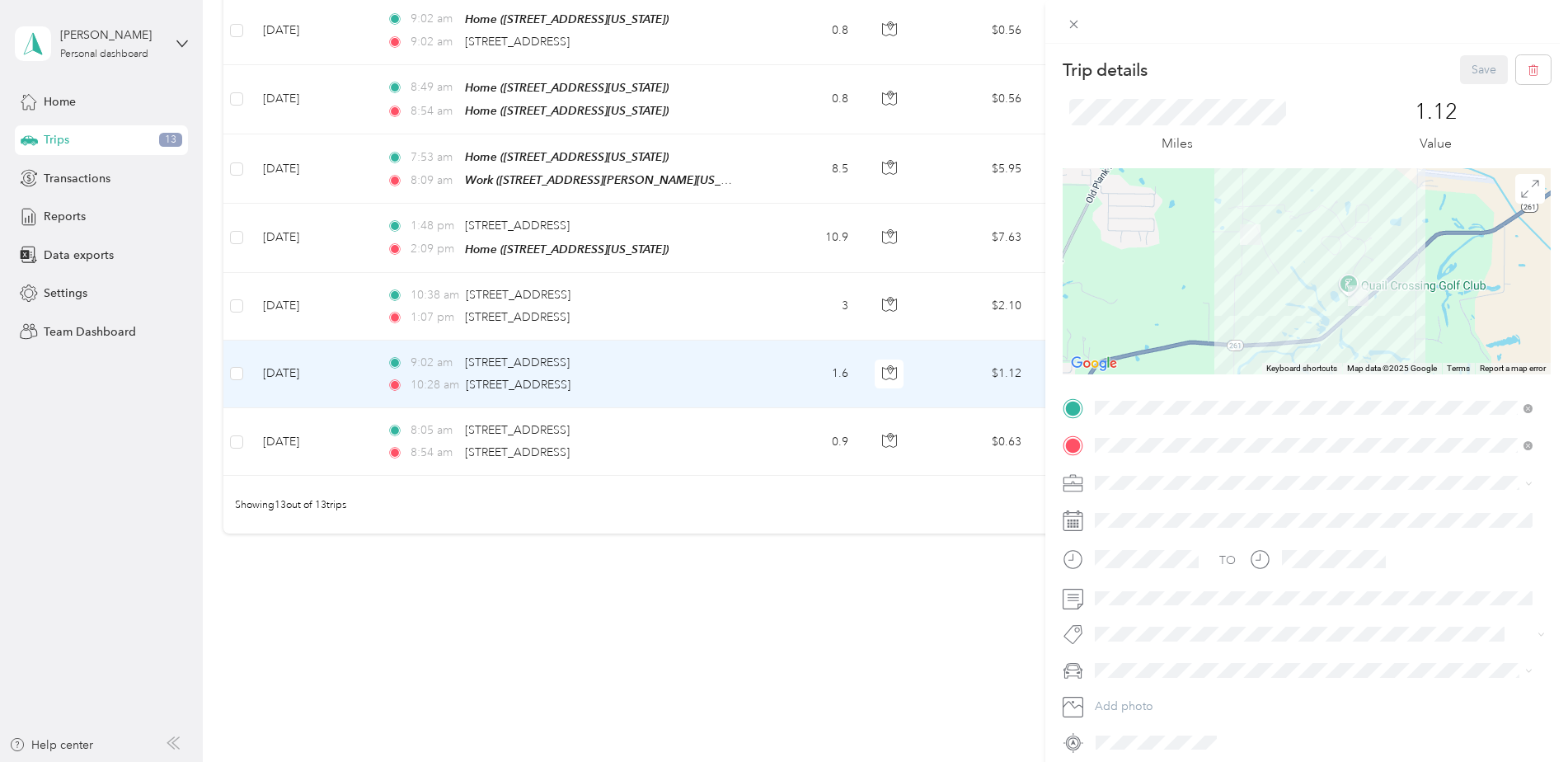
click at [785, 288] on div "Trip details Save This trip cannot be edited because it is either under review,…" at bounding box center [784, 381] width 1568 height 762
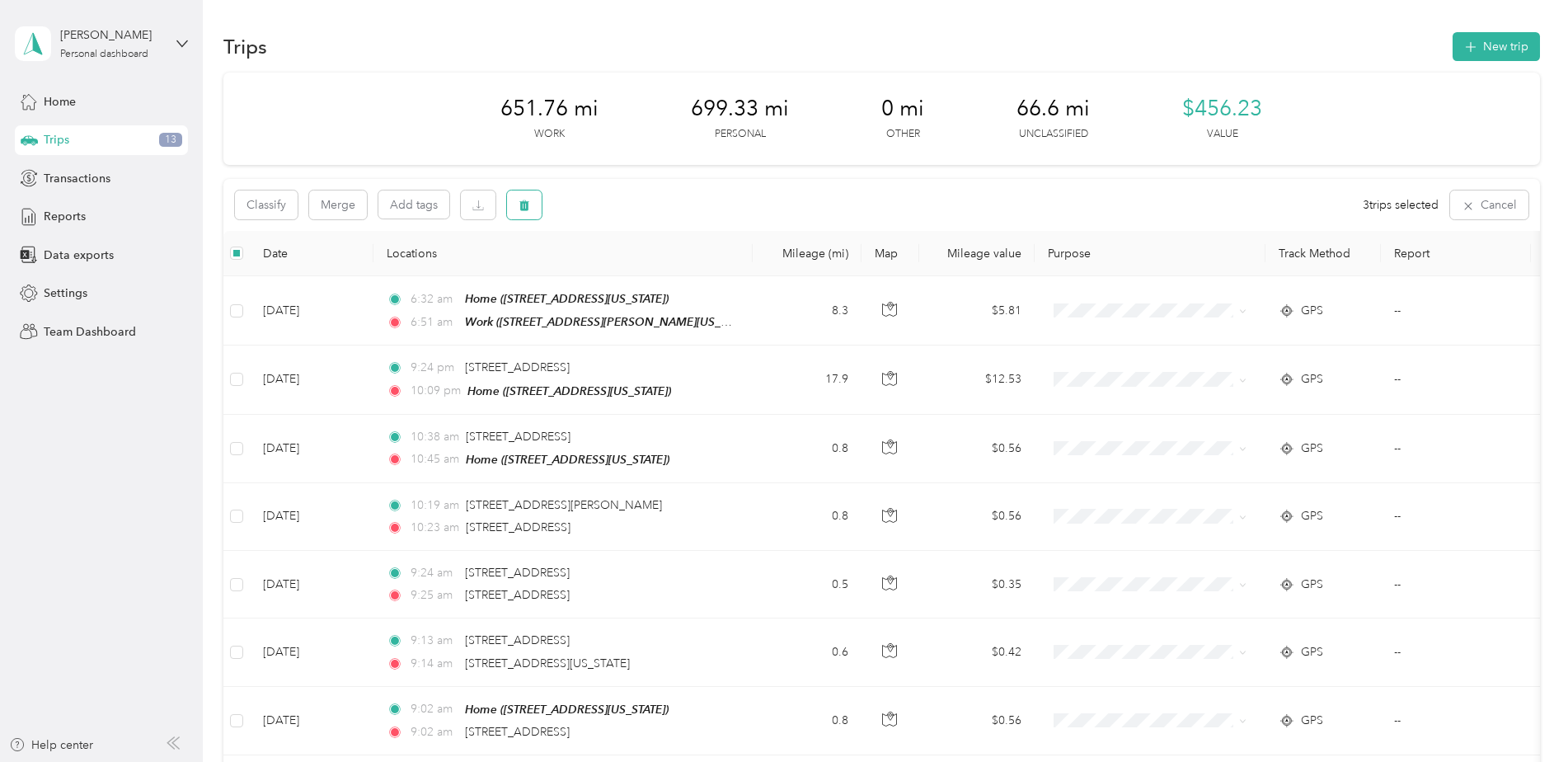
click at [524, 213] on button "button" at bounding box center [525, 205] width 35 height 29
click at [644, 274] on button "Yes" at bounding box center [646, 273] width 32 height 26
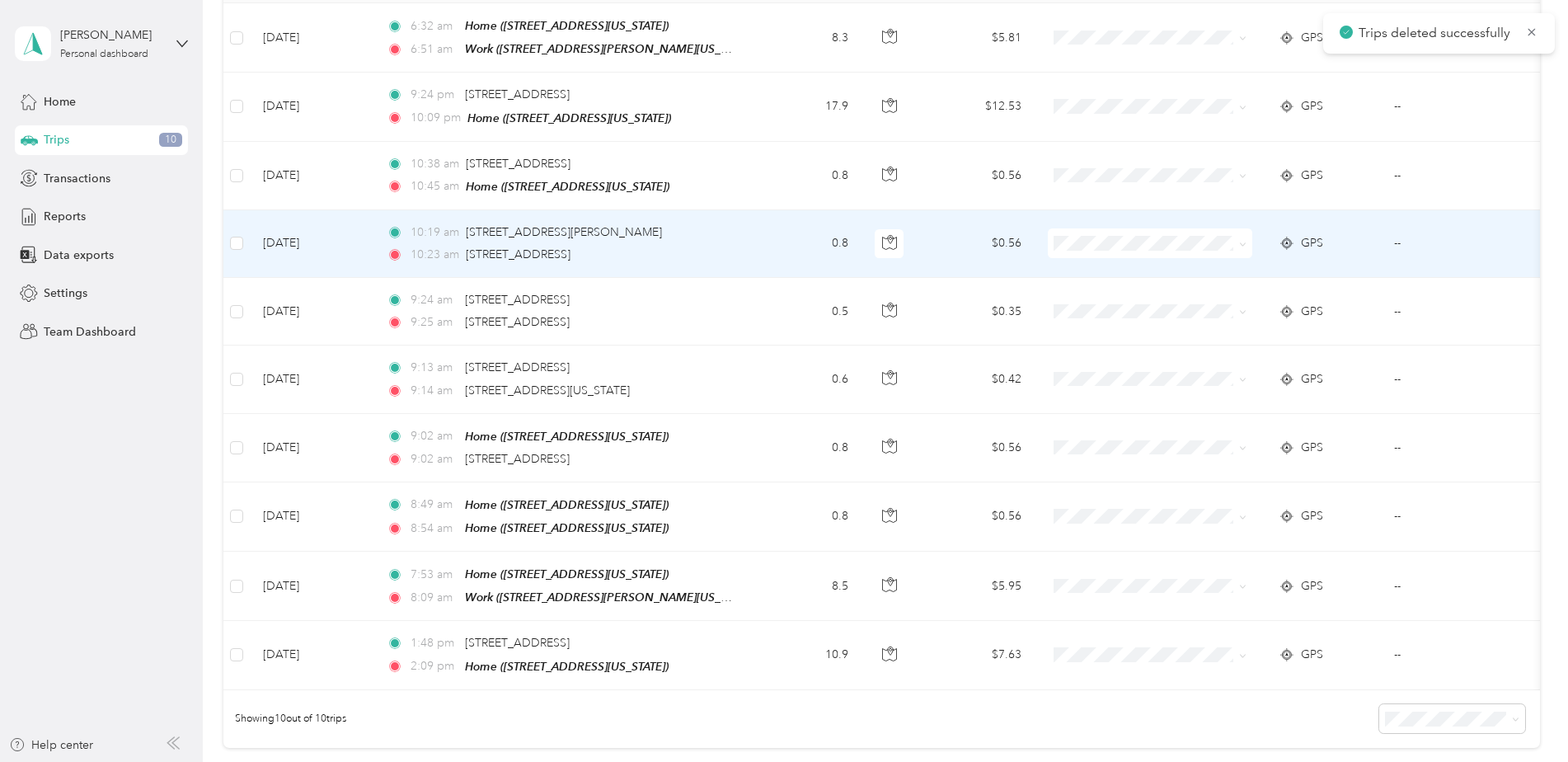
scroll to position [493, 0]
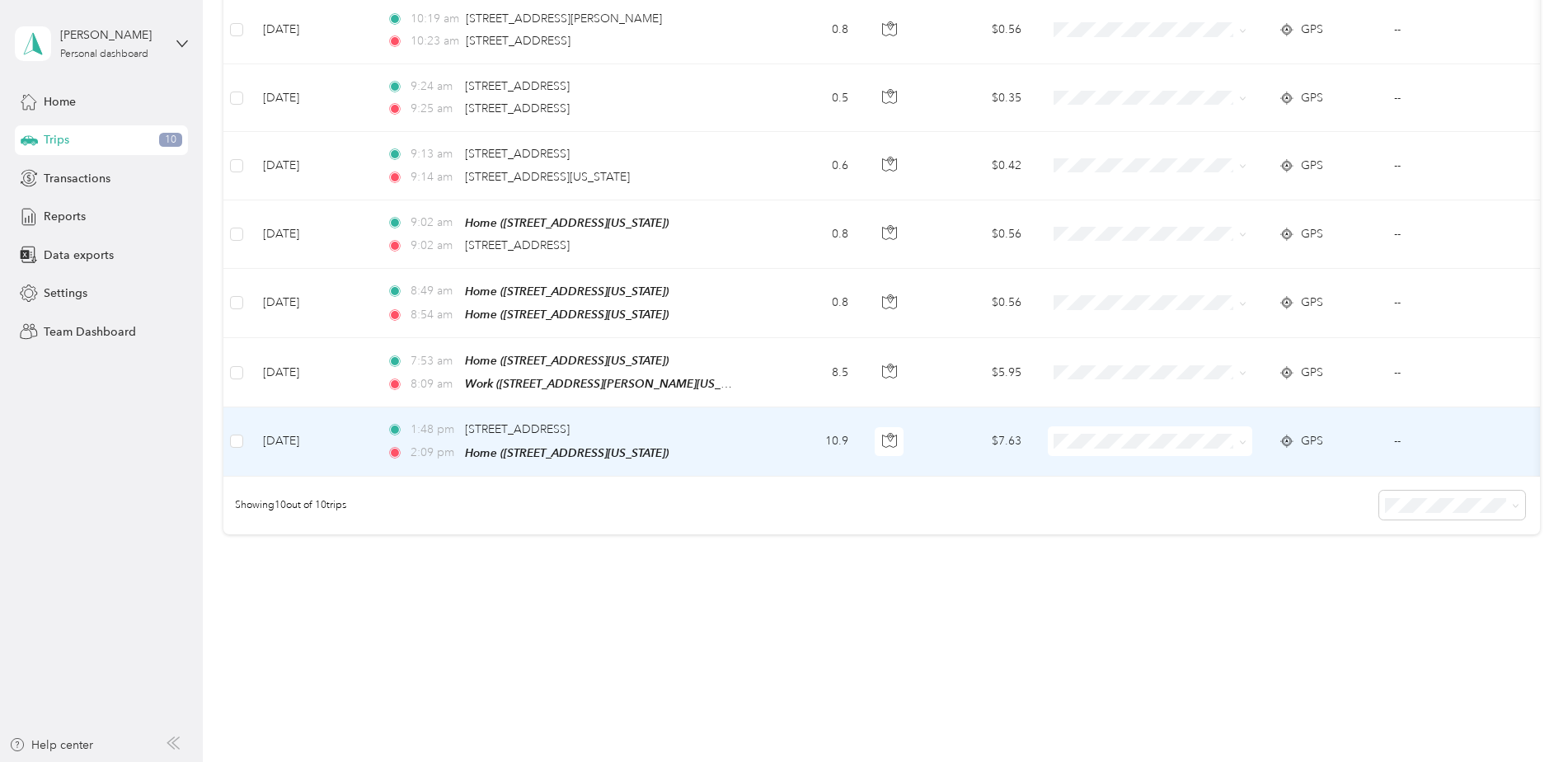
click at [763, 433] on td "10.9" at bounding box center [807, 441] width 109 height 69
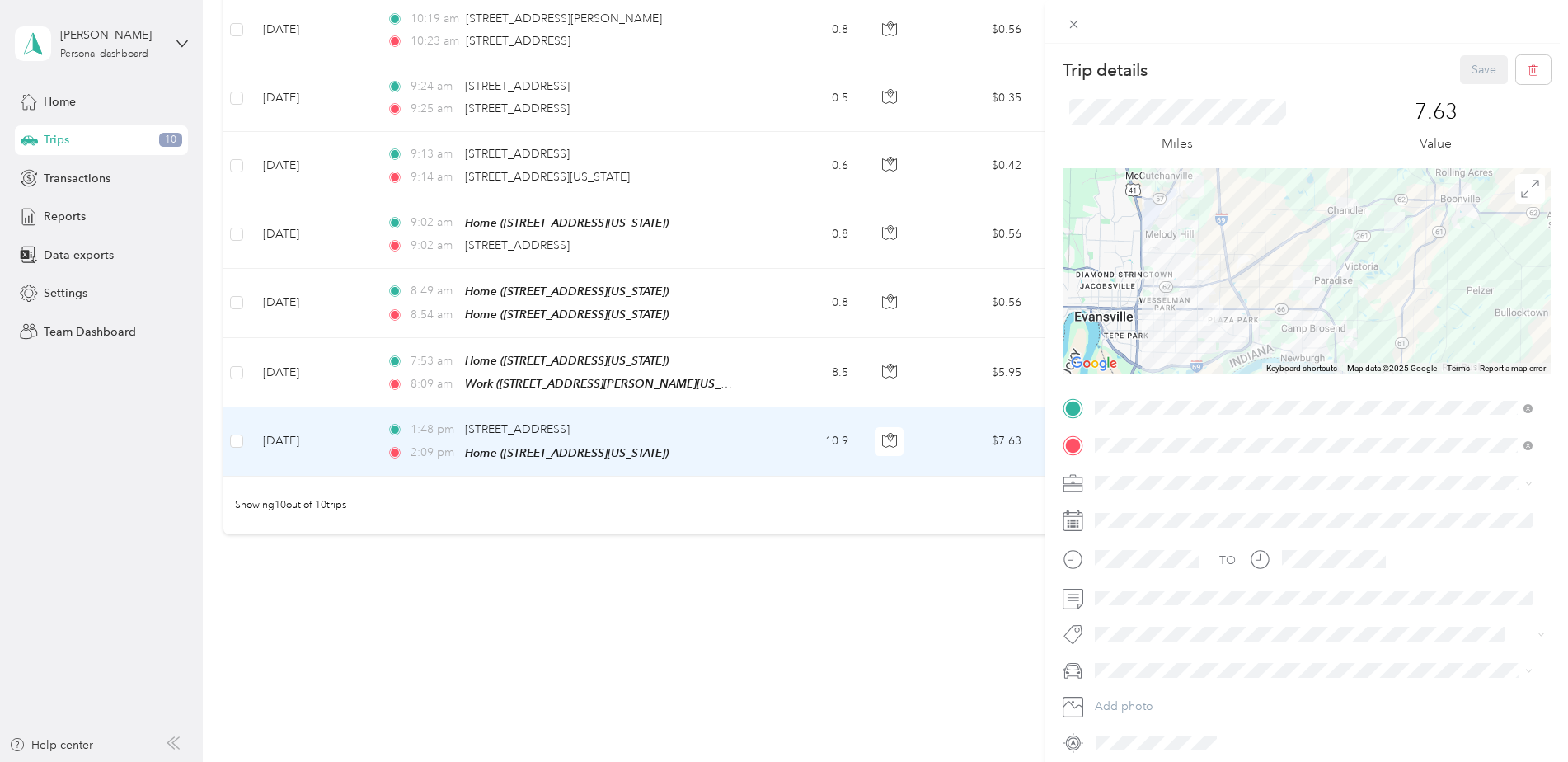
click at [1128, 568] on span "[DEMOGRAPHIC_DATA] Activity" at bounding box center [1184, 569] width 169 height 14
click at [1465, 72] on button "Save" at bounding box center [1484, 70] width 48 height 29
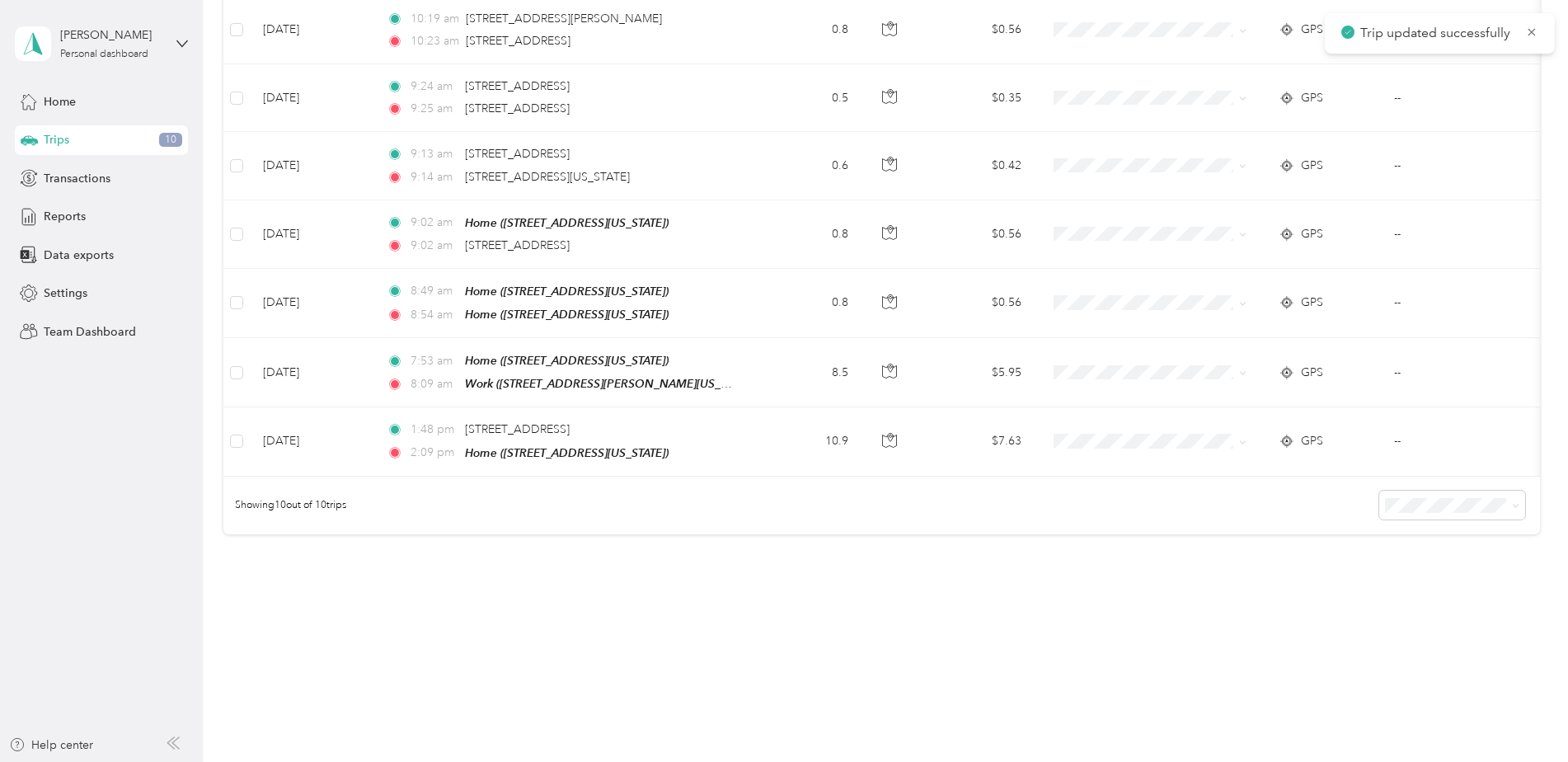
scroll to position [425, 0]
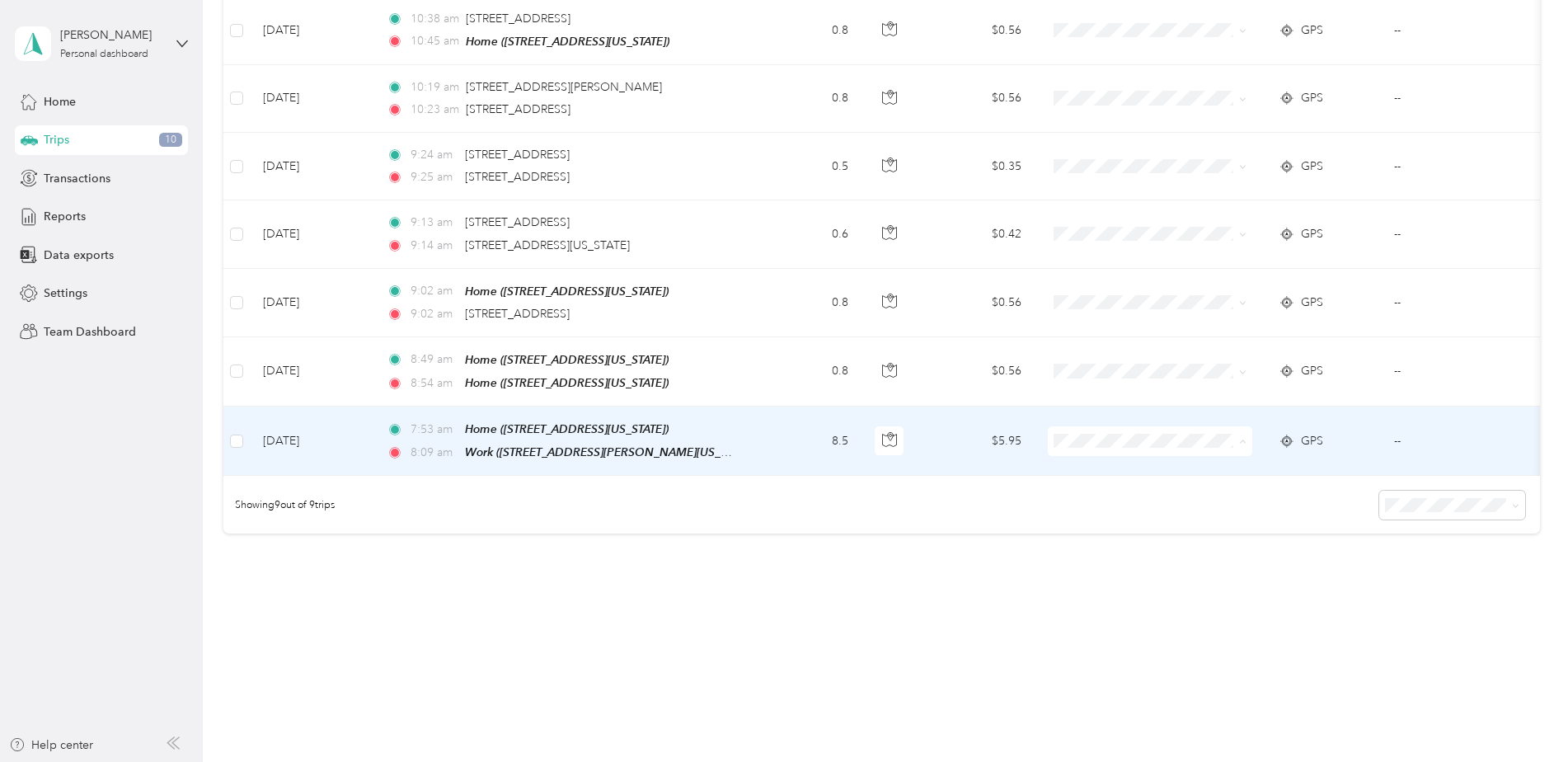
click at [1096, 488] on span "Personal" at bounding box center [1177, 490] width 177 height 17
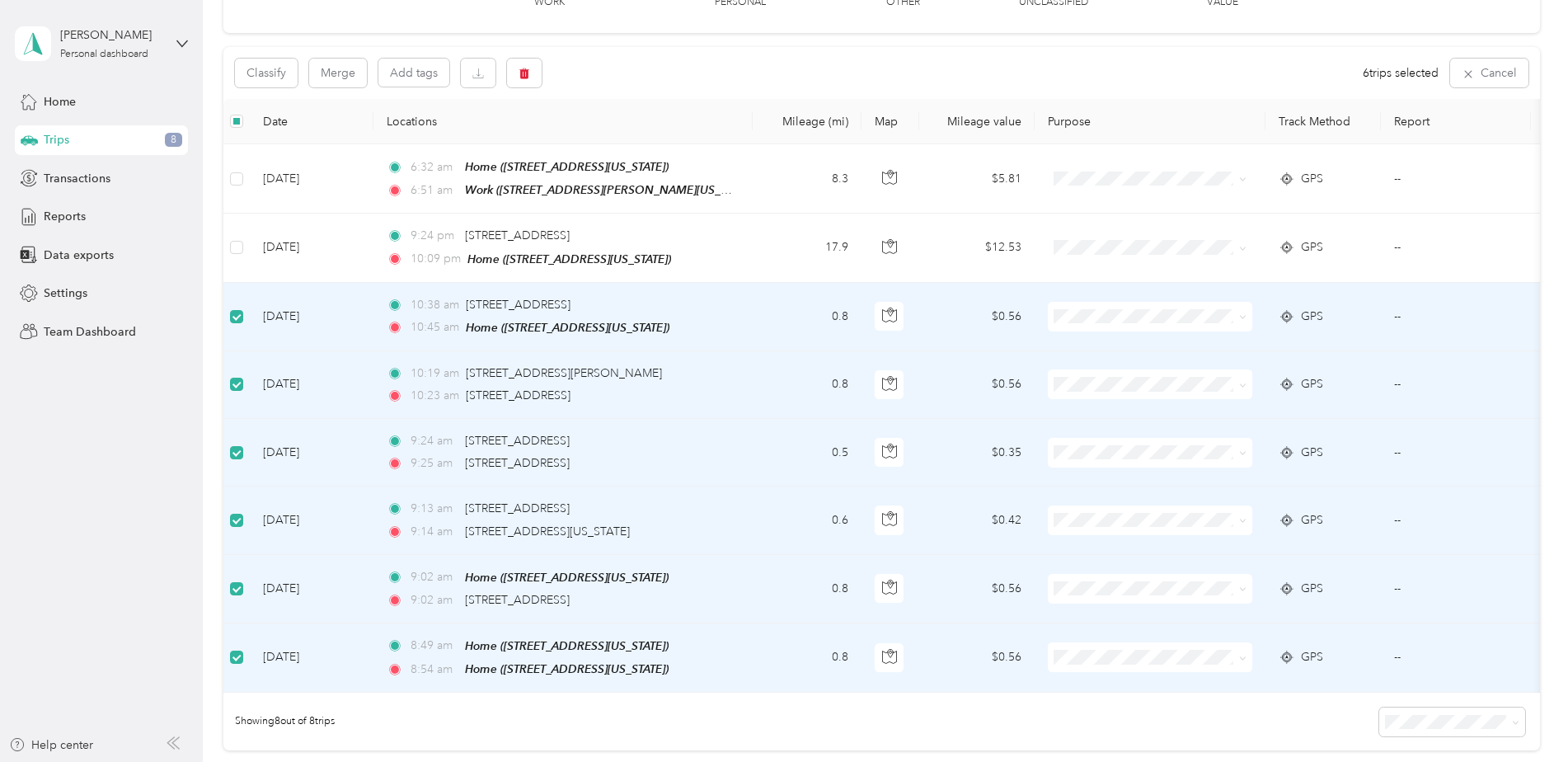
scroll to position [25, 0]
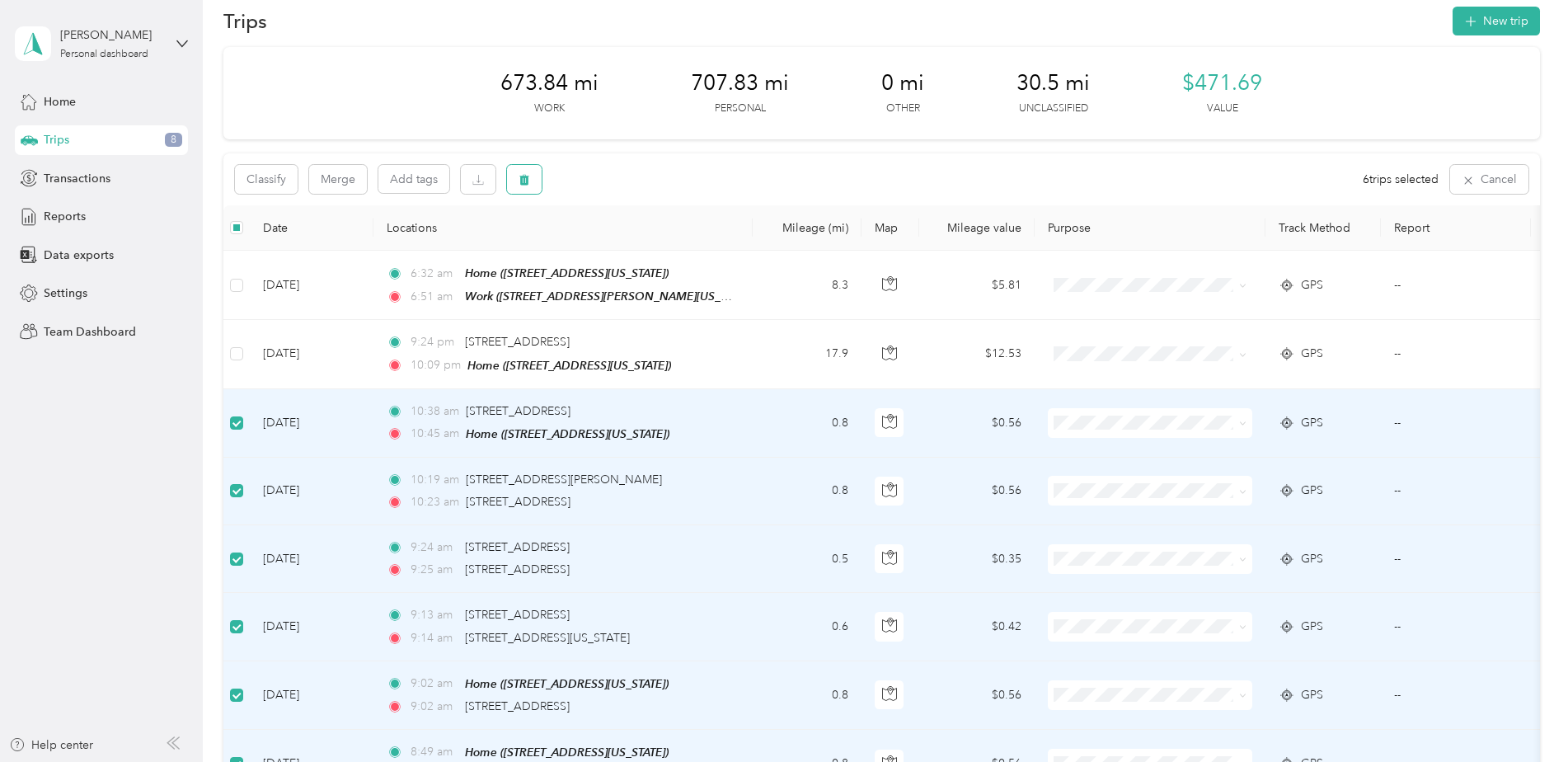
click at [526, 179] on icon "button" at bounding box center [525, 180] width 10 height 11
click at [635, 239] on button "Yes" at bounding box center [646, 247] width 32 height 26
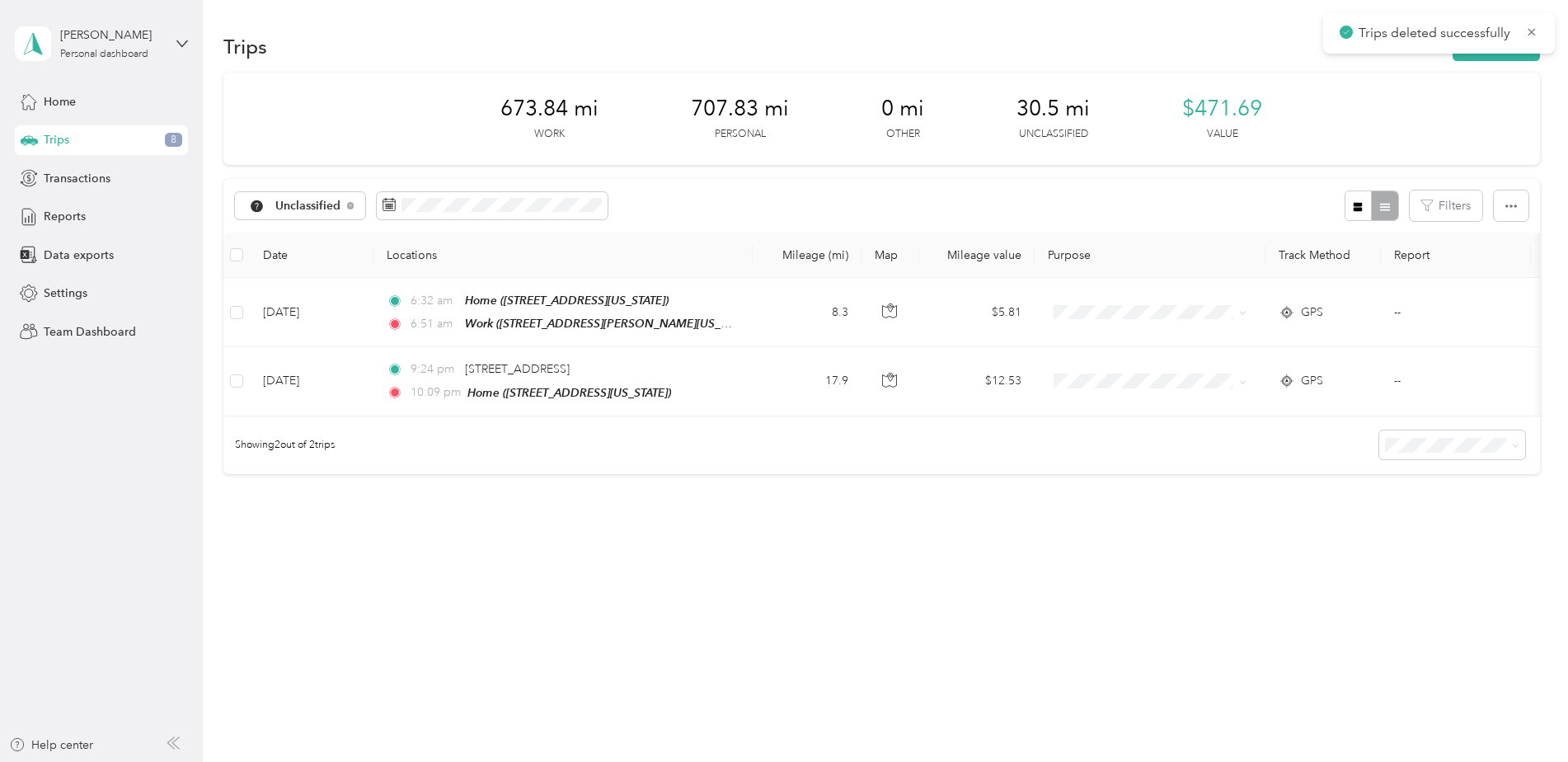
scroll to position [0, 0]
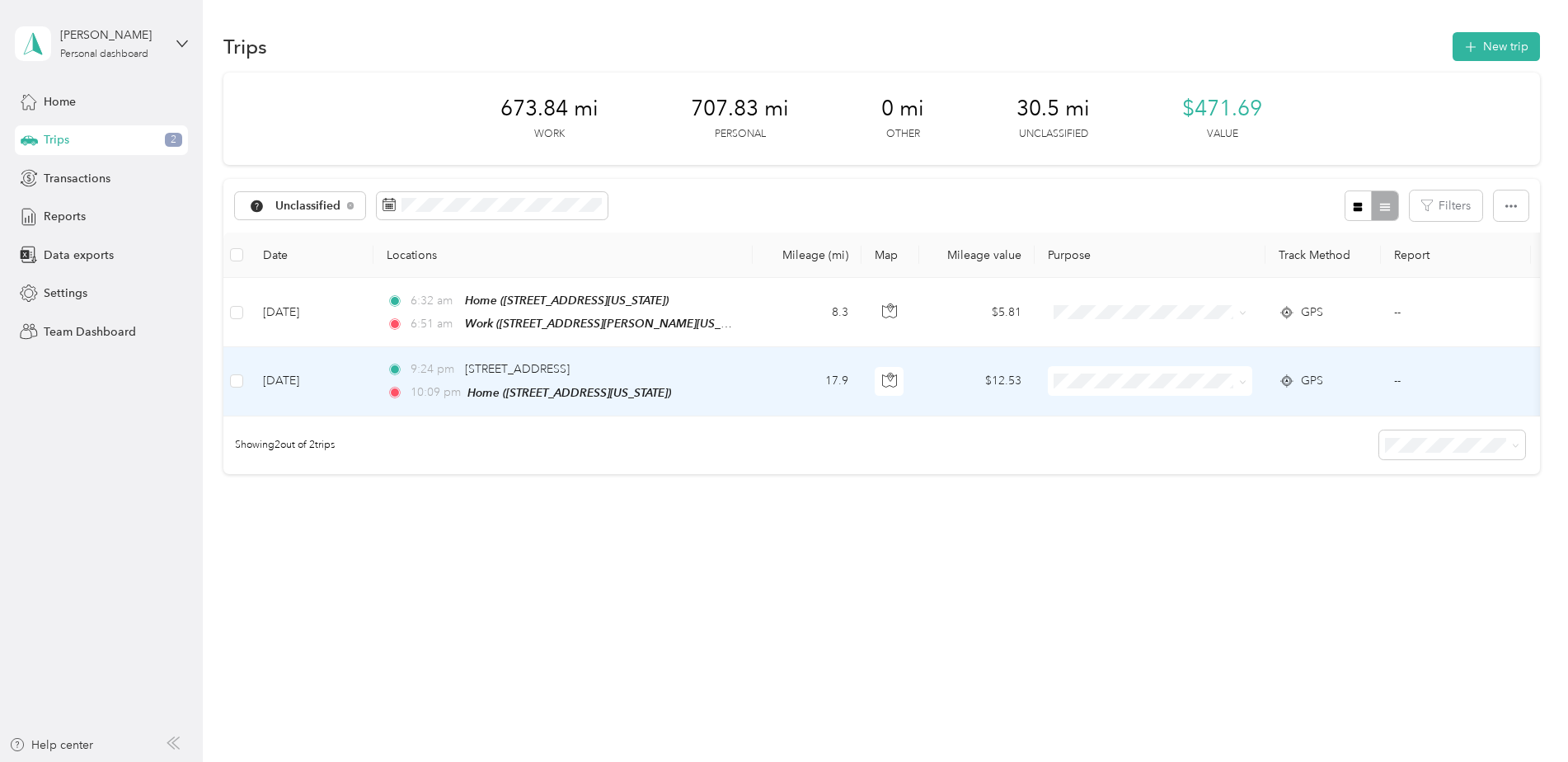
click at [1100, 386] on span at bounding box center [1151, 381] width 205 height 30
click at [1100, 413] on li "Work" at bounding box center [1163, 402] width 230 height 29
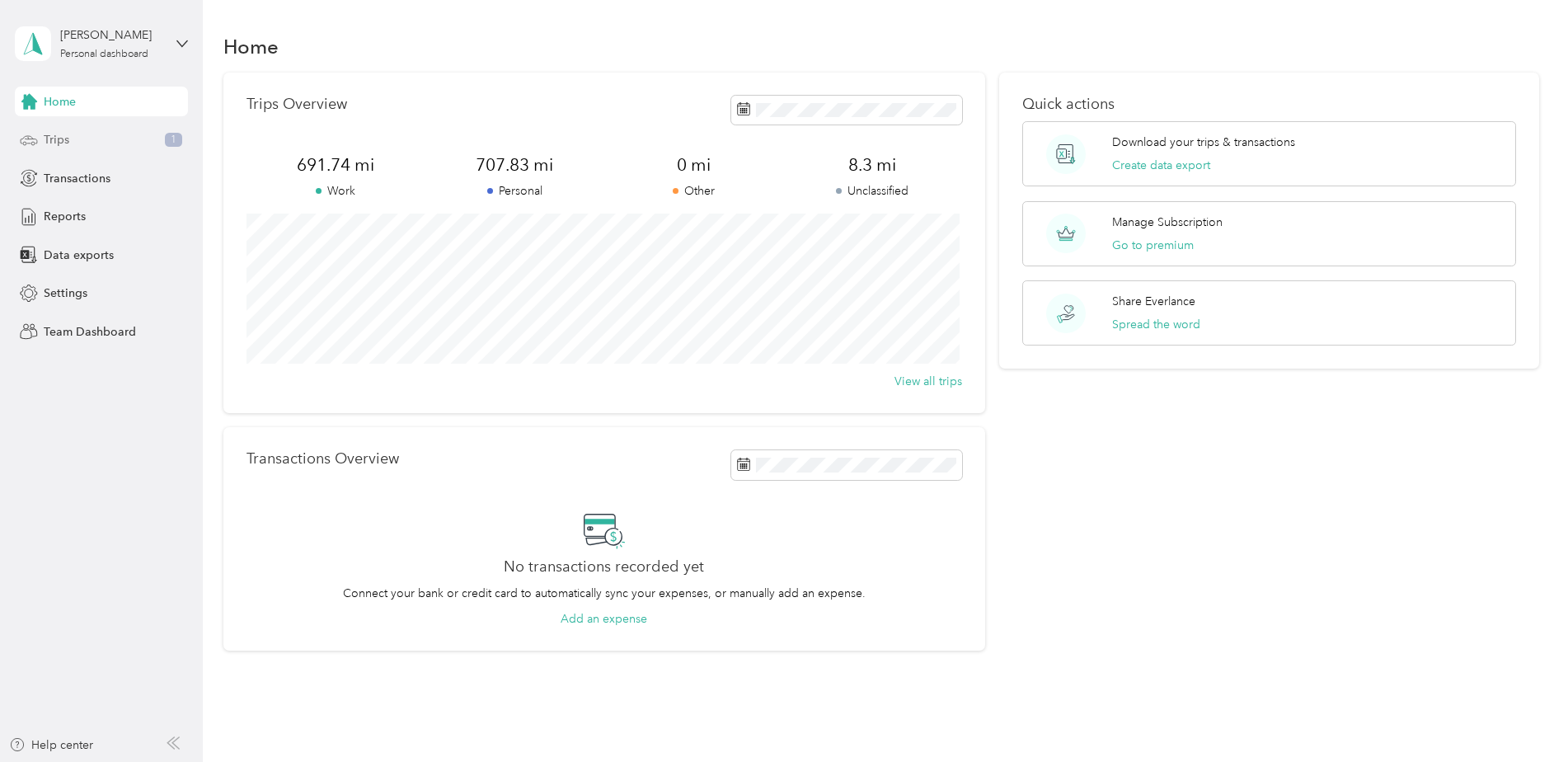
click at [95, 140] on div "Trips 1" at bounding box center [100, 140] width 173 height 30
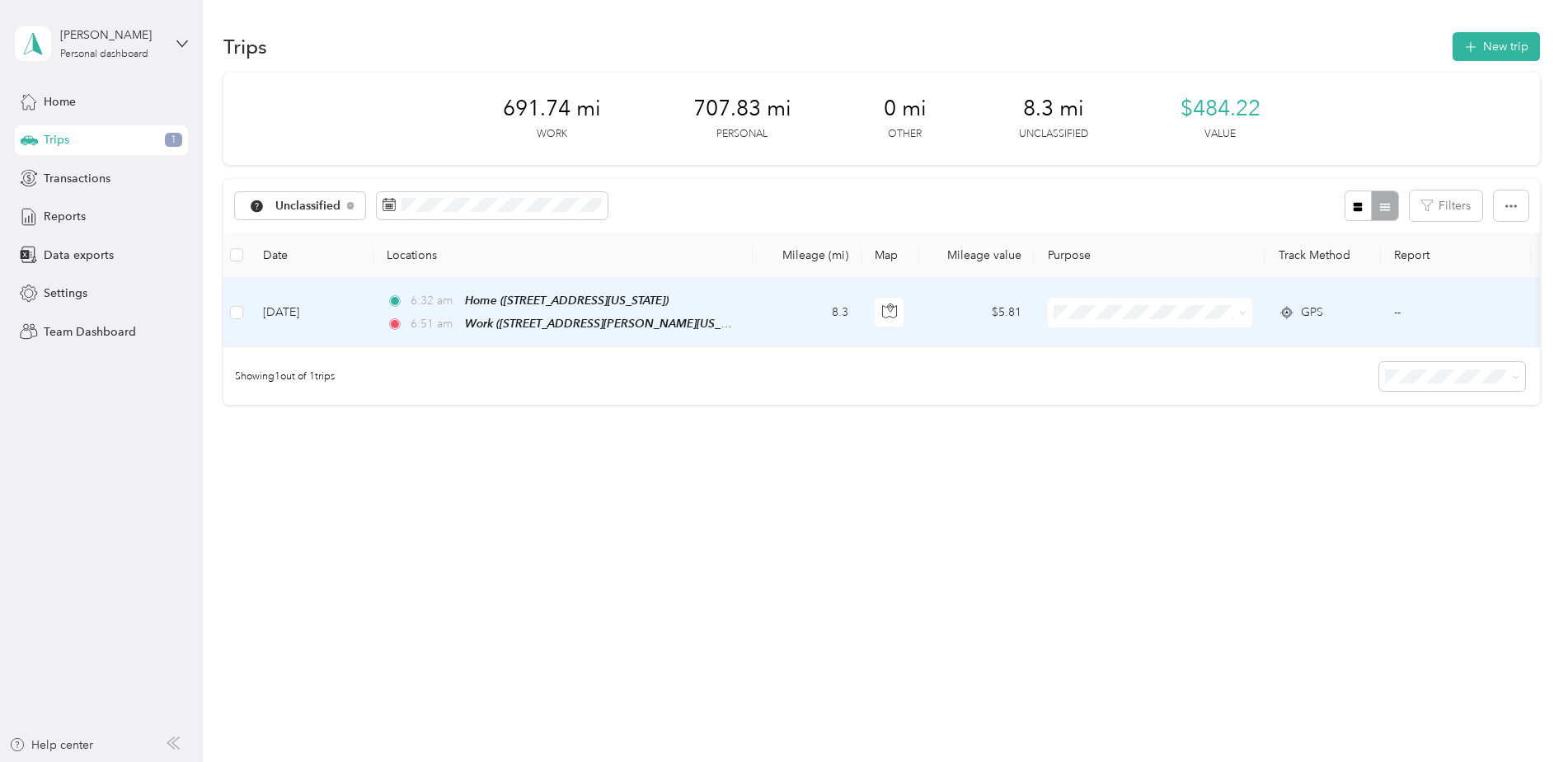
click at [1133, 323] on span at bounding box center [1151, 312] width 205 height 30
click at [1091, 369] on span "Personal" at bounding box center [1177, 372] width 177 height 17
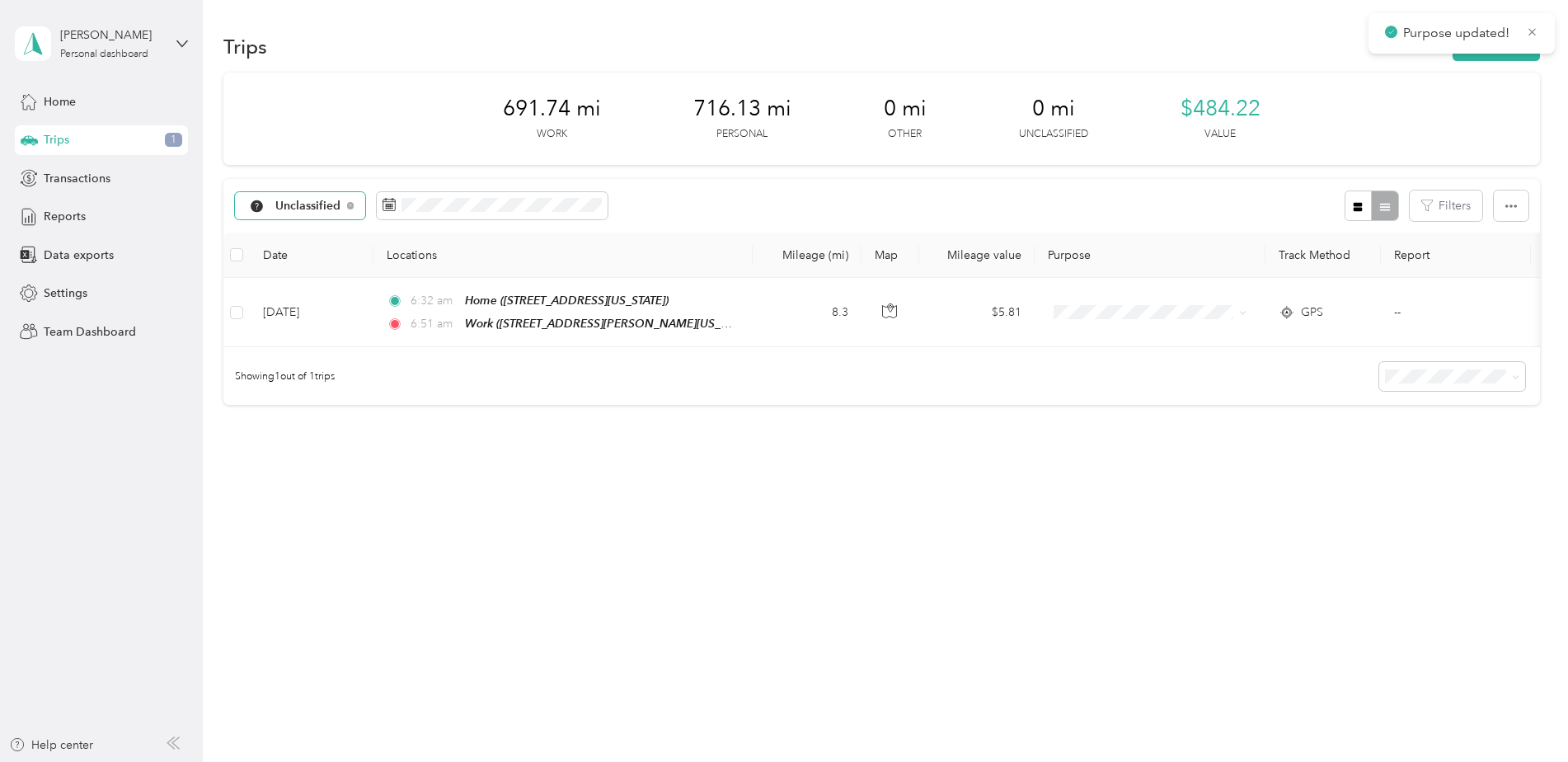
click at [296, 200] on span "Unclassified" at bounding box center [308, 206] width 66 height 12
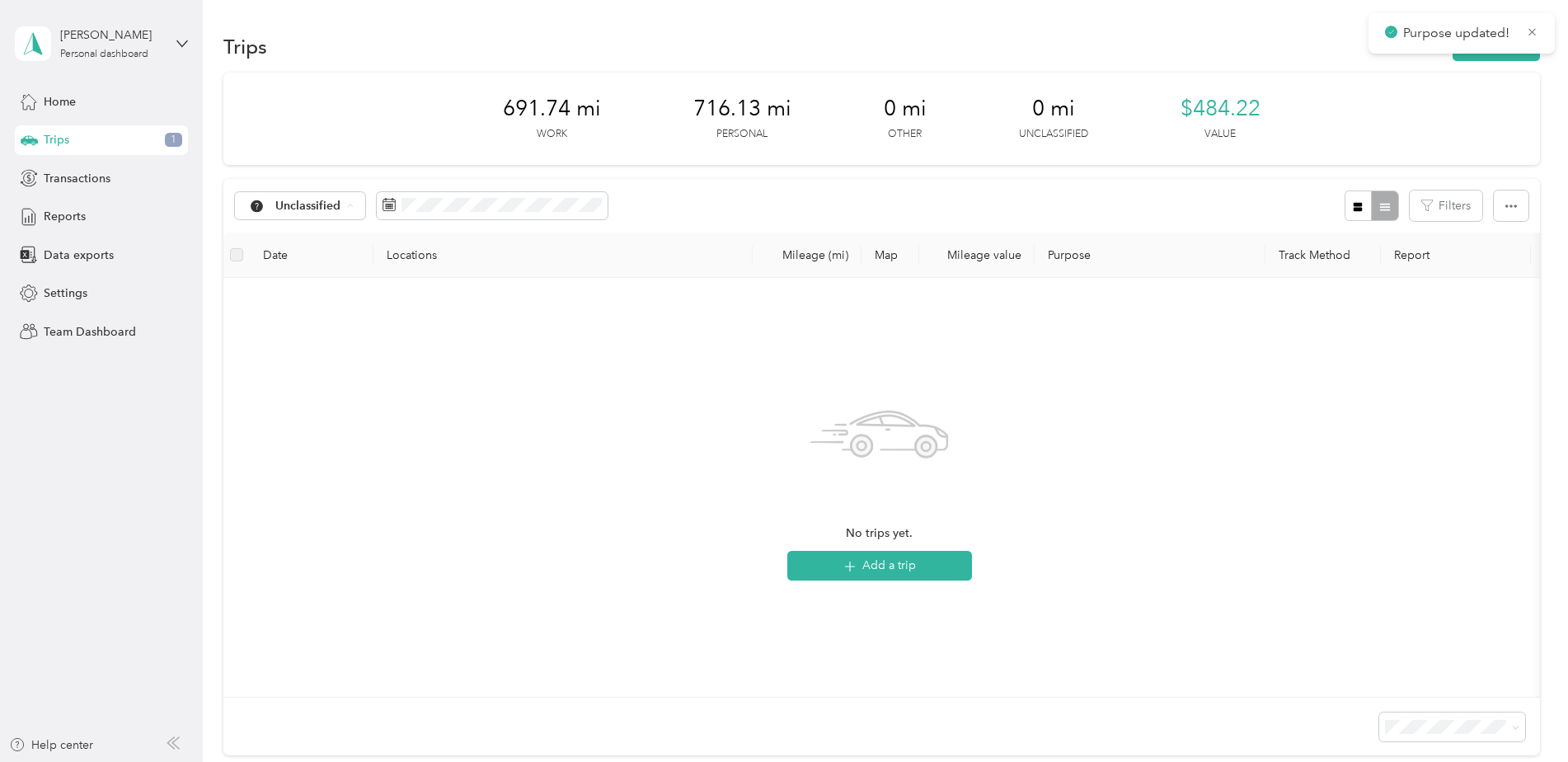
click at [299, 290] on span "Work" at bounding box center [363, 293] width 177 height 17
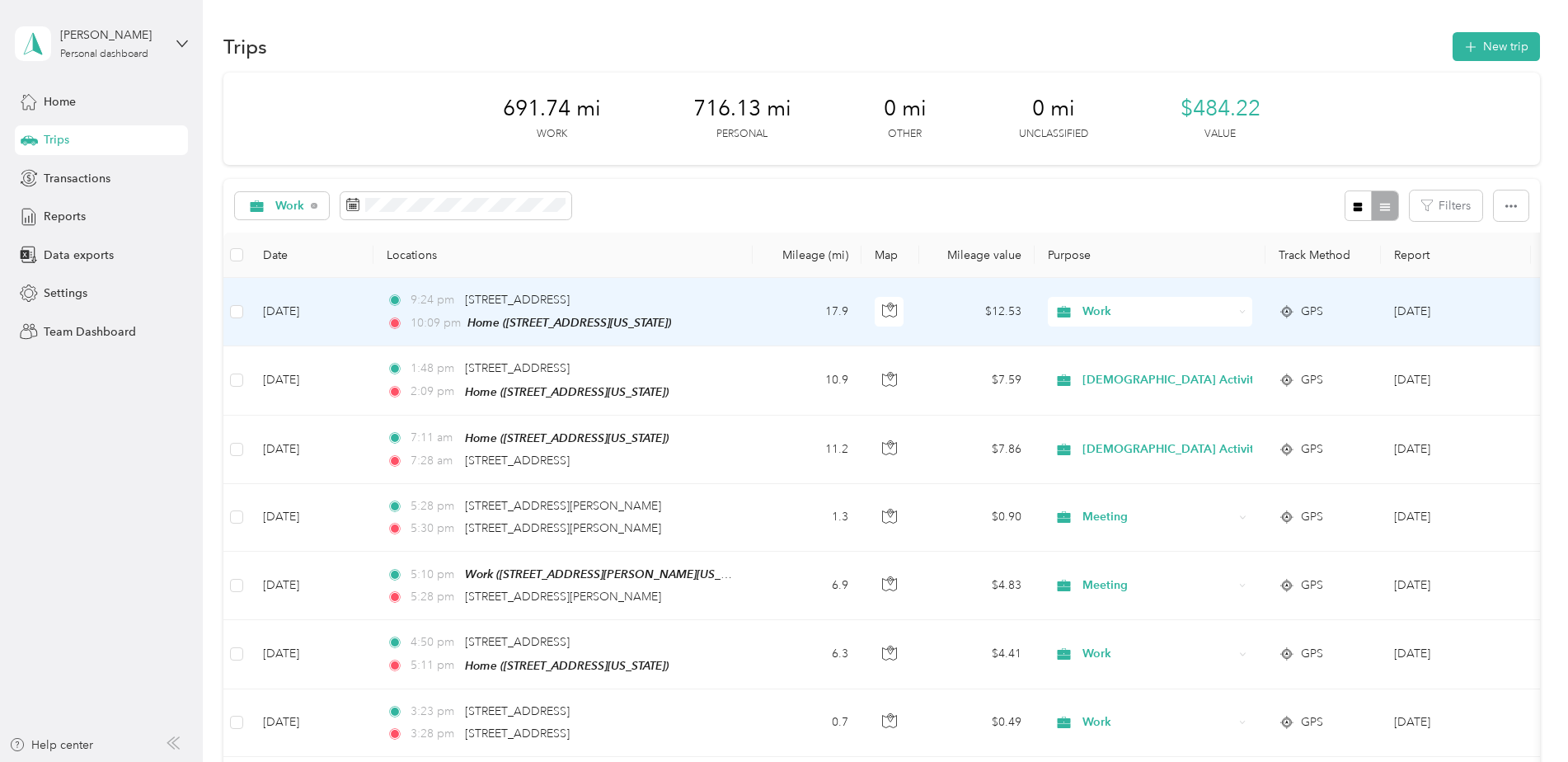
click at [751, 311] on td "9:24 pm [STREET_ADDRESS] 10:09 pm Home ([STREET_ADDRESS][US_STATE])" at bounding box center [563, 312] width 380 height 69
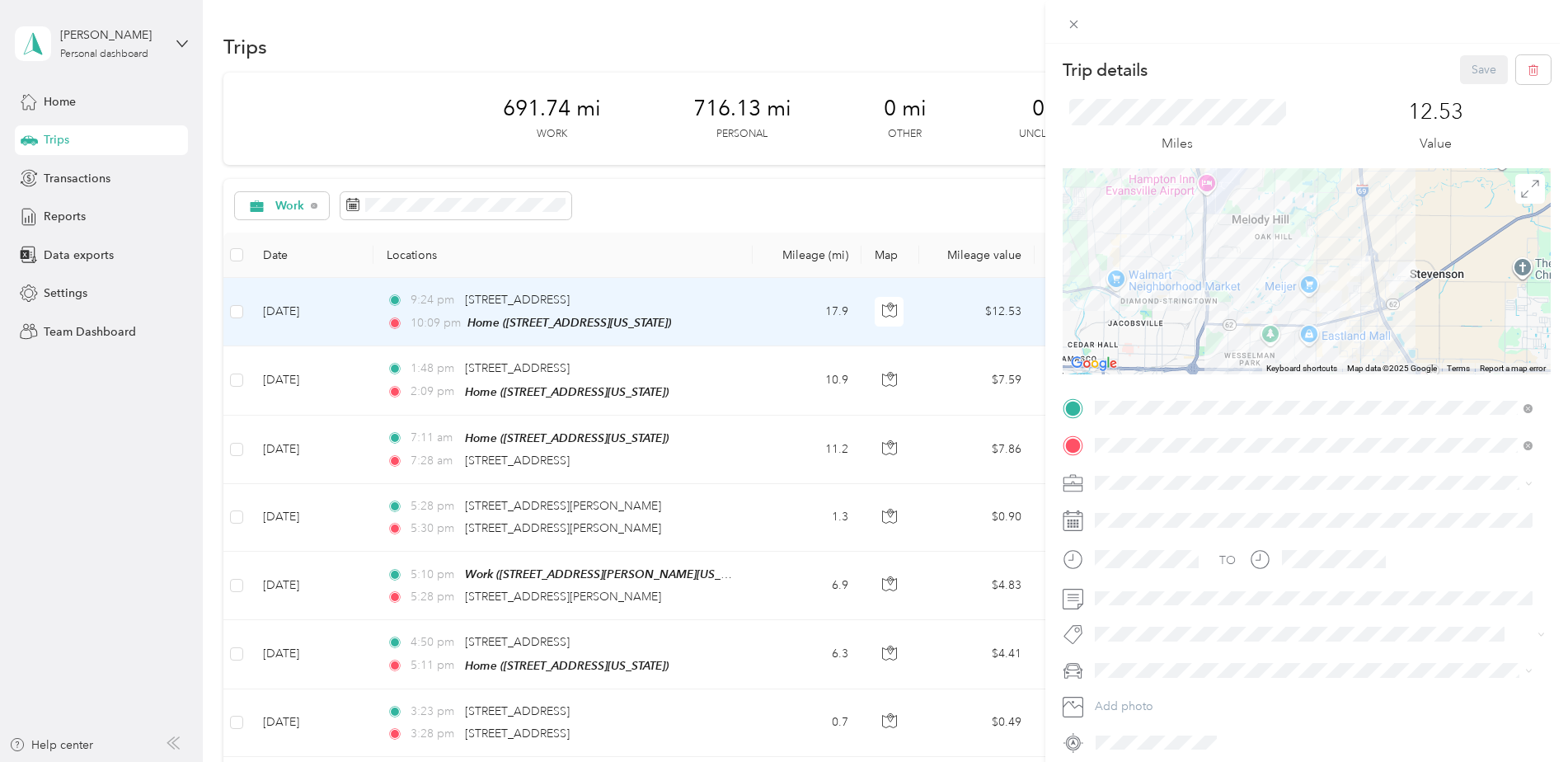
click at [1144, 479] on div "Home [STREET_ADDRESS][US_STATE]" at bounding box center [1209, 483] width 165 height 35
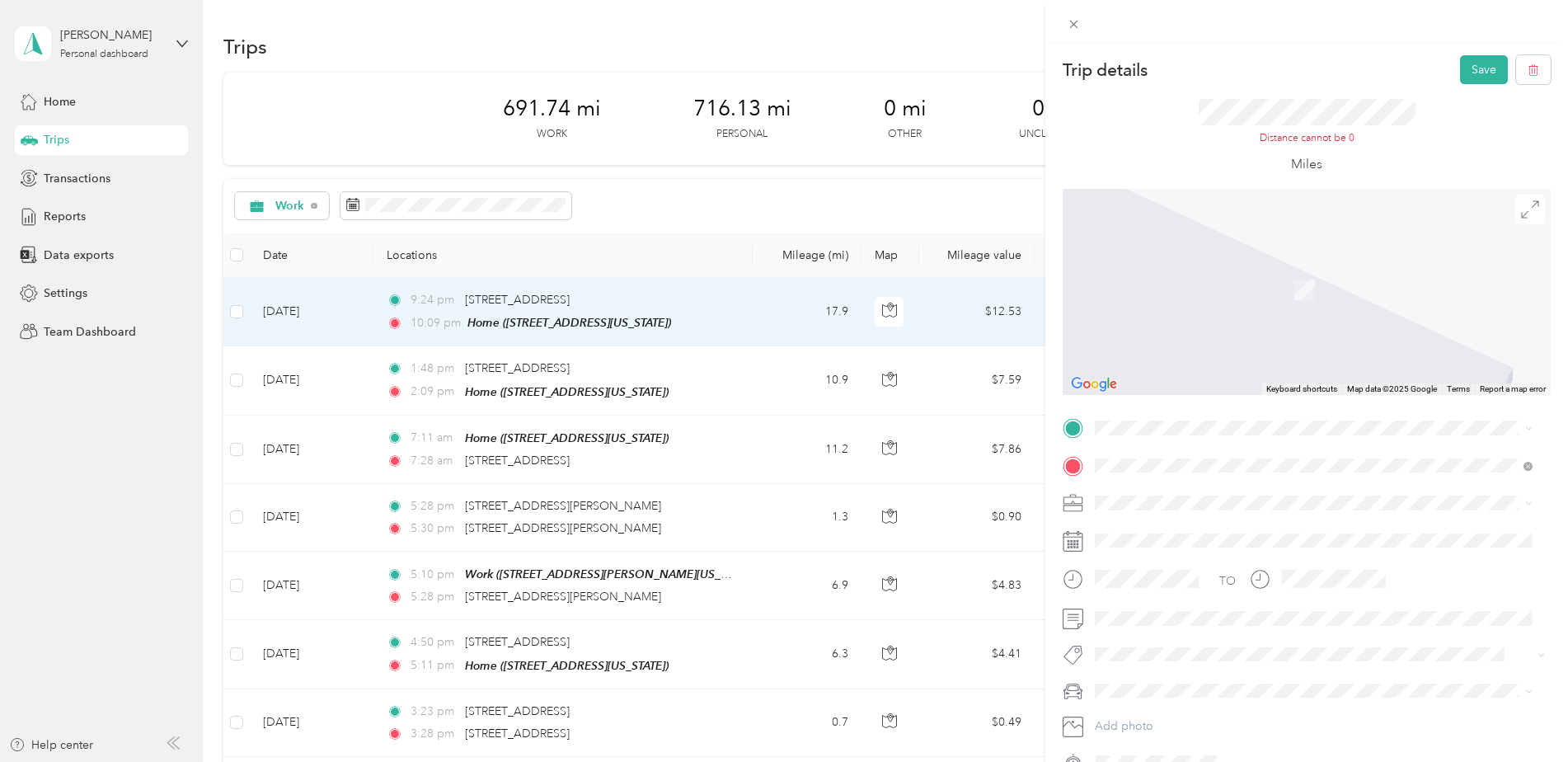
click at [1165, 490] on span "[GEOGRAPHIC_DATA][US_STATE], [GEOGRAPHIC_DATA]" at bounding box center [1278, 482] width 304 height 14
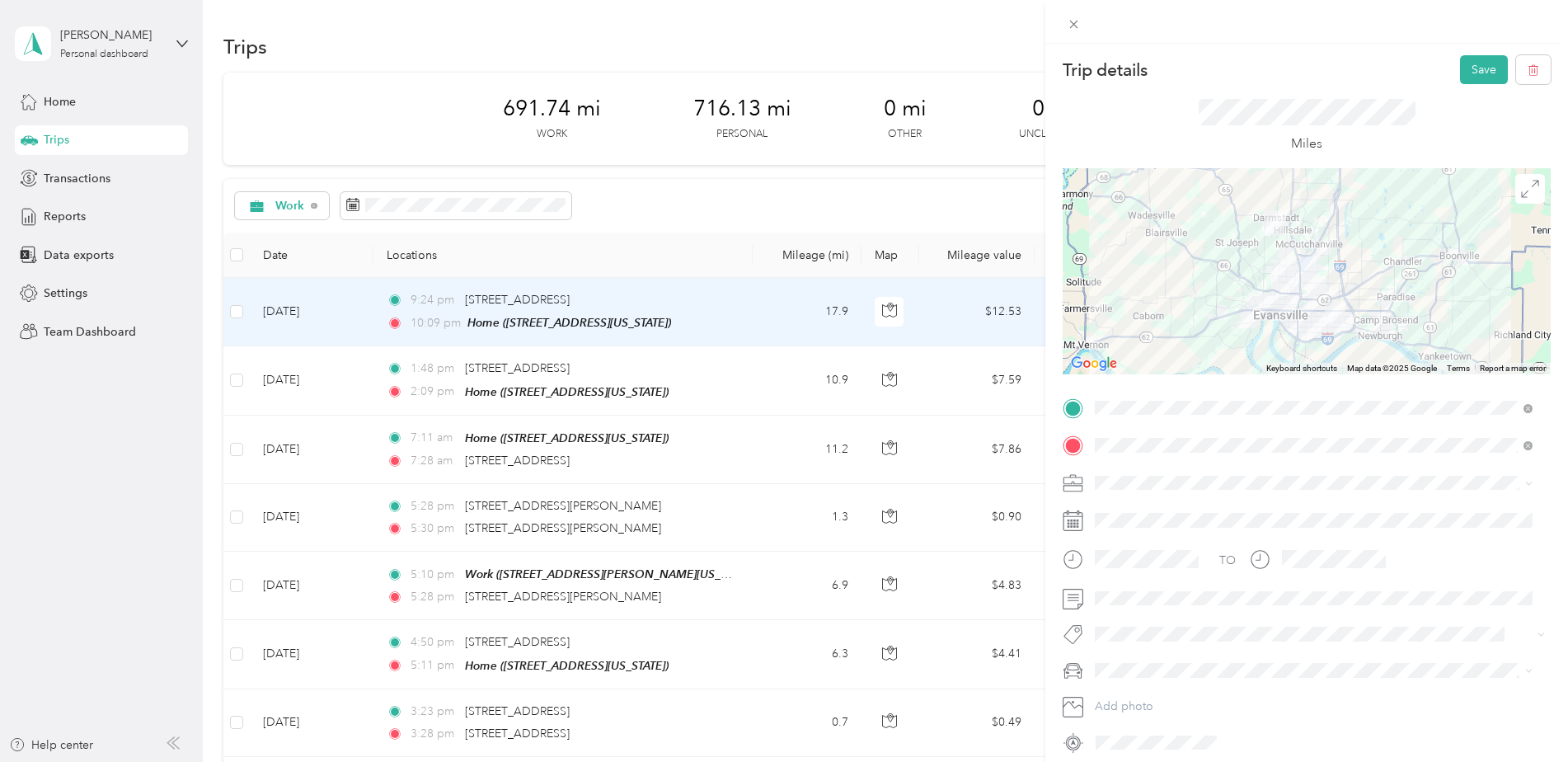
click at [1333, 287] on div at bounding box center [1306, 270] width 488 height 206
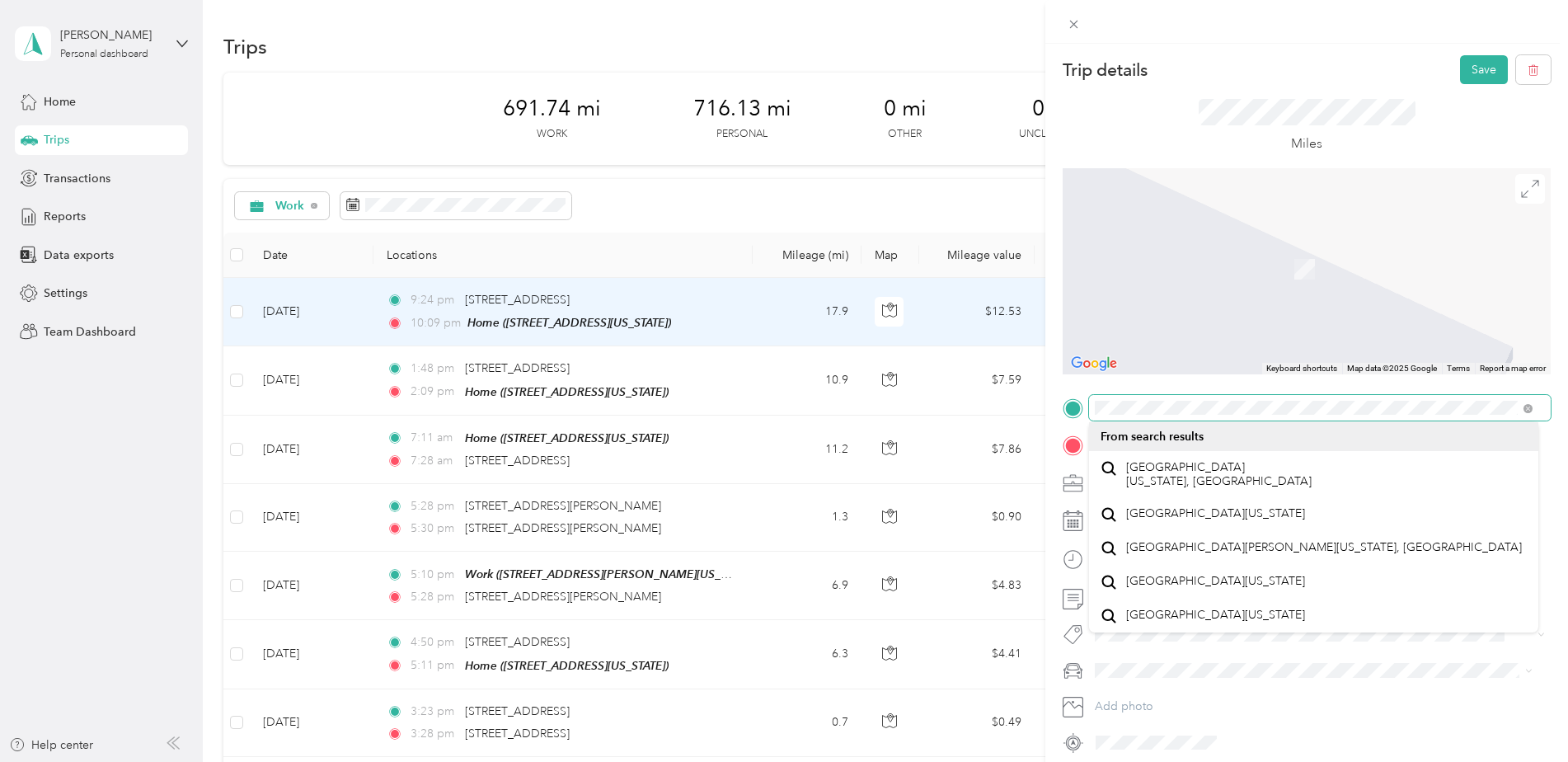
click at [1080, 408] on div at bounding box center [1306, 408] width 488 height 26
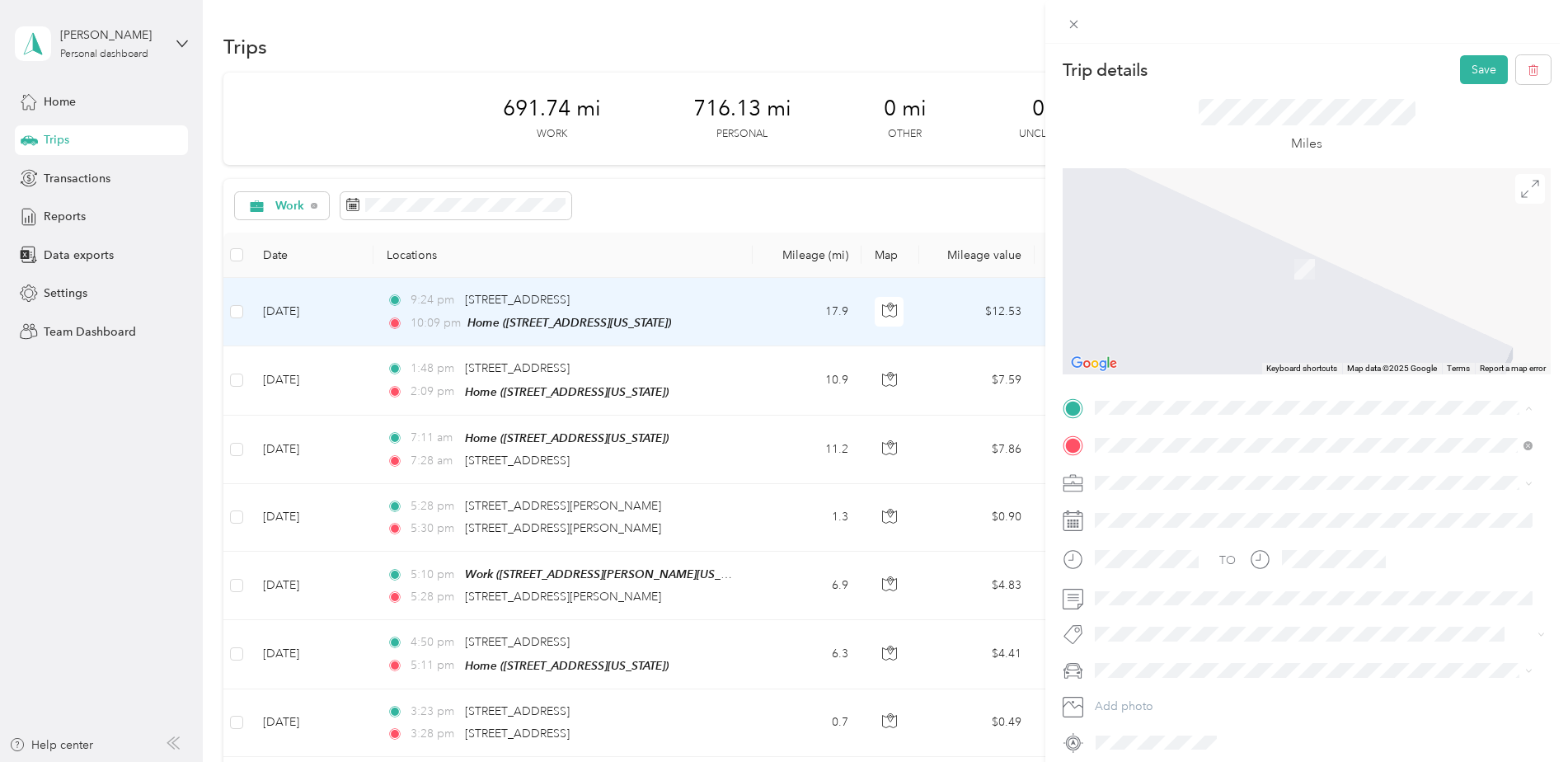
click at [1151, 466] on span "[STREET_ADDRESS][US_STATE]" at bounding box center [1209, 466] width 165 height 14
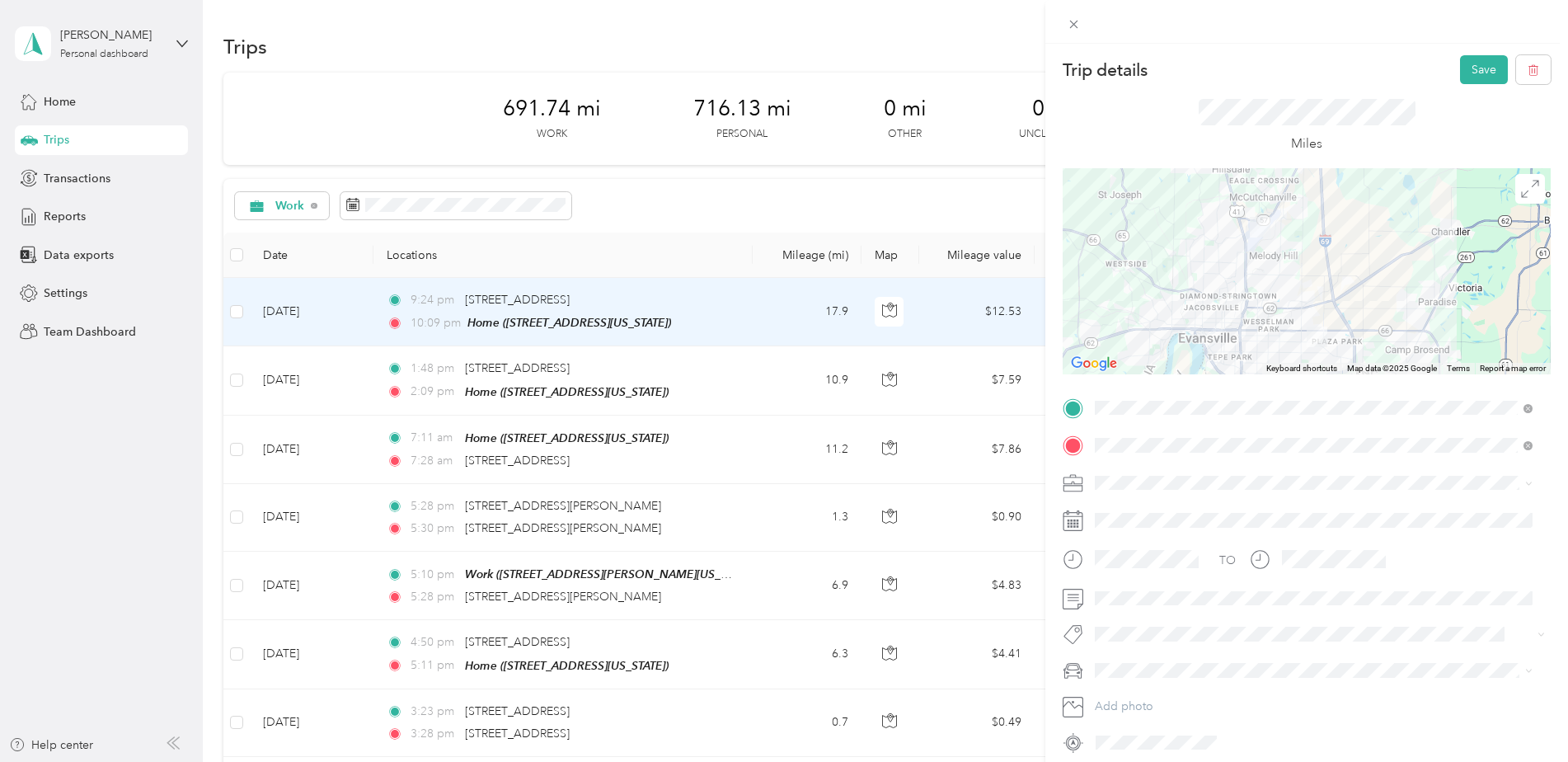
drag, startPoint x: 1210, startPoint y: 291, endPoint x: 1193, endPoint y: 306, distance: 22.7
click at [1193, 306] on div at bounding box center [1306, 270] width 488 height 206
click at [1116, 533] on span "Personal" at bounding box center [1122, 532] width 43 height 14
click at [1074, 26] on icon at bounding box center [1073, 24] width 14 height 14
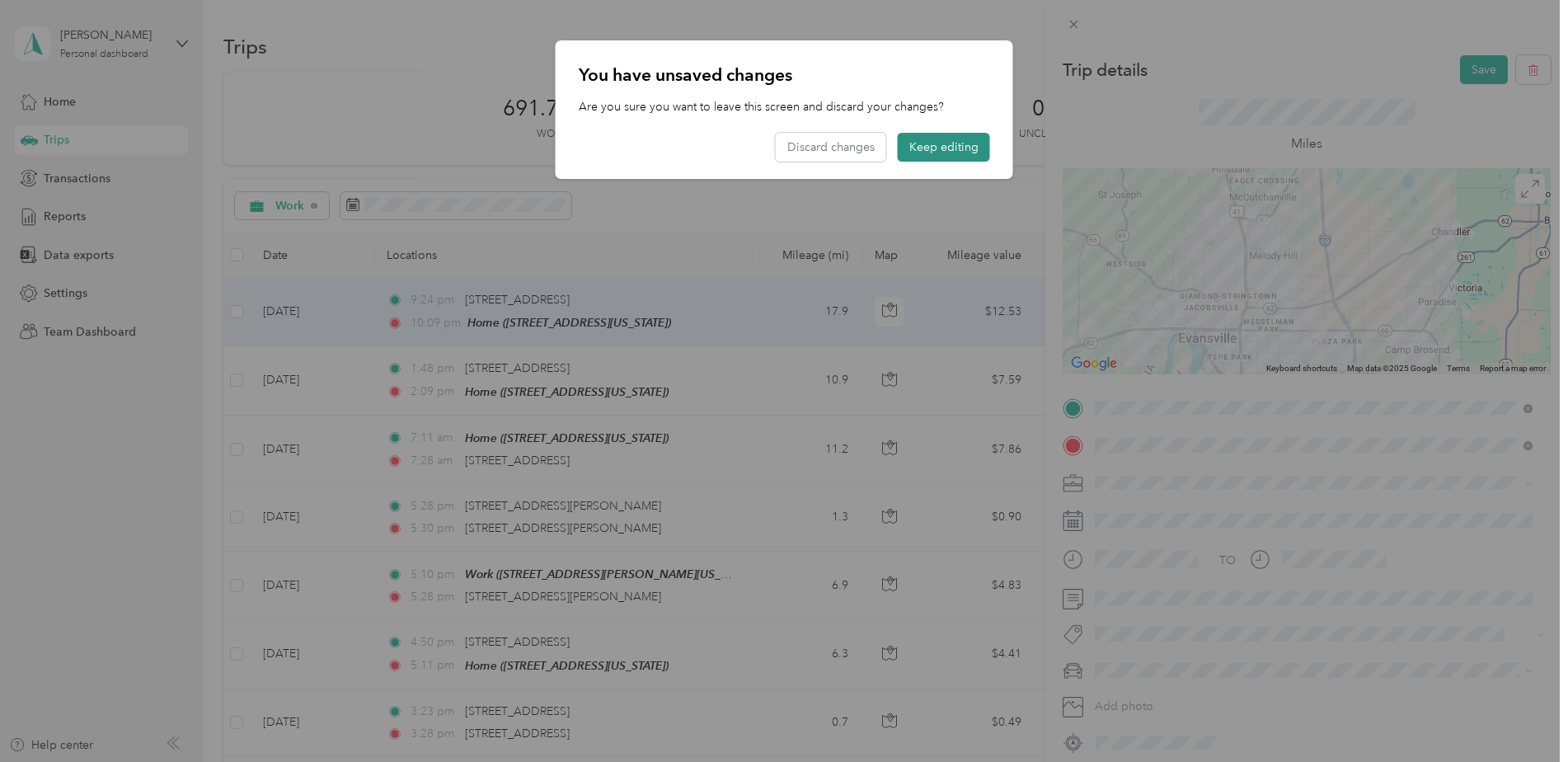
click at [929, 150] on button "Keep editing" at bounding box center [944, 147] width 93 height 29
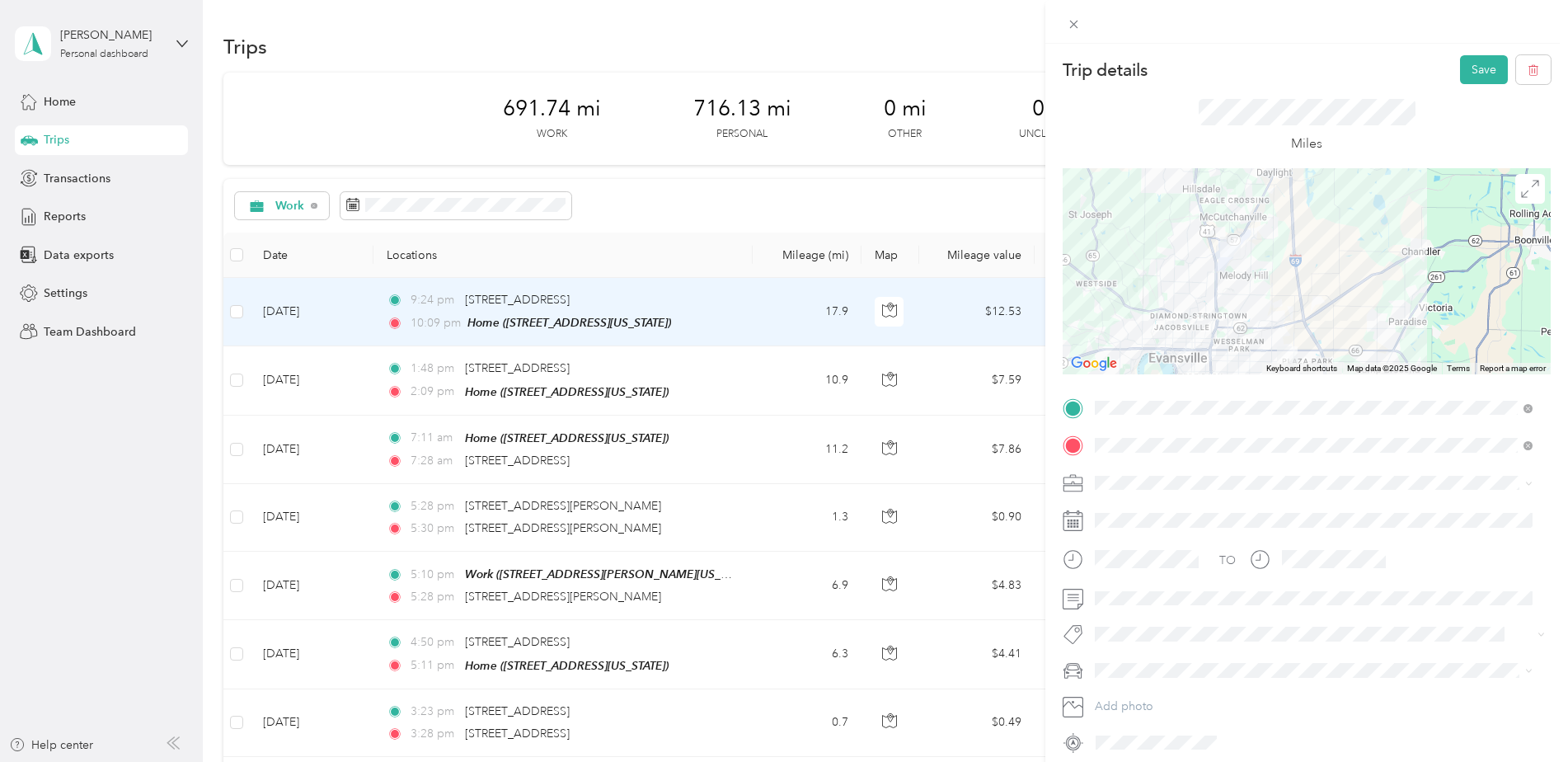
drag, startPoint x: 1297, startPoint y: 261, endPoint x: 1265, endPoint y: 280, distance: 37.2
click at [1265, 280] on div at bounding box center [1306, 270] width 488 height 206
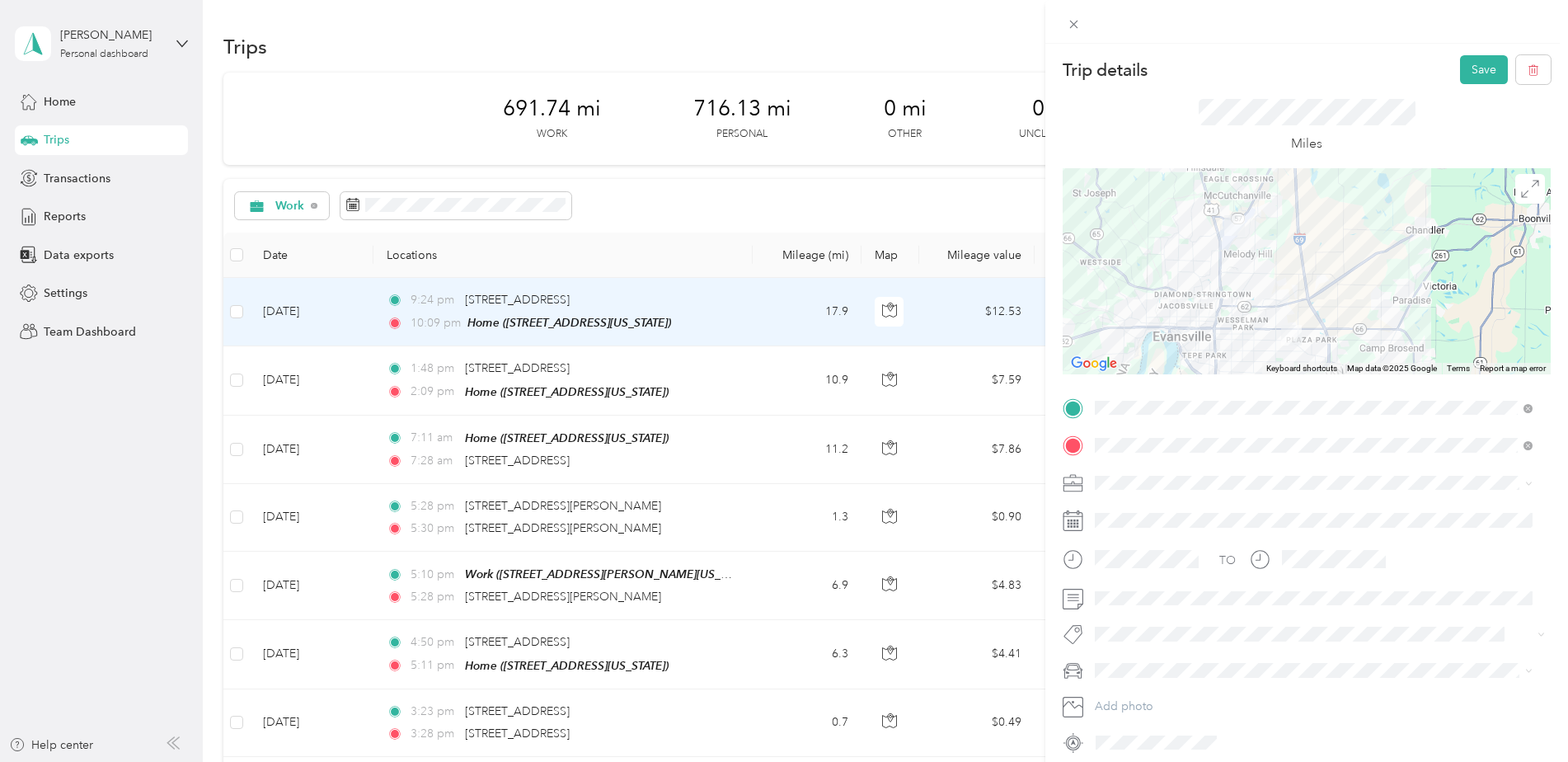
drag, startPoint x: 1269, startPoint y: 278, endPoint x: 1271, endPoint y: 259, distance: 19.1
click at [1271, 259] on div at bounding box center [1306, 270] width 488 height 206
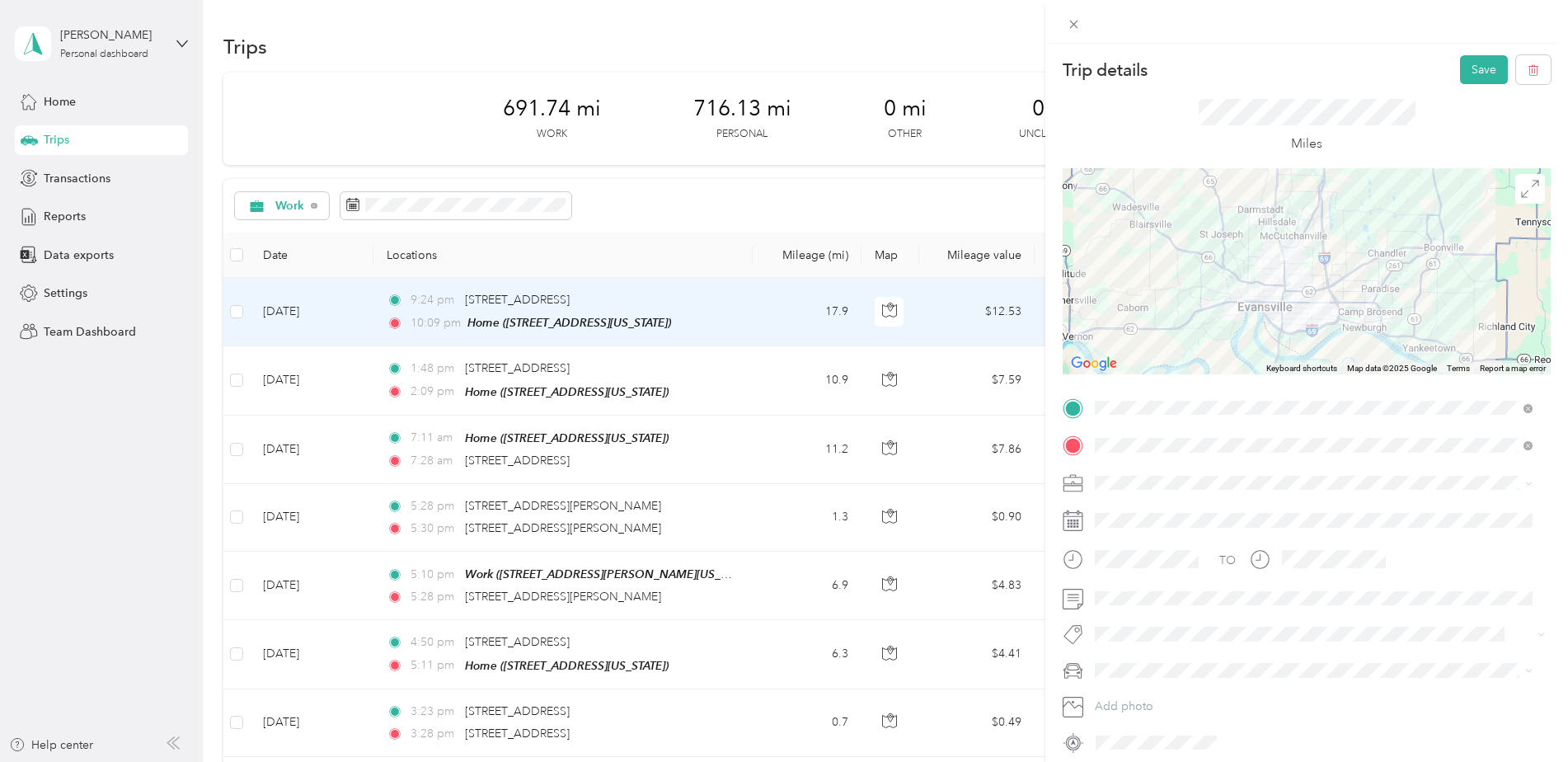
click at [1280, 268] on div at bounding box center [1306, 270] width 488 height 206
click at [1279, 269] on div at bounding box center [1306, 270] width 488 height 206
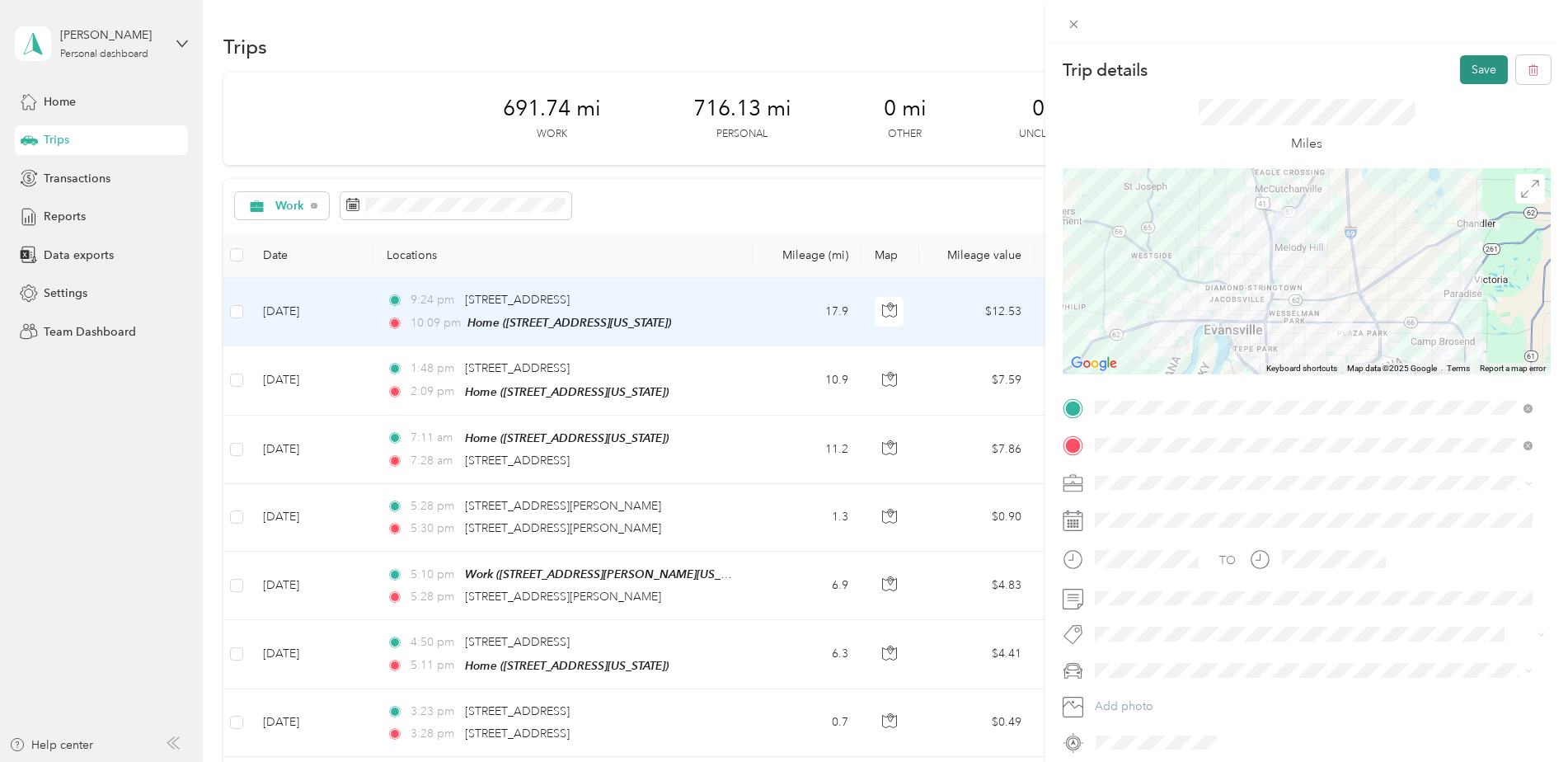
click at [1476, 76] on button "Save" at bounding box center [1484, 70] width 48 height 29
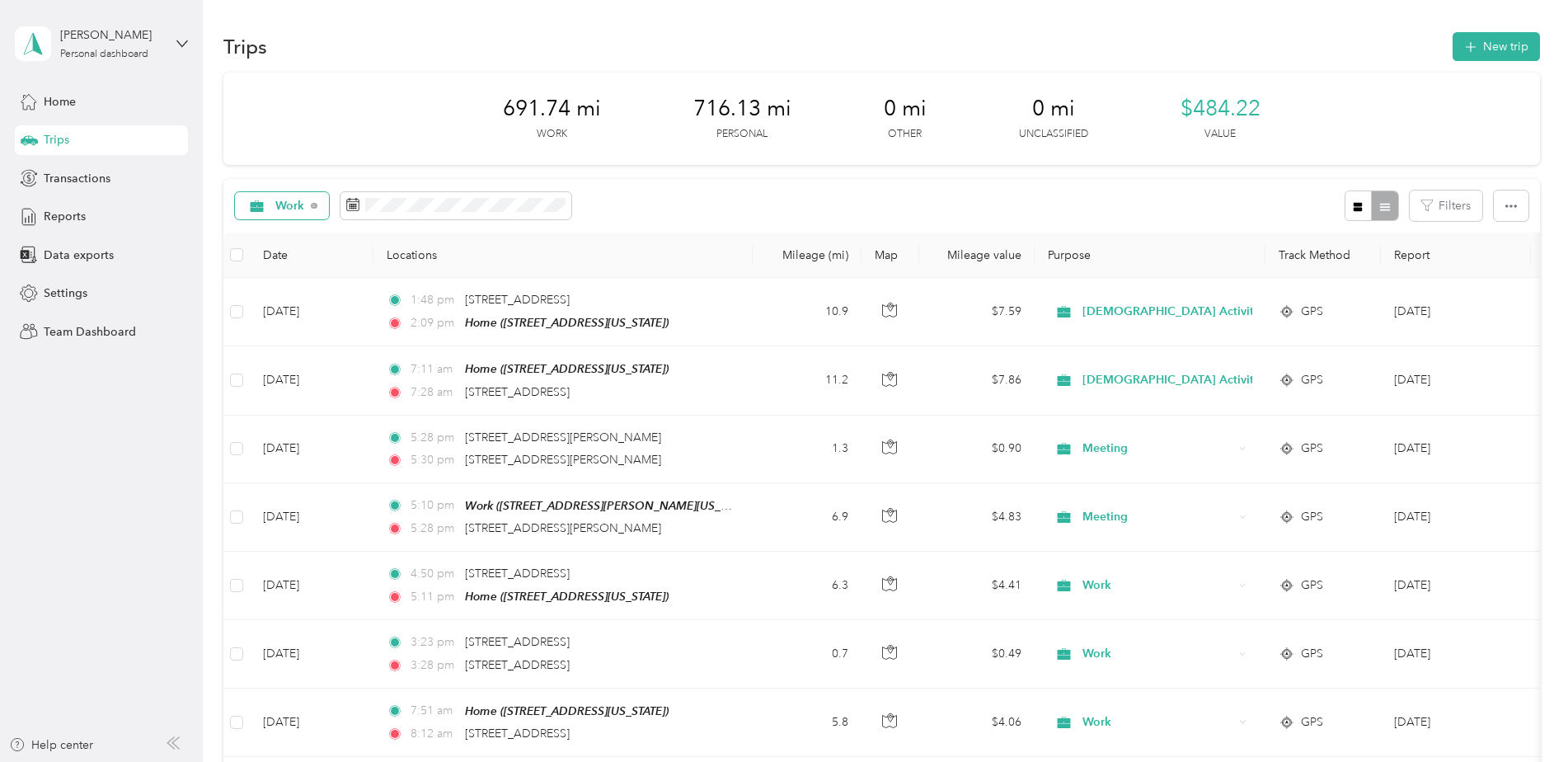
click at [284, 200] on span "Work" at bounding box center [290, 206] width 30 height 12
click at [296, 320] on span "Personal" at bounding box center [363, 317] width 177 height 17
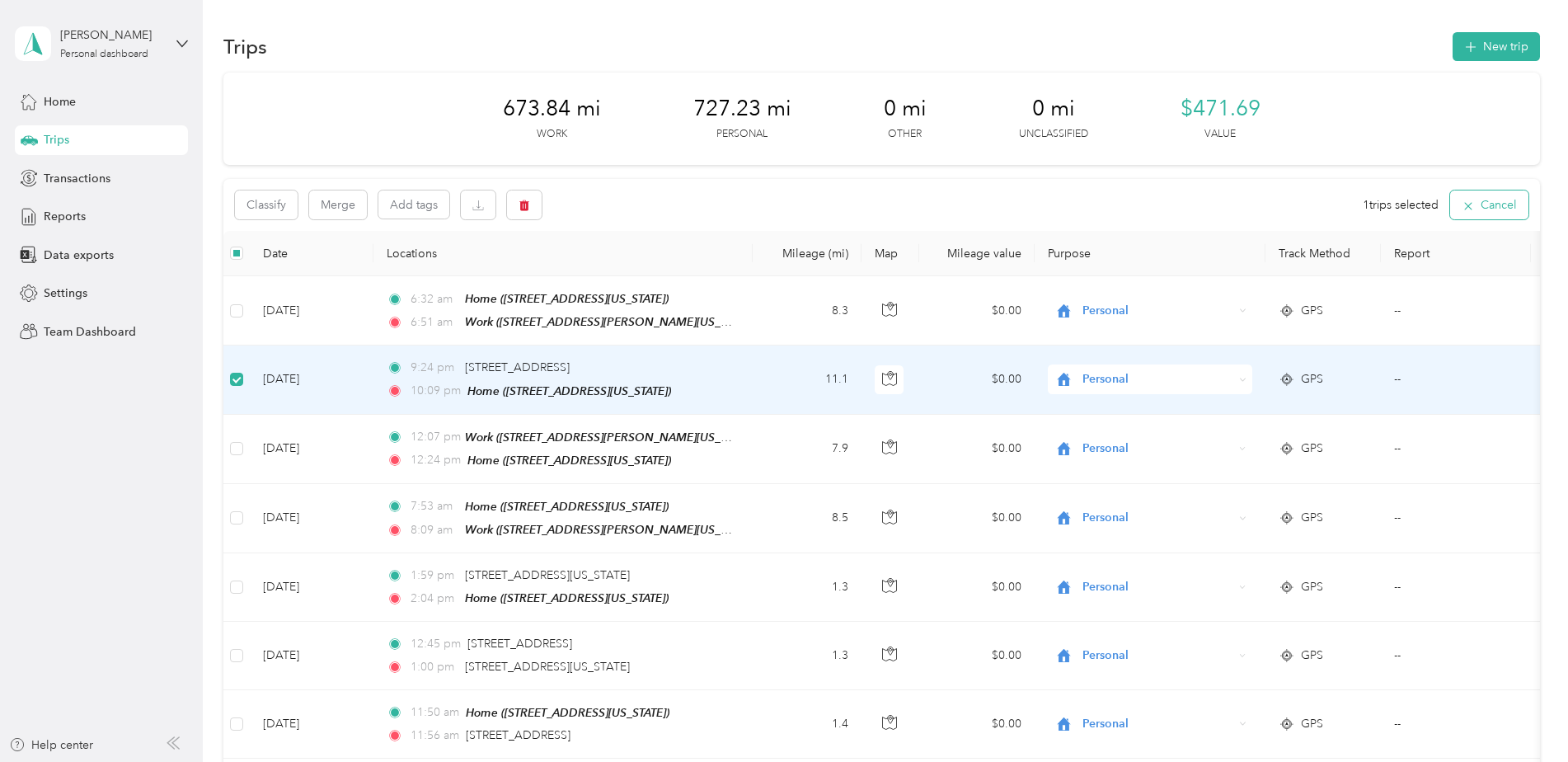
click at [1471, 195] on button "Cancel" at bounding box center [1489, 205] width 78 height 29
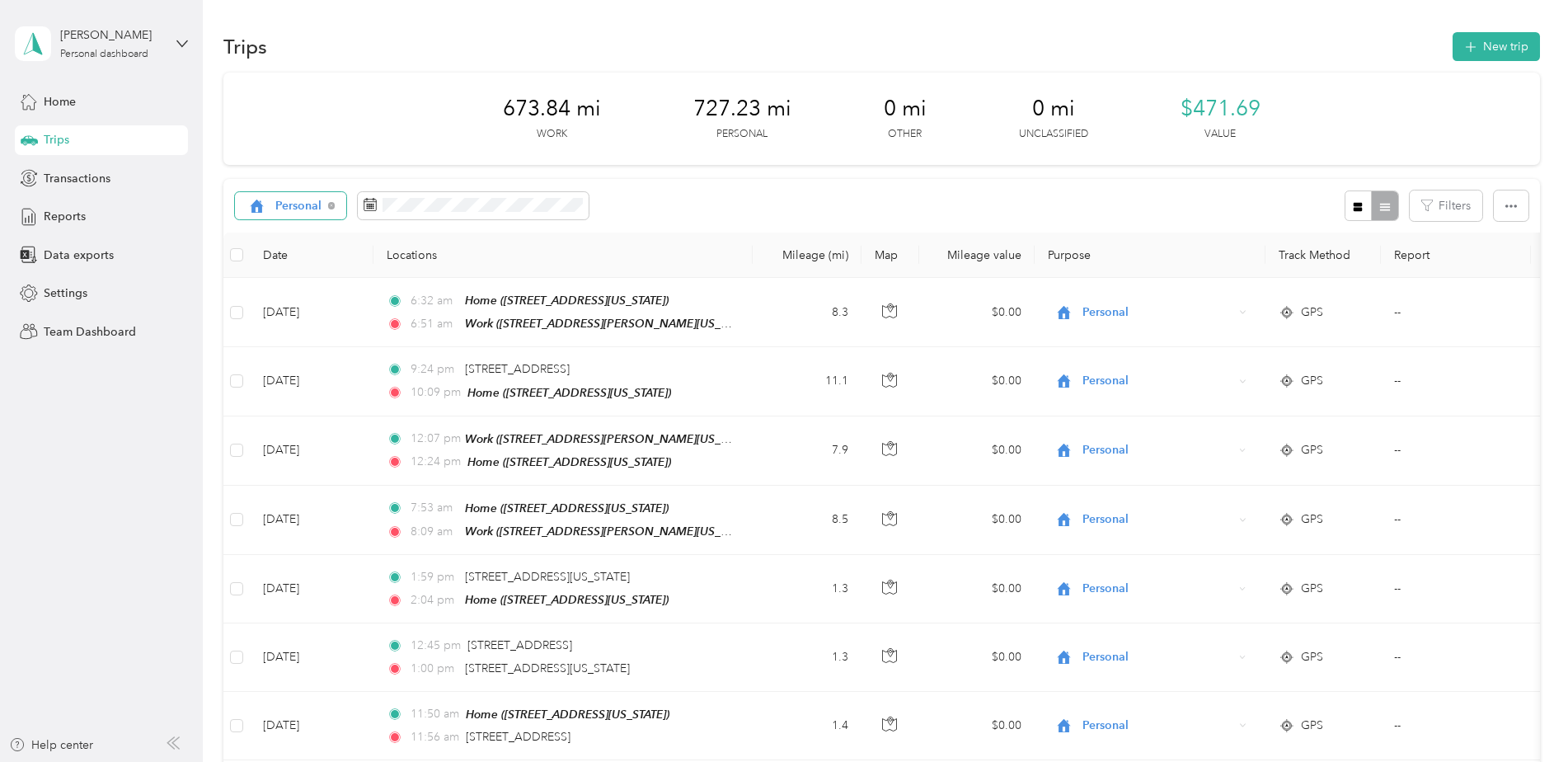
click at [293, 218] on div "Personal" at bounding box center [291, 206] width 112 height 28
click at [295, 213] on div "Personal" at bounding box center [291, 206] width 112 height 28
click at [295, 234] on span "All purposes" at bounding box center [363, 236] width 177 height 17
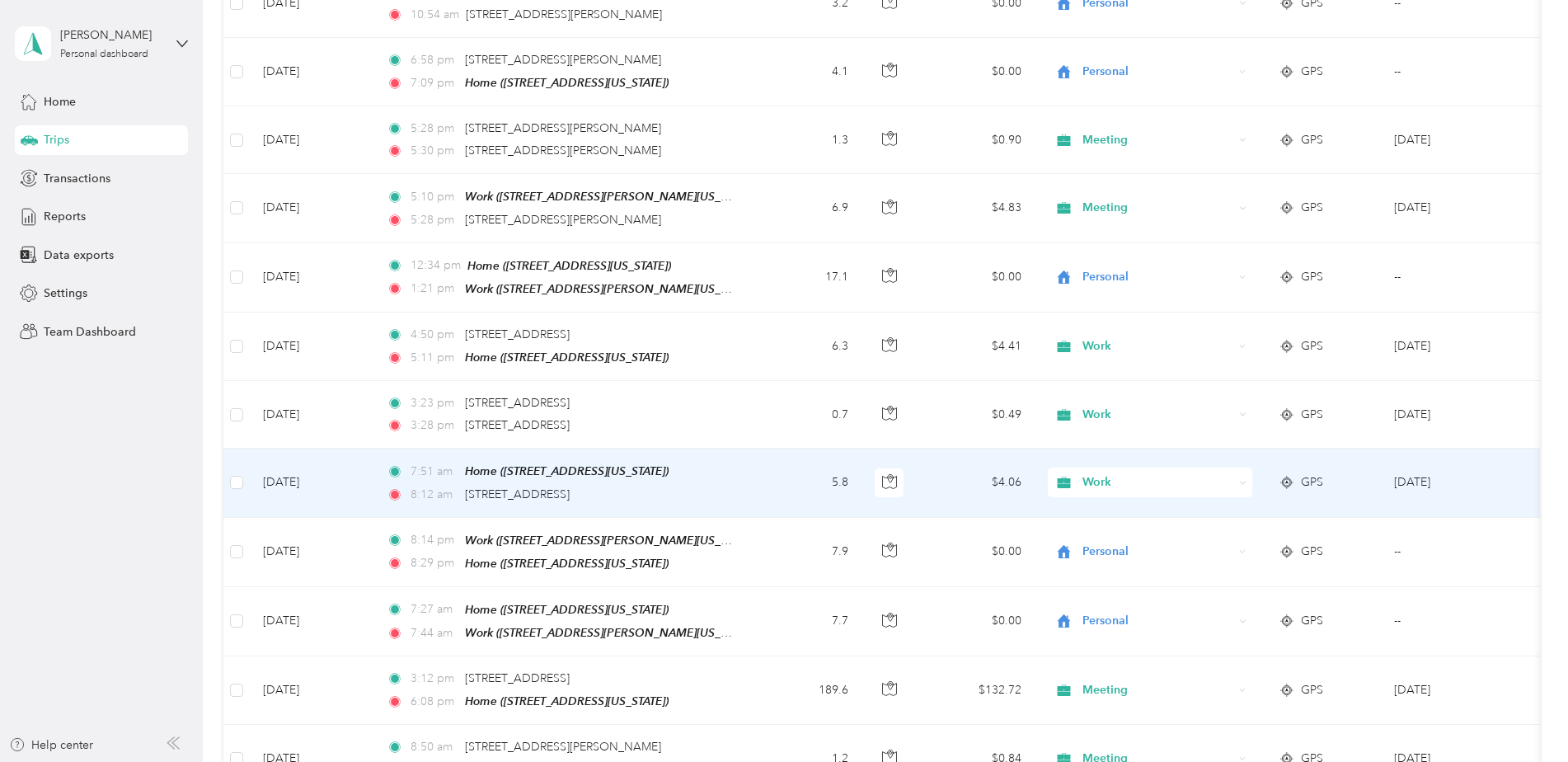
scroll to position [989, 0]
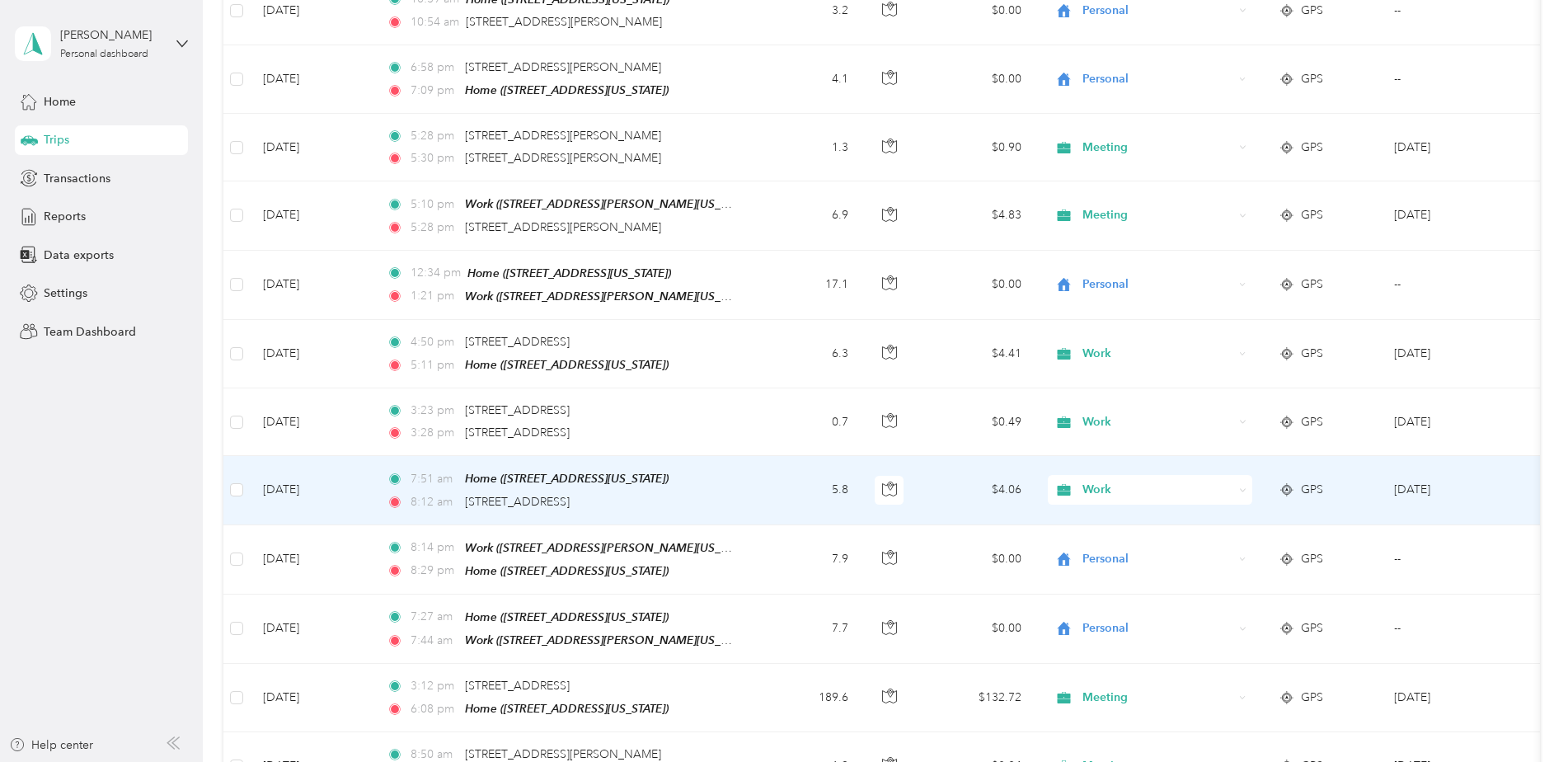
click at [771, 475] on td "5.8" at bounding box center [807, 490] width 109 height 69
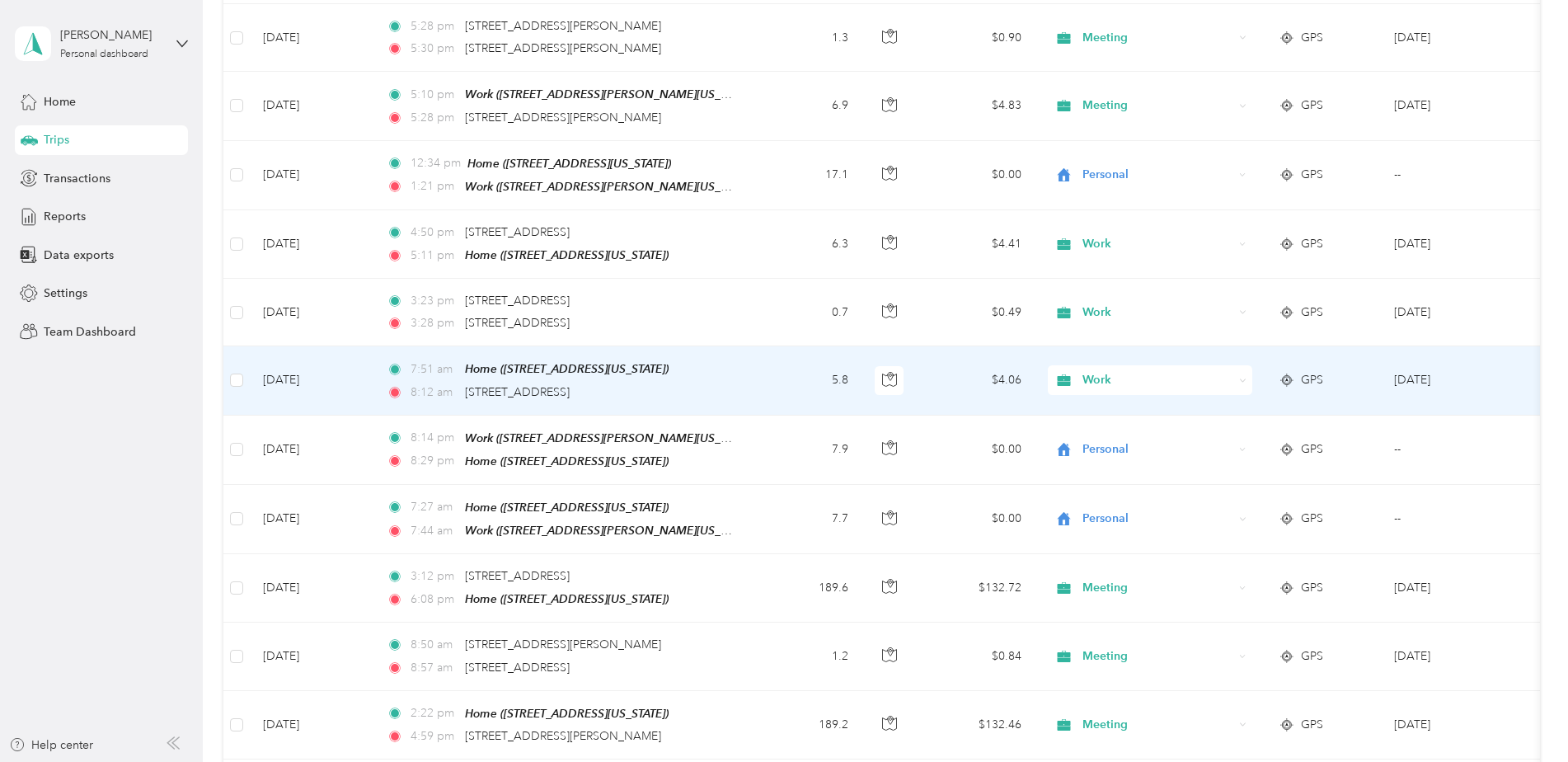
scroll to position [1209, 0]
